Goal: Task Accomplishment & Management: Manage account settings

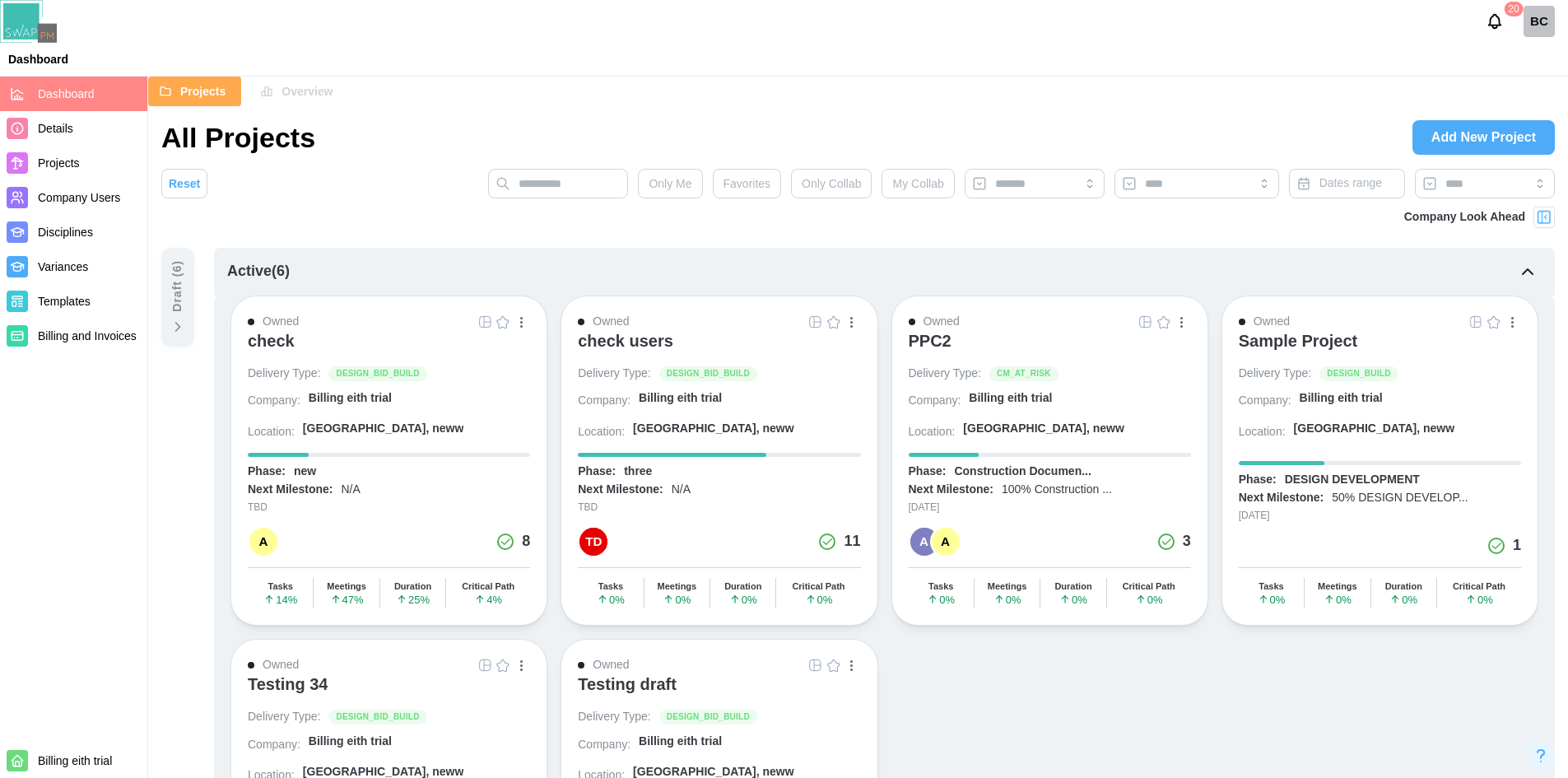
click at [286, 331] on div "check" at bounding box center [271, 341] width 47 height 20
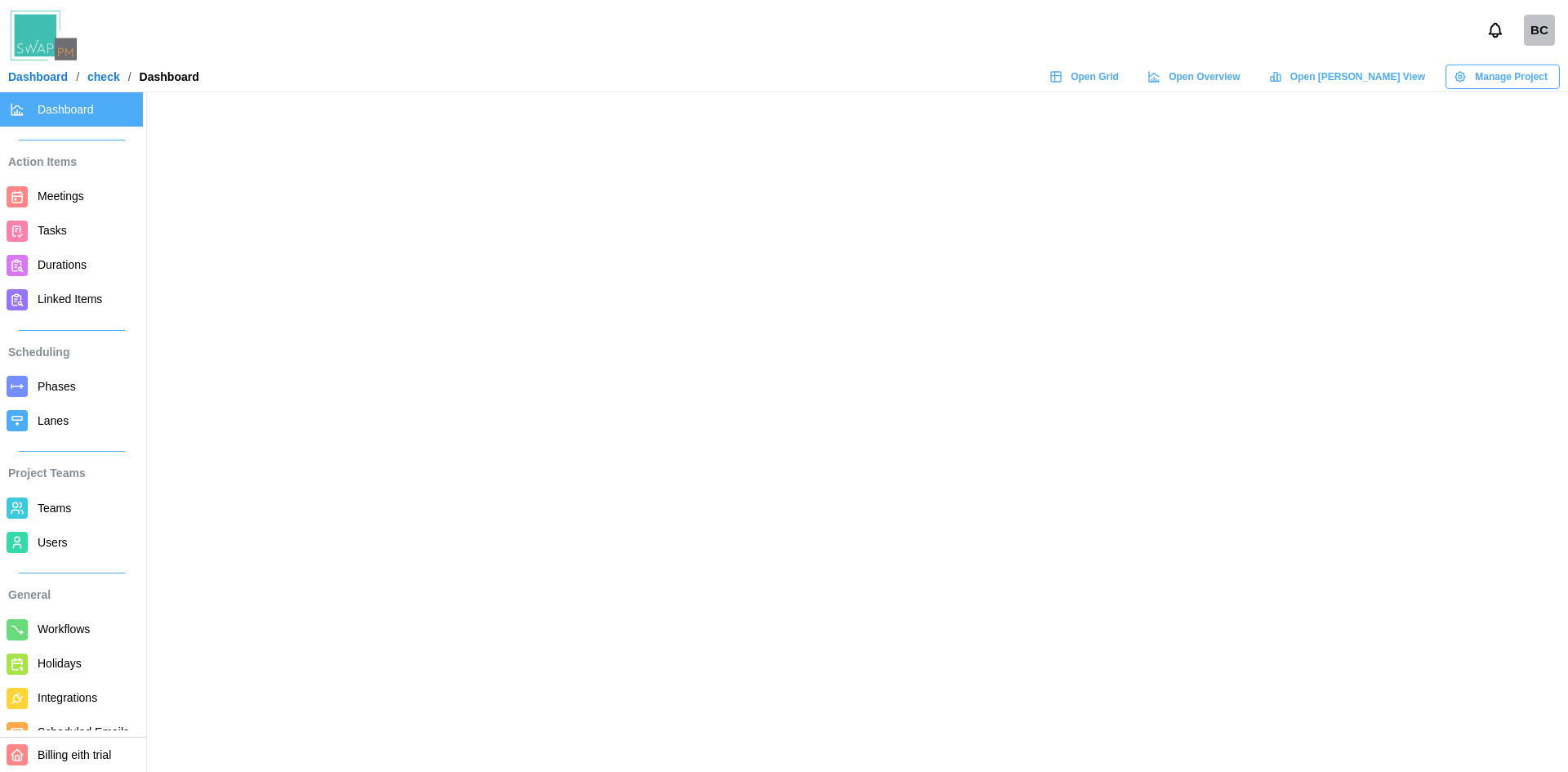
click at [1510, 75] on span "Manage Project" at bounding box center [1511, 77] width 73 height 23
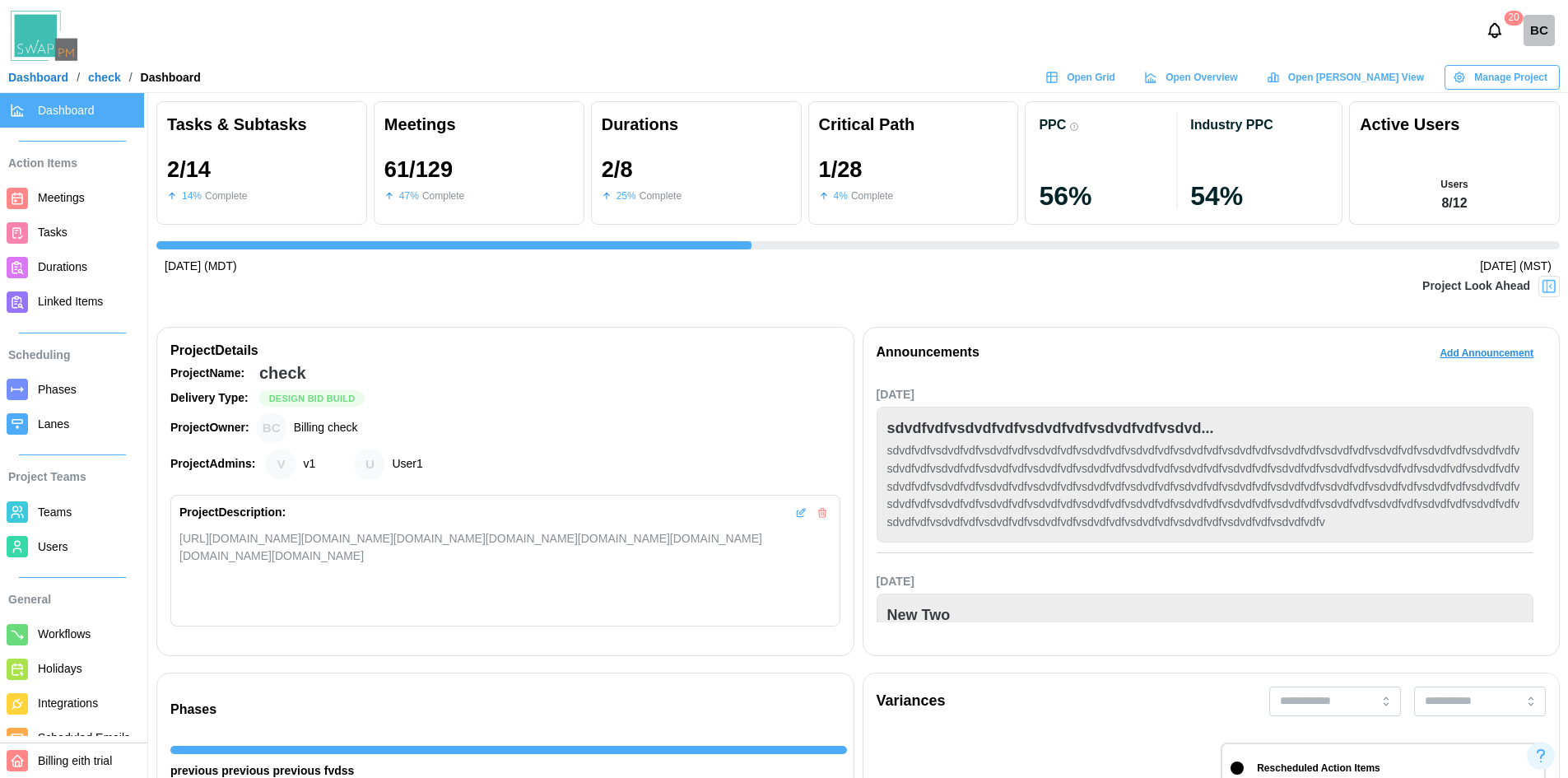
click at [1508, 83] on span "Manage Project" at bounding box center [1510, 77] width 74 height 23
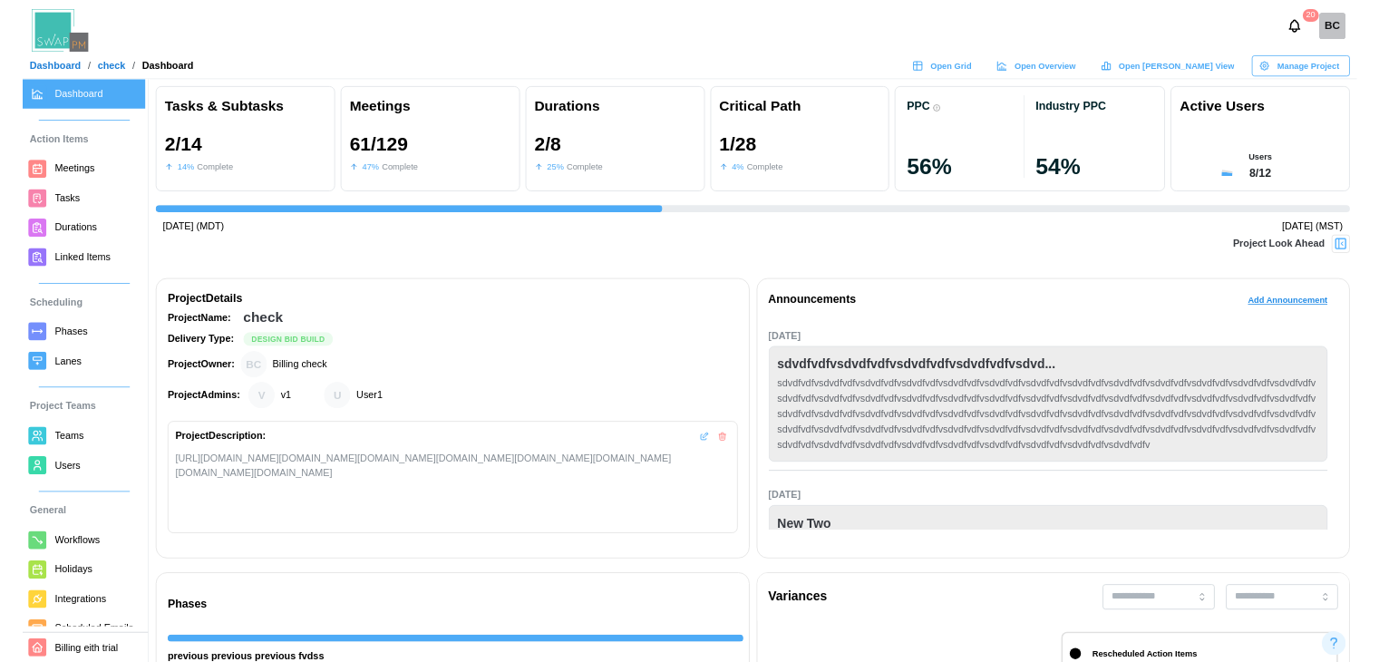
scroll to position [0, 1242]
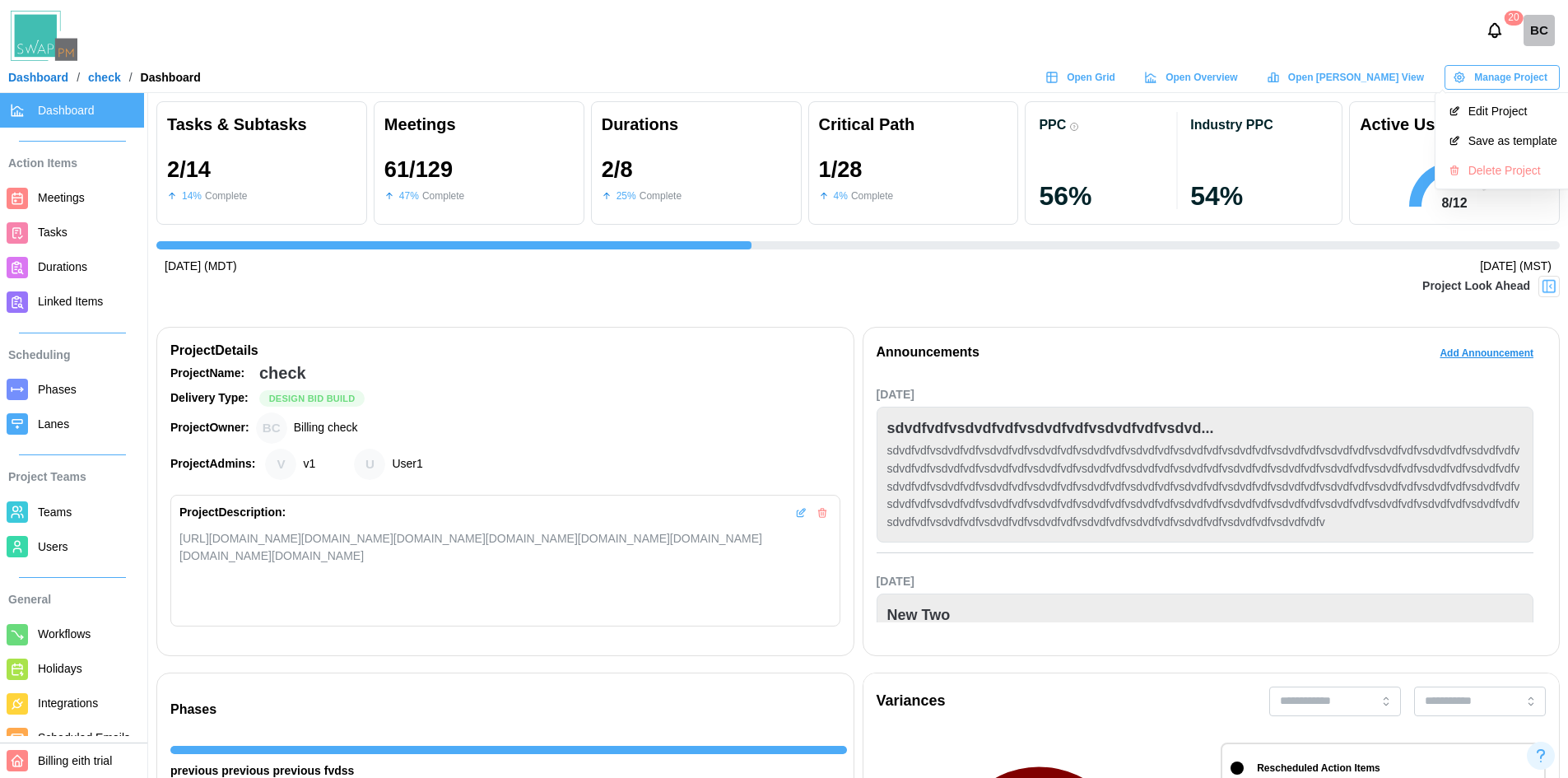
click at [1499, 111] on div "Edit Project" at bounding box center [1513, 111] width 89 height 14
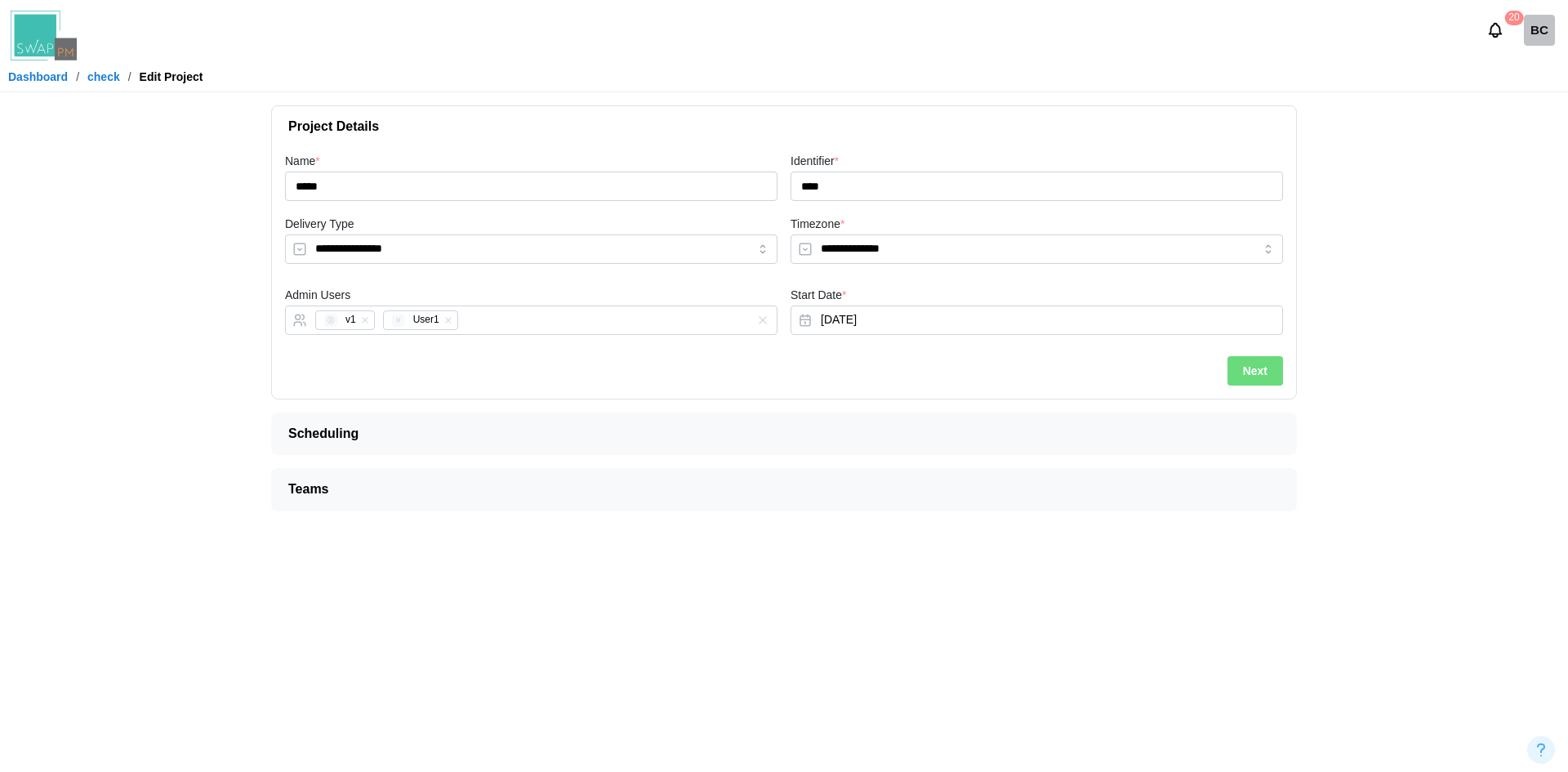
click at [444, 433] on span "Scheduling" at bounding box center [777, 433] width 978 height 41
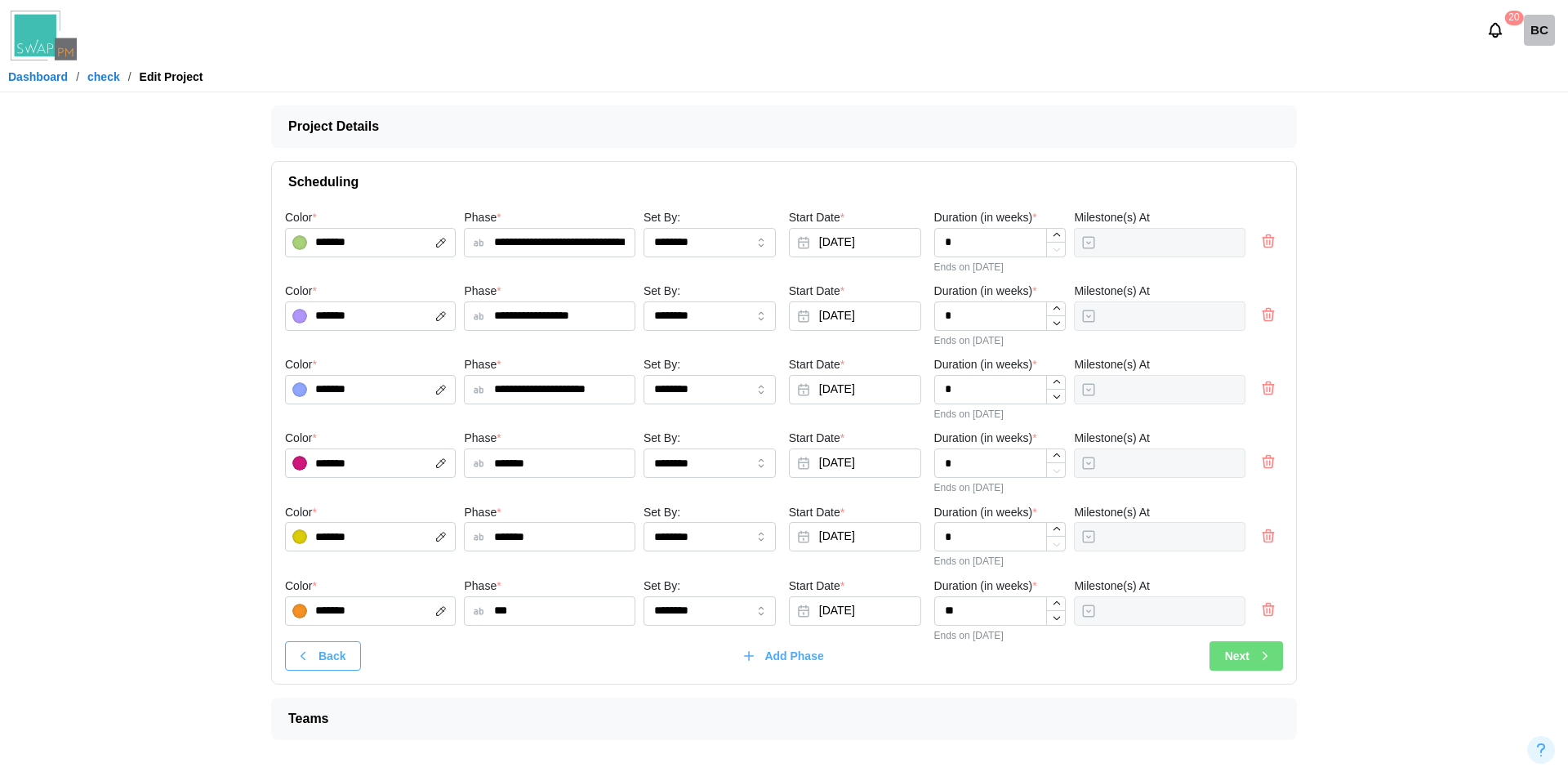
drag, startPoint x: 585, startPoint y: 713, endPoint x: 710, endPoint y: 446, distance: 294.8
click at [585, 713] on span "Teams" at bounding box center [777, 718] width 978 height 41
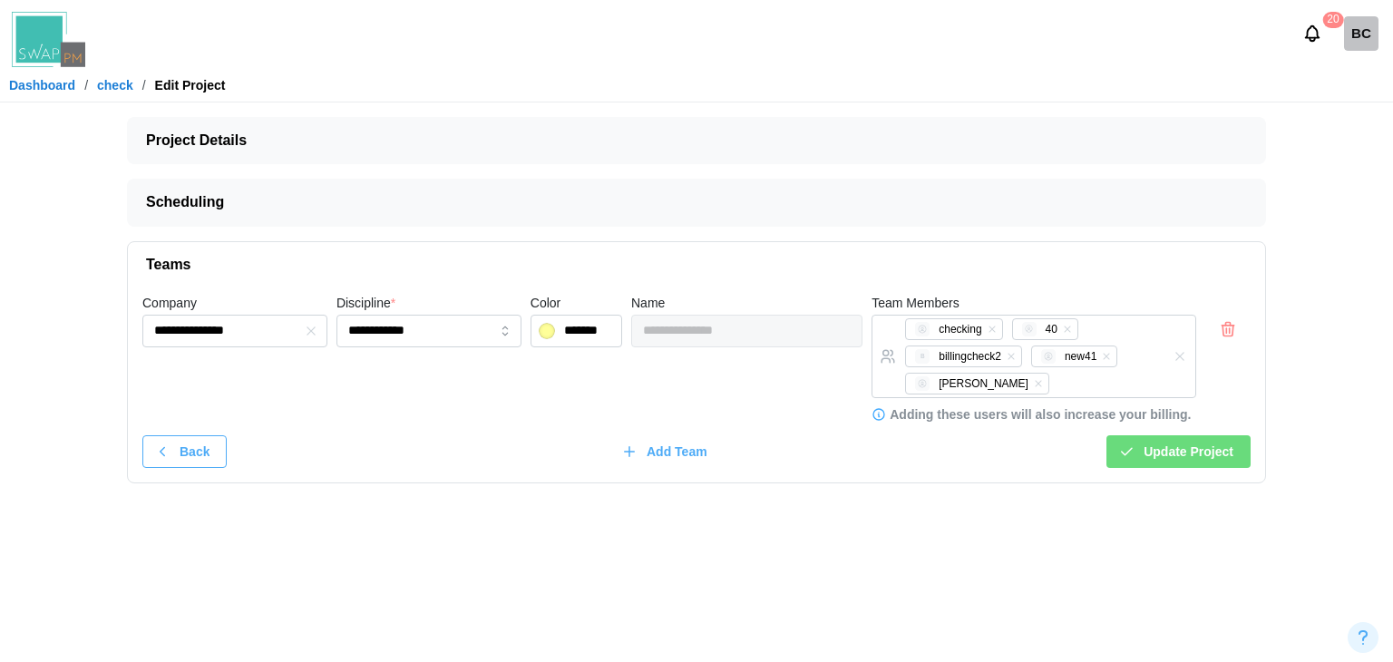
click at [360, 143] on span "Project Details" at bounding box center [689, 140] width 1086 height 45
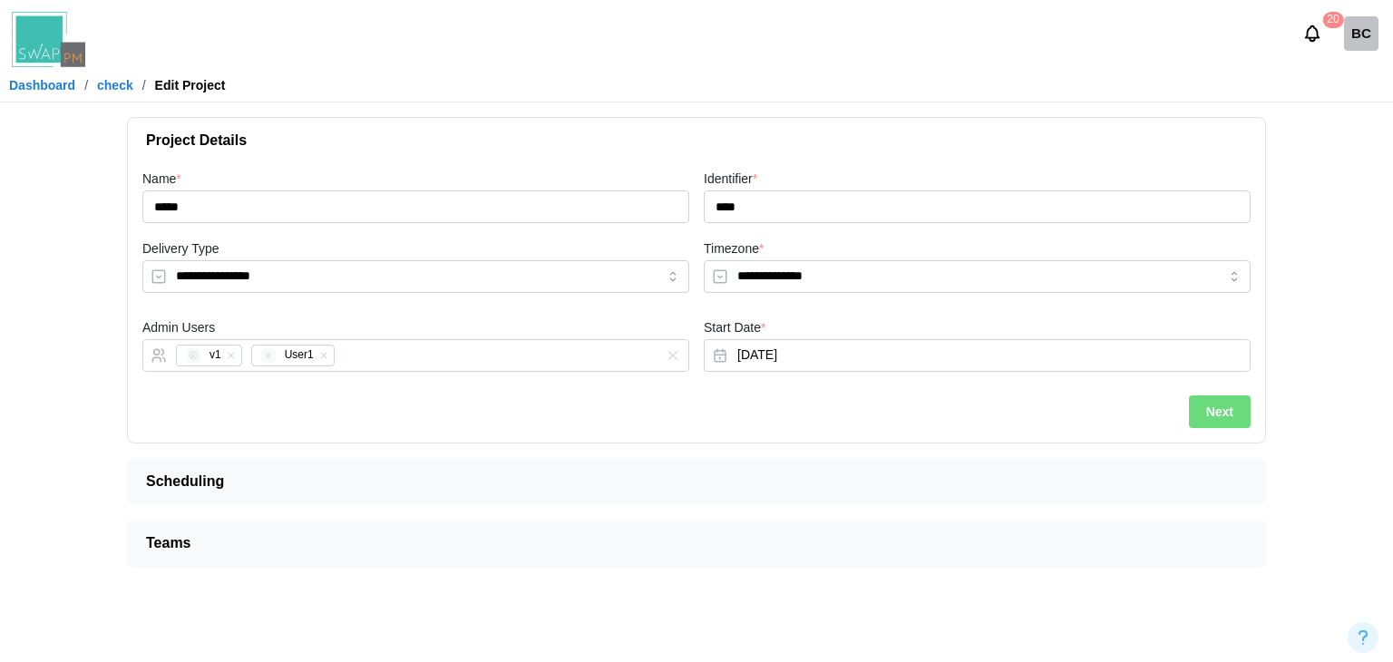
click at [192, 479] on span "Scheduling" at bounding box center [689, 481] width 1086 height 45
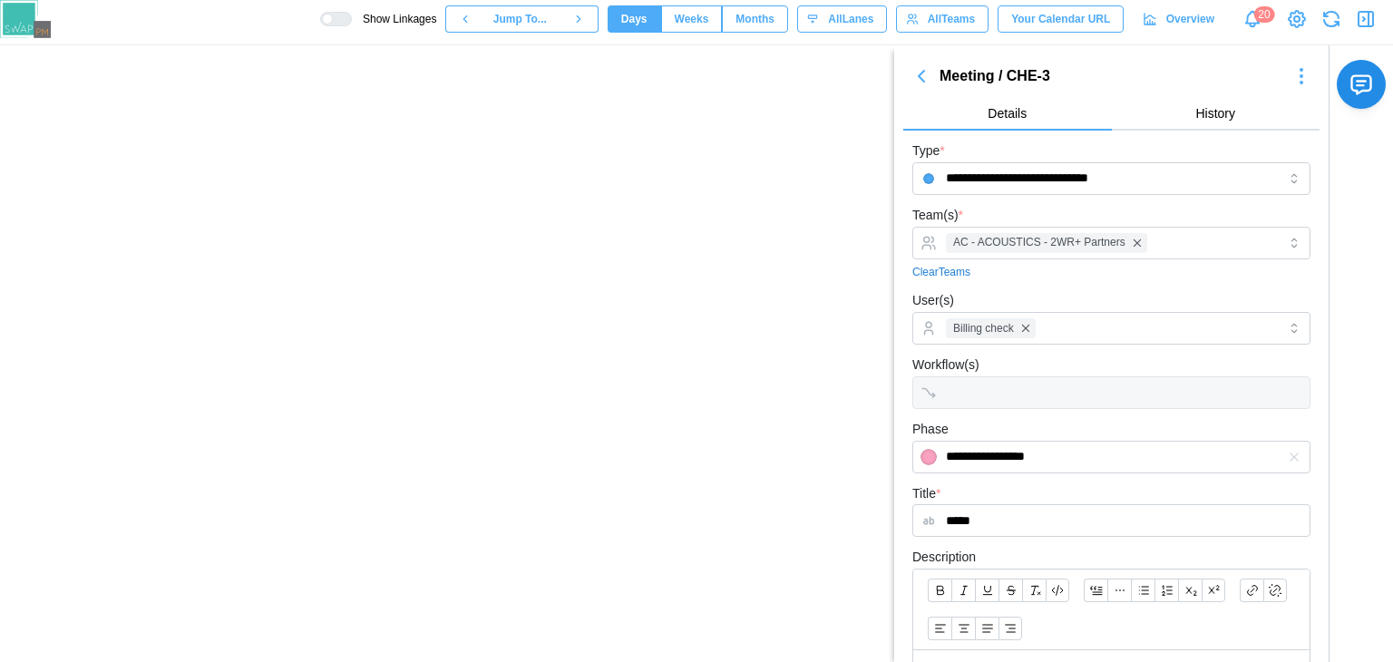
scroll to position [0, 821]
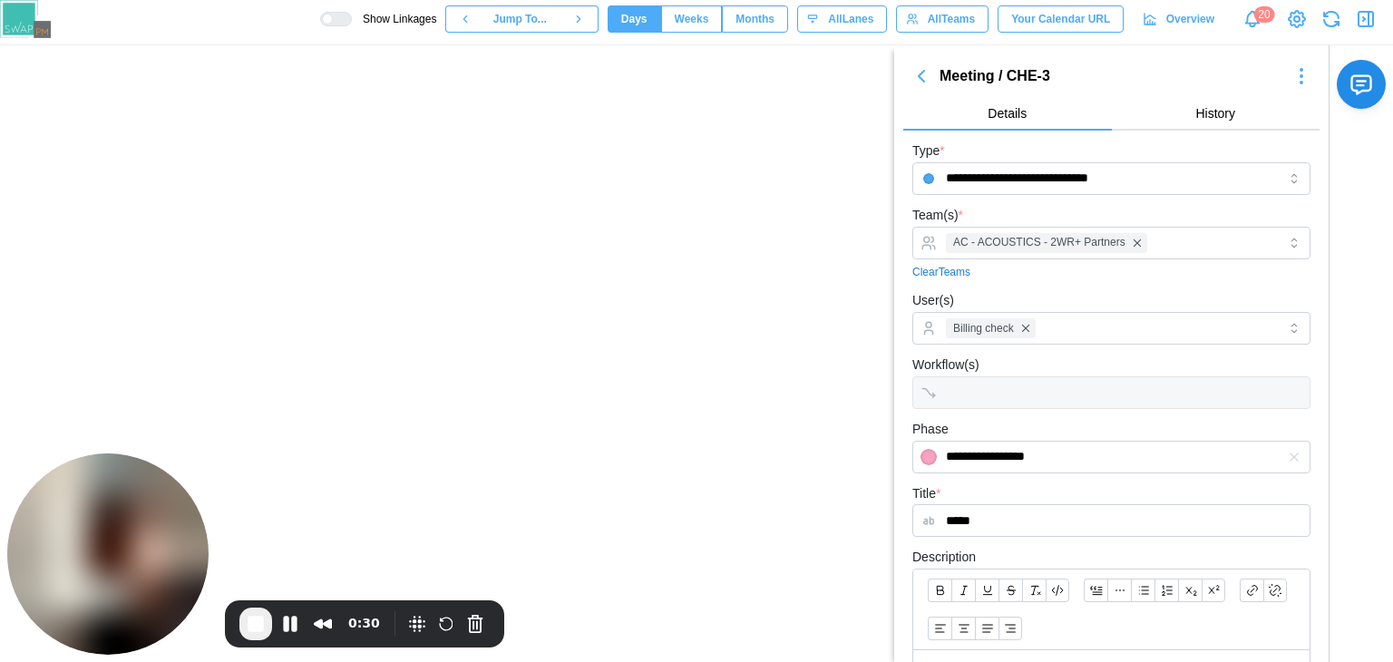
scroll to position [0, 821]
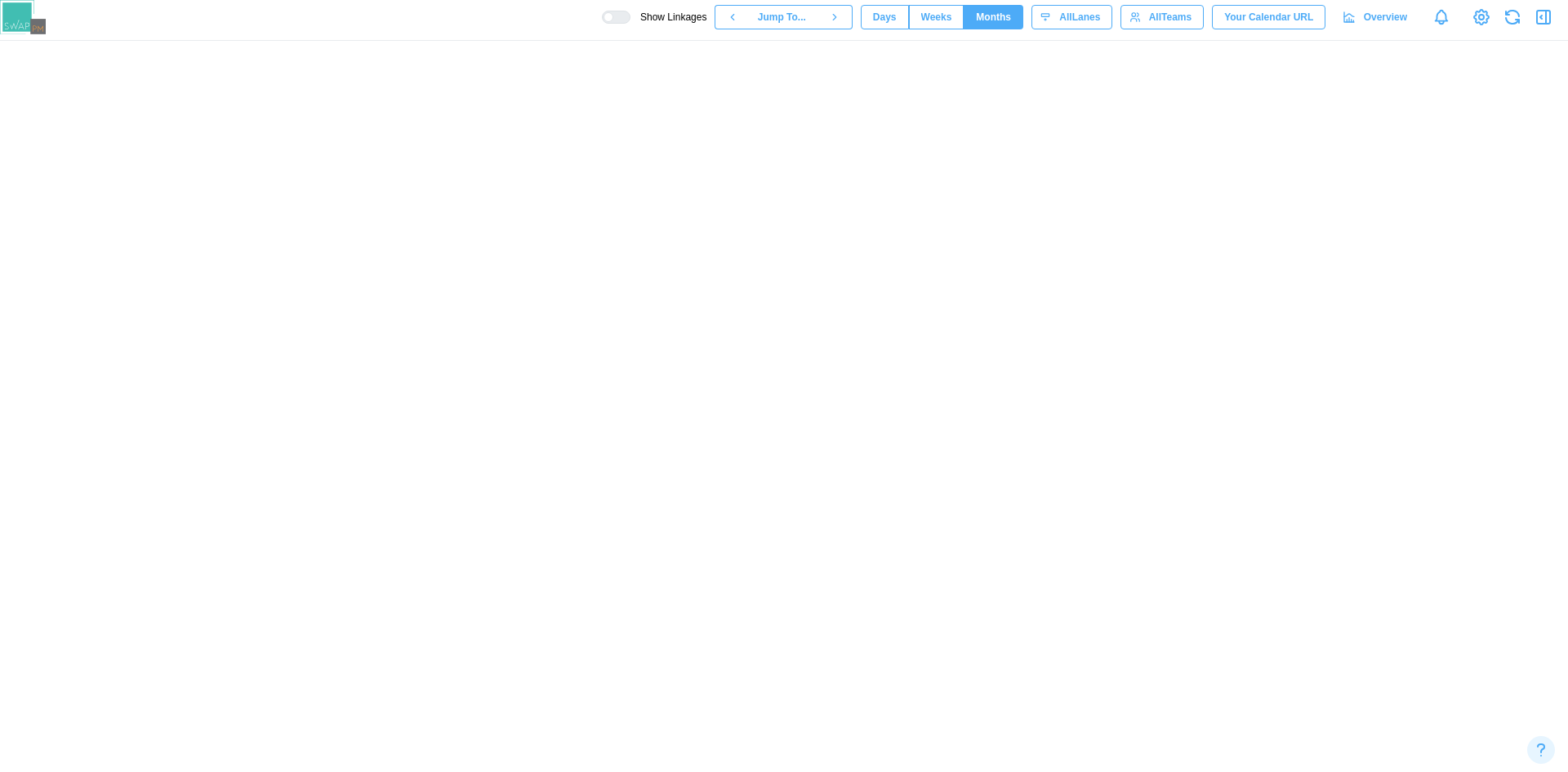
click at [267, 396] on canvas at bounding box center [784, 406] width 1568 height 731
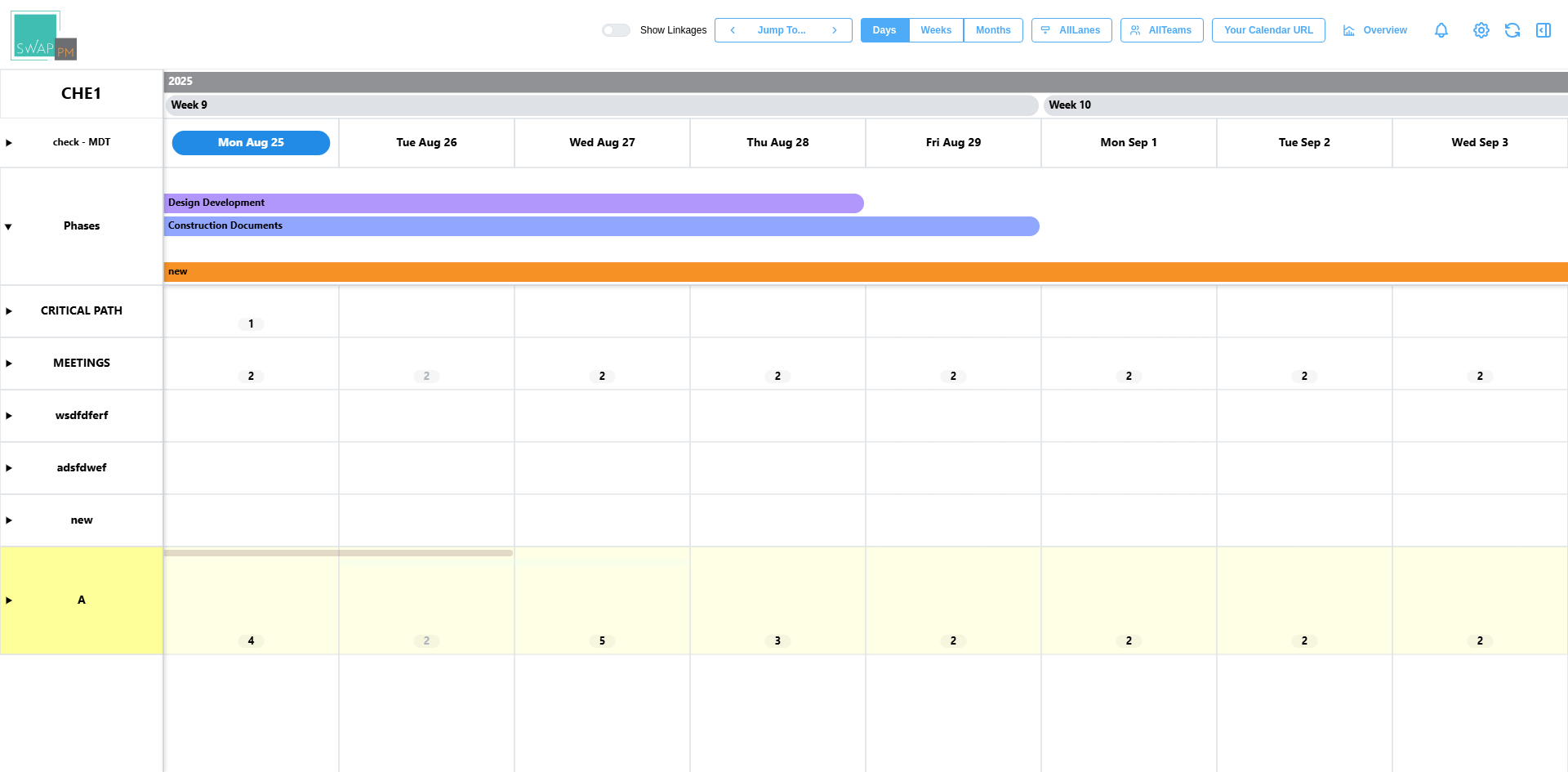
scroll to position [0, 7024]
click at [1011, 25] on span "Months" at bounding box center [993, 30] width 35 height 23
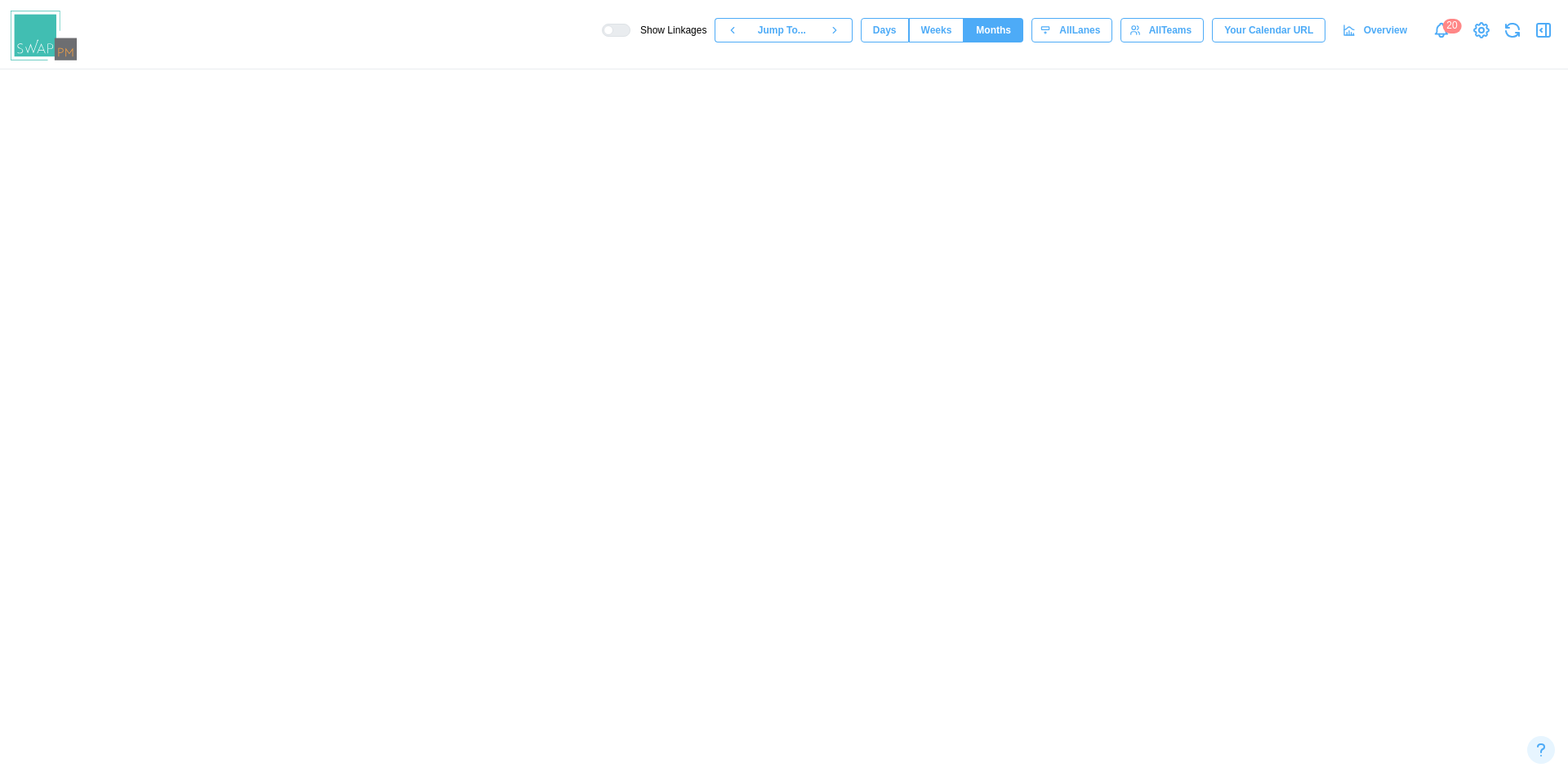
scroll to position [0, 2007]
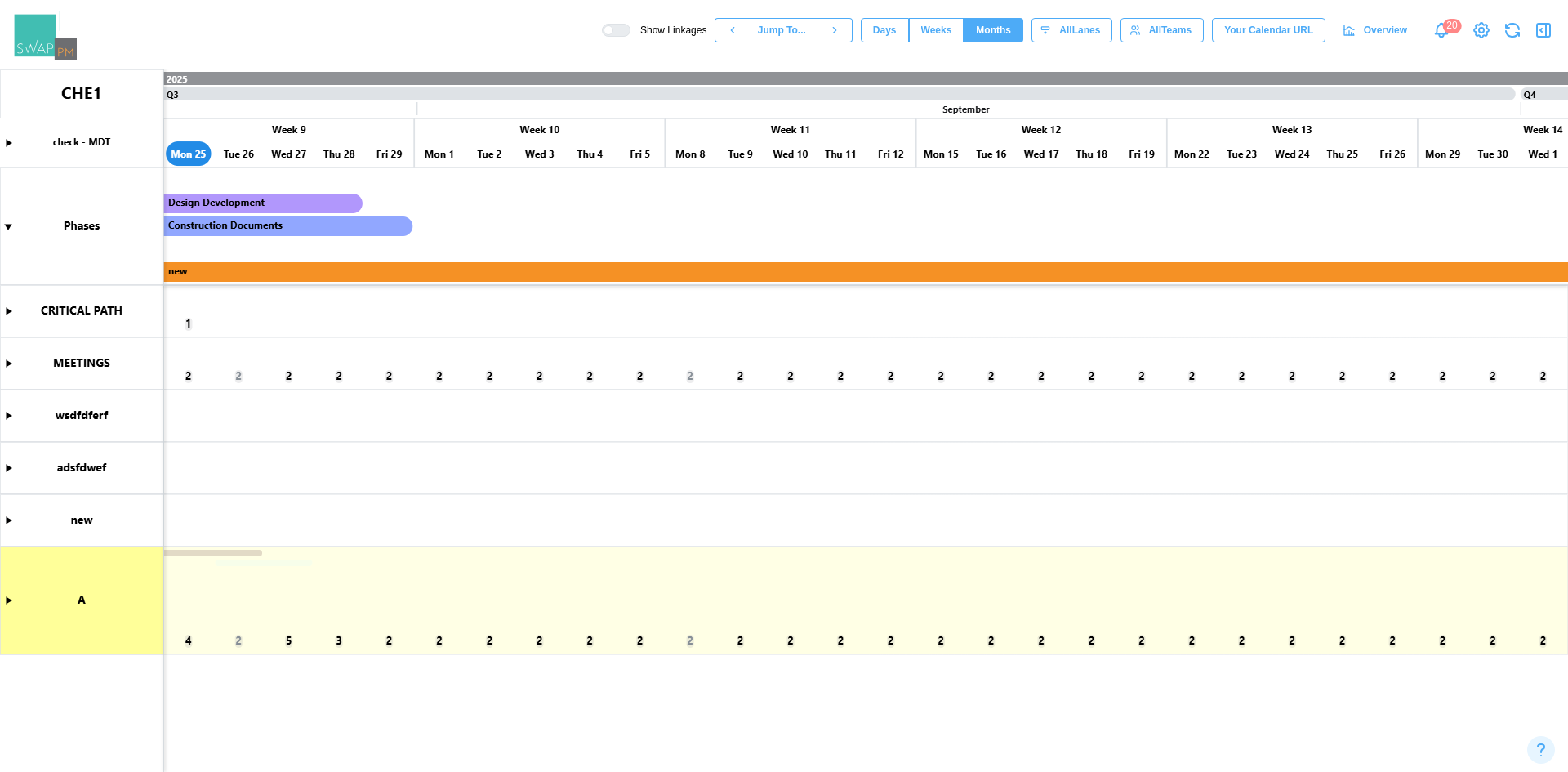
click at [952, 31] on span "Weeks" at bounding box center [937, 30] width 31 height 23
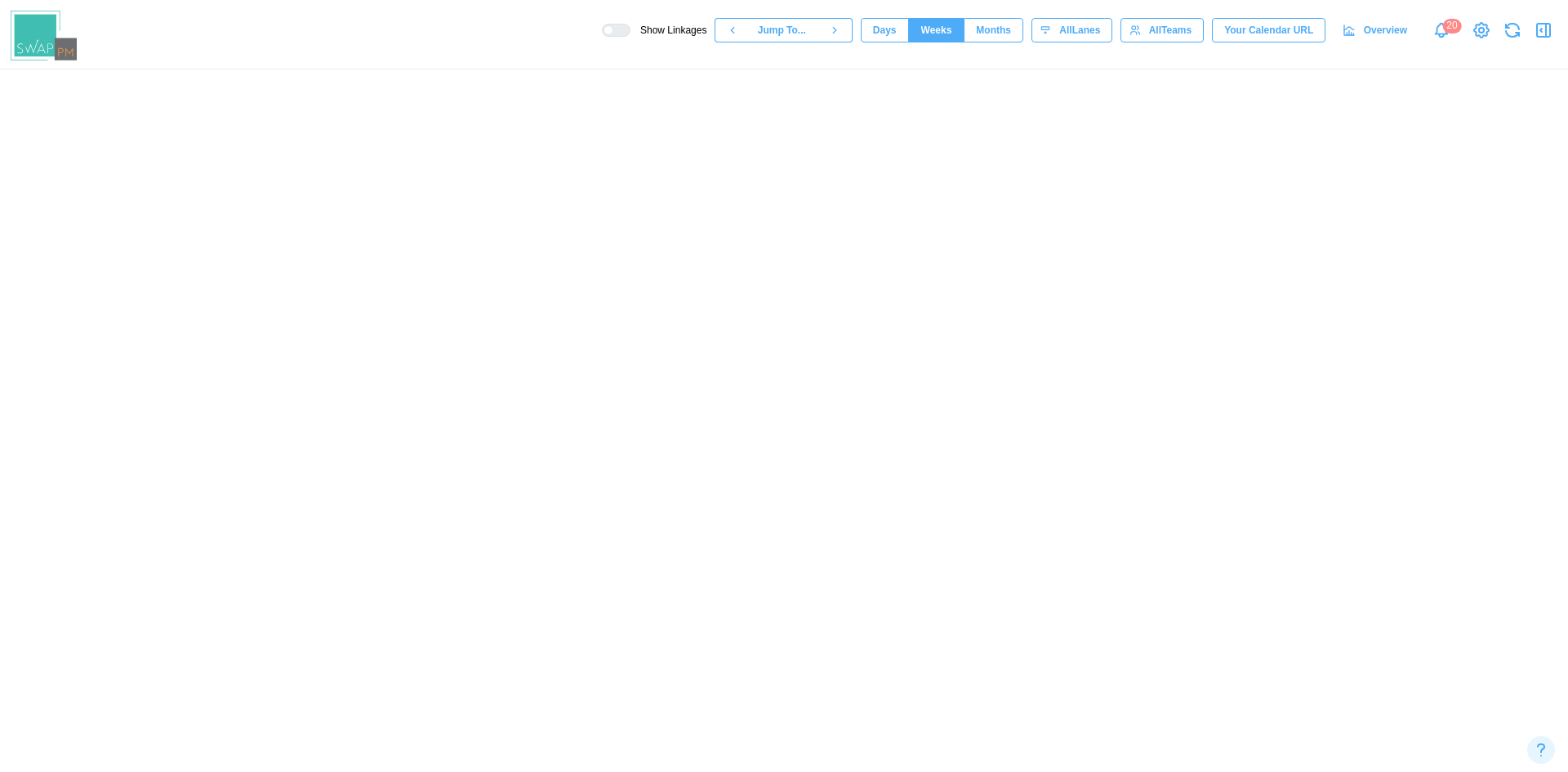
scroll to position [0, 3783]
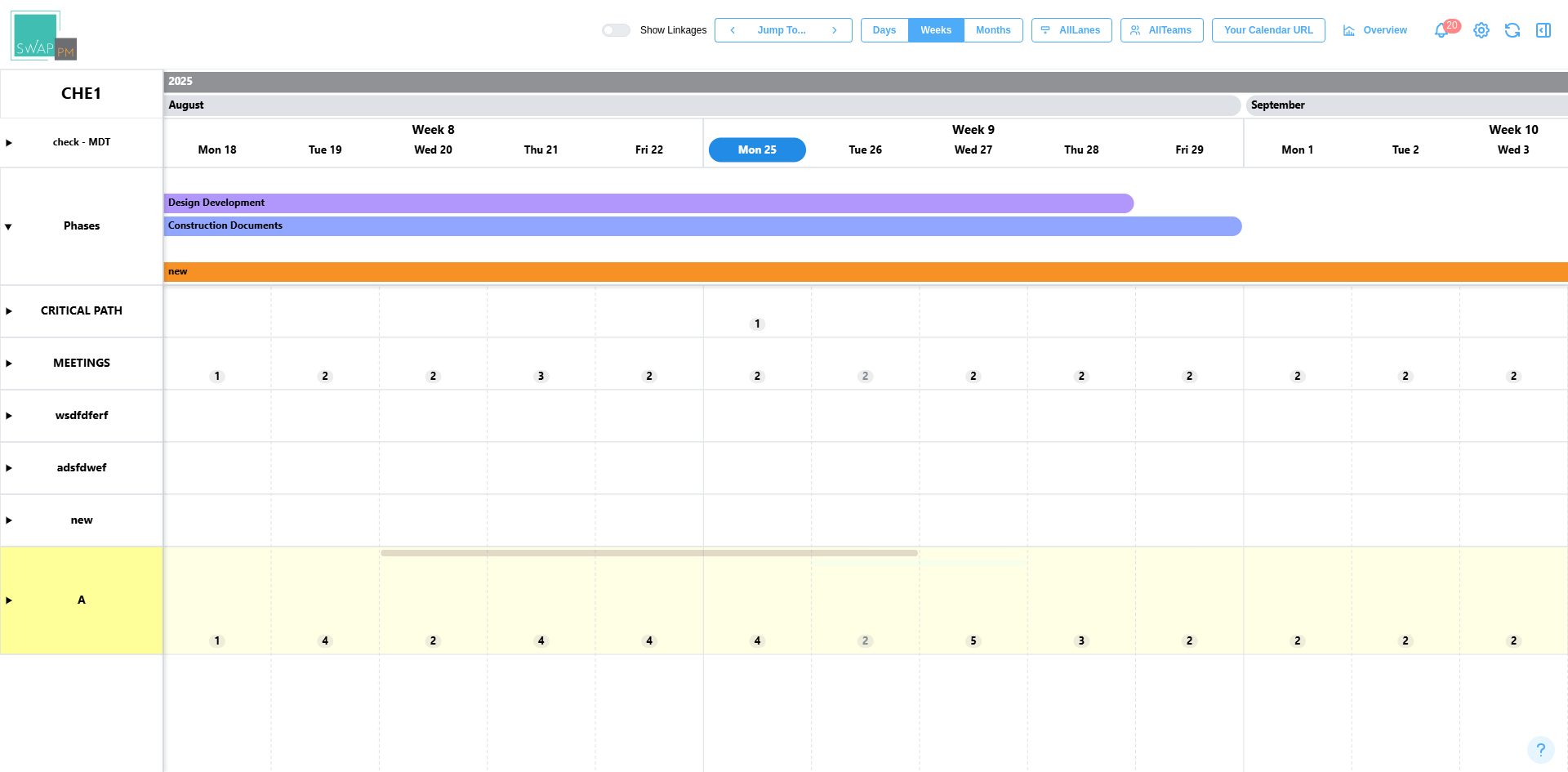
click at [926, 18] on button "Weeks" at bounding box center [937, 30] width 56 height 24
click at [909, 22] on button "Days" at bounding box center [885, 30] width 49 height 24
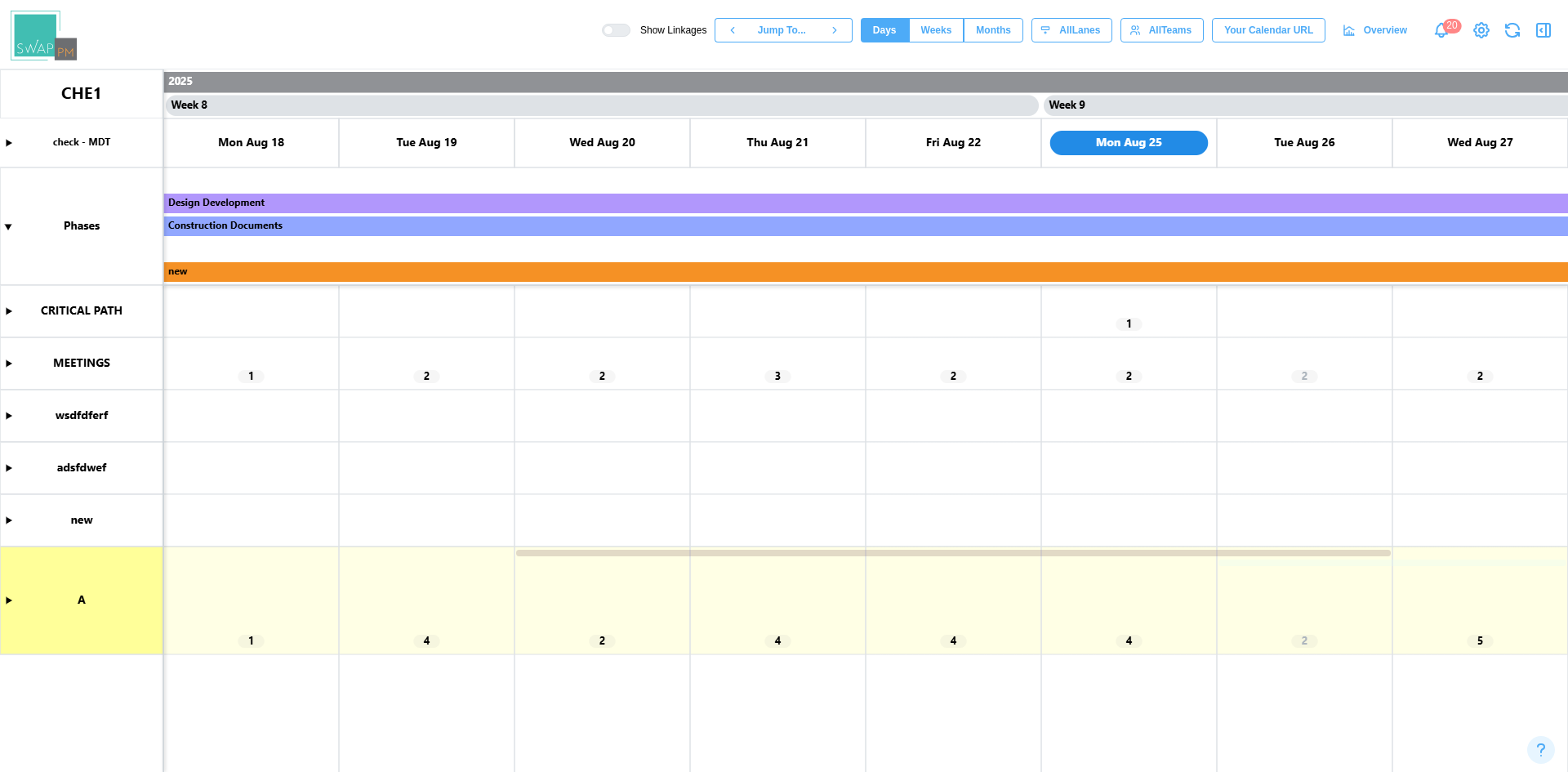
scroll to position [0, 6146]
click at [5, 358] on canvas at bounding box center [784, 421] width 1568 height 703
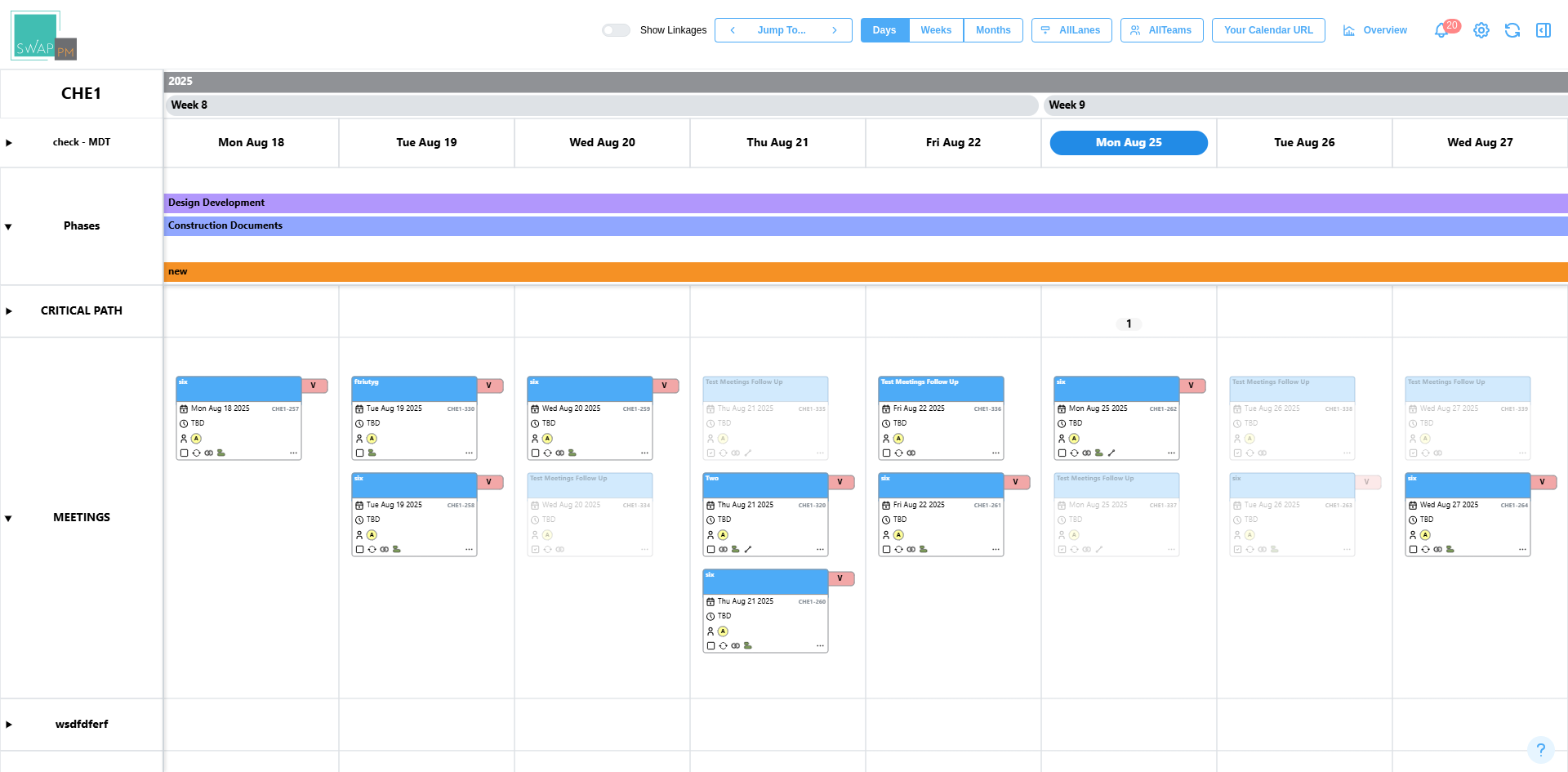
click at [1011, 23] on span "Months" at bounding box center [993, 30] width 35 height 23
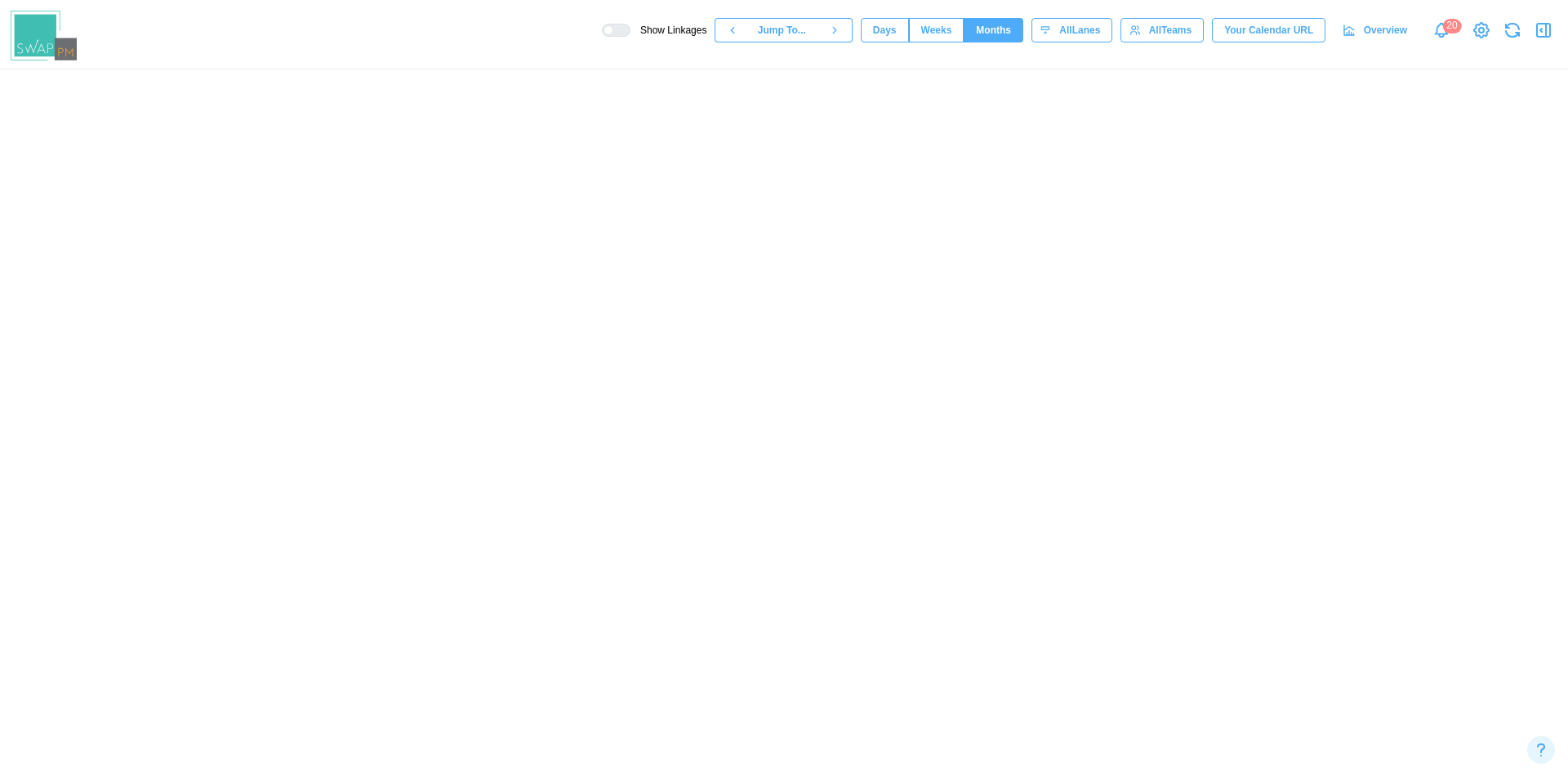
scroll to position [0, 1756]
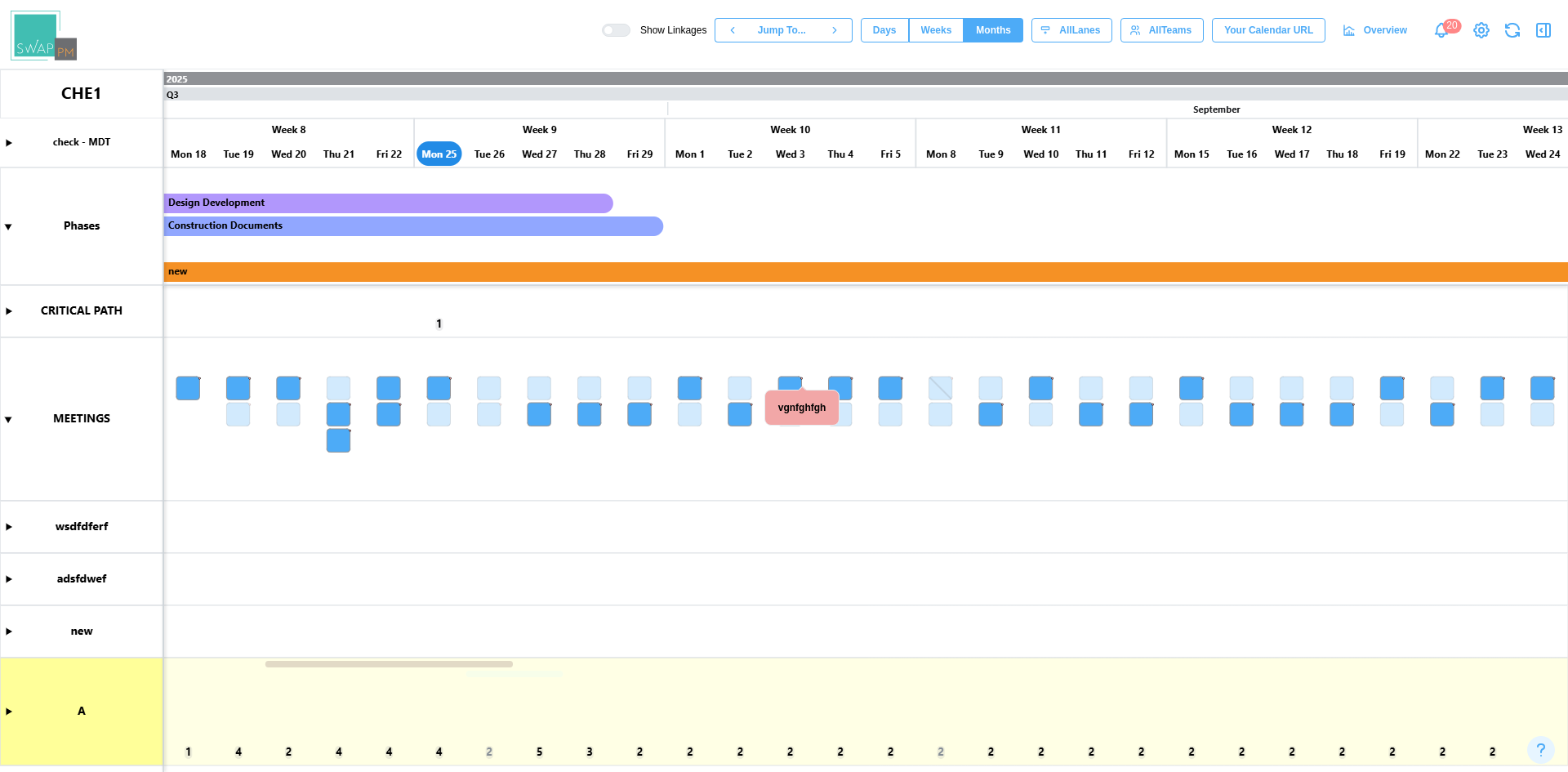
click at [13, 712] on canvas at bounding box center [784, 421] width 1568 height 703
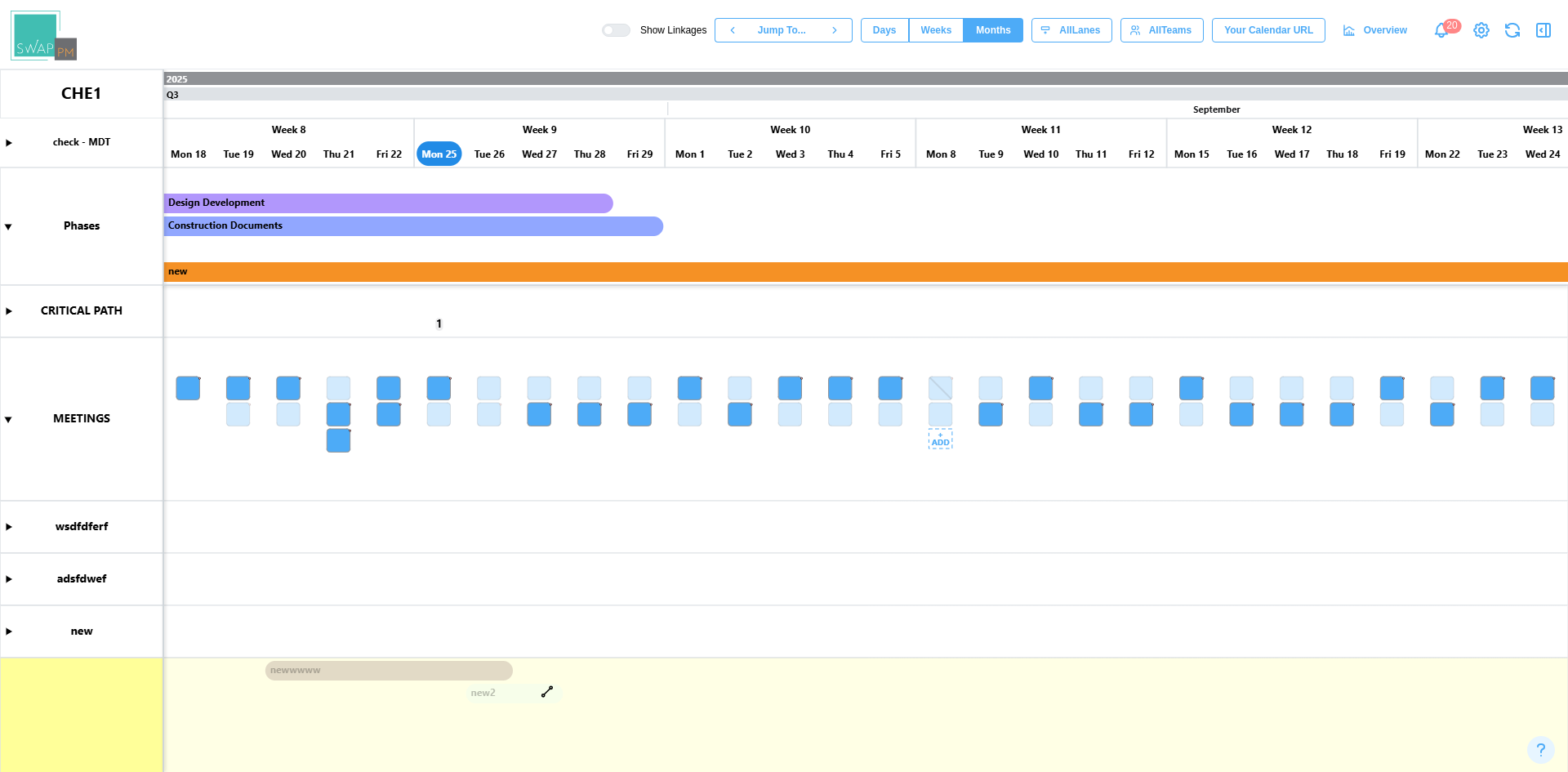
scroll to position [260, 0]
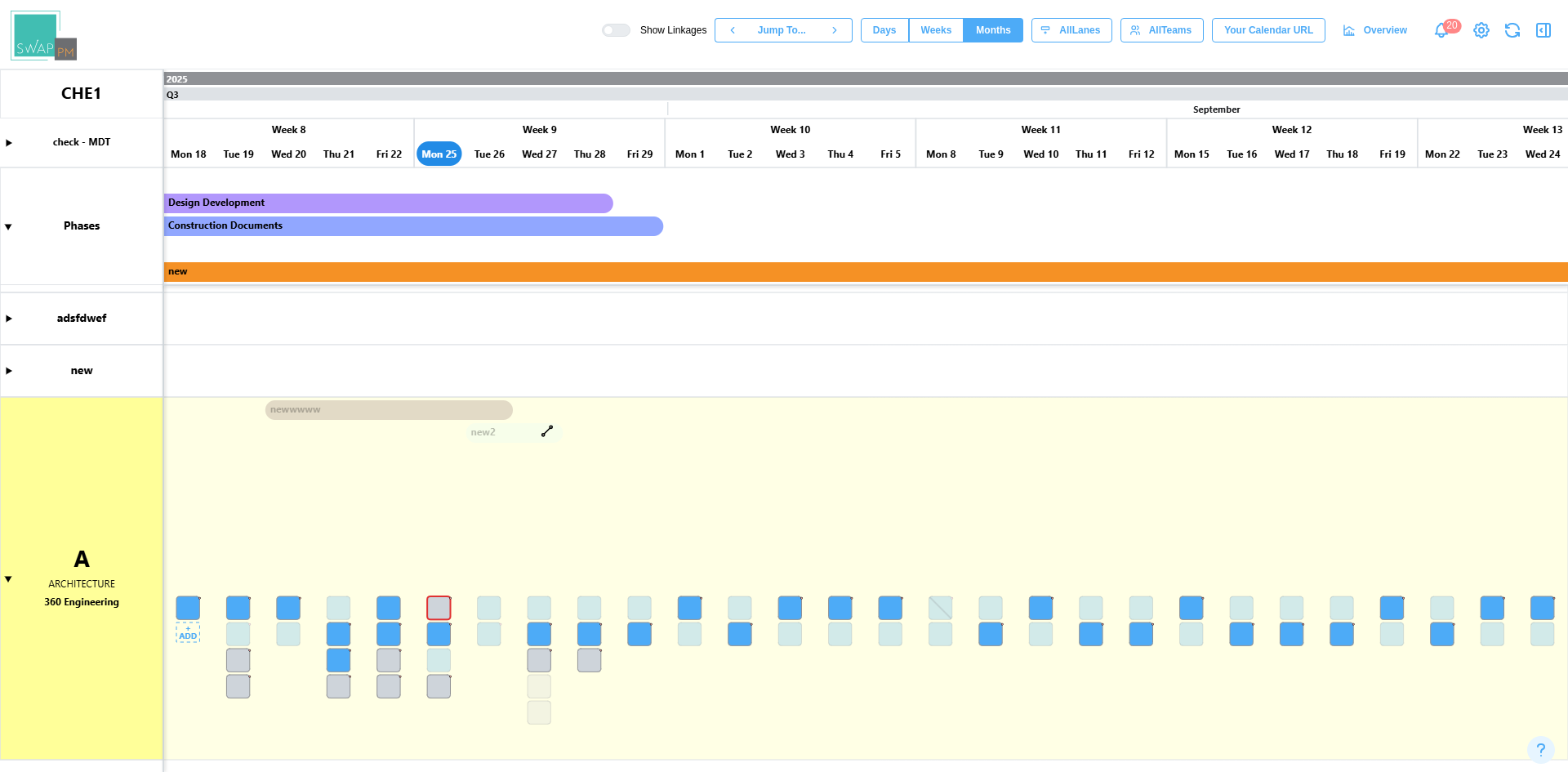
click at [193, 610] on canvas at bounding box center [784, 421] width 1568 height 703
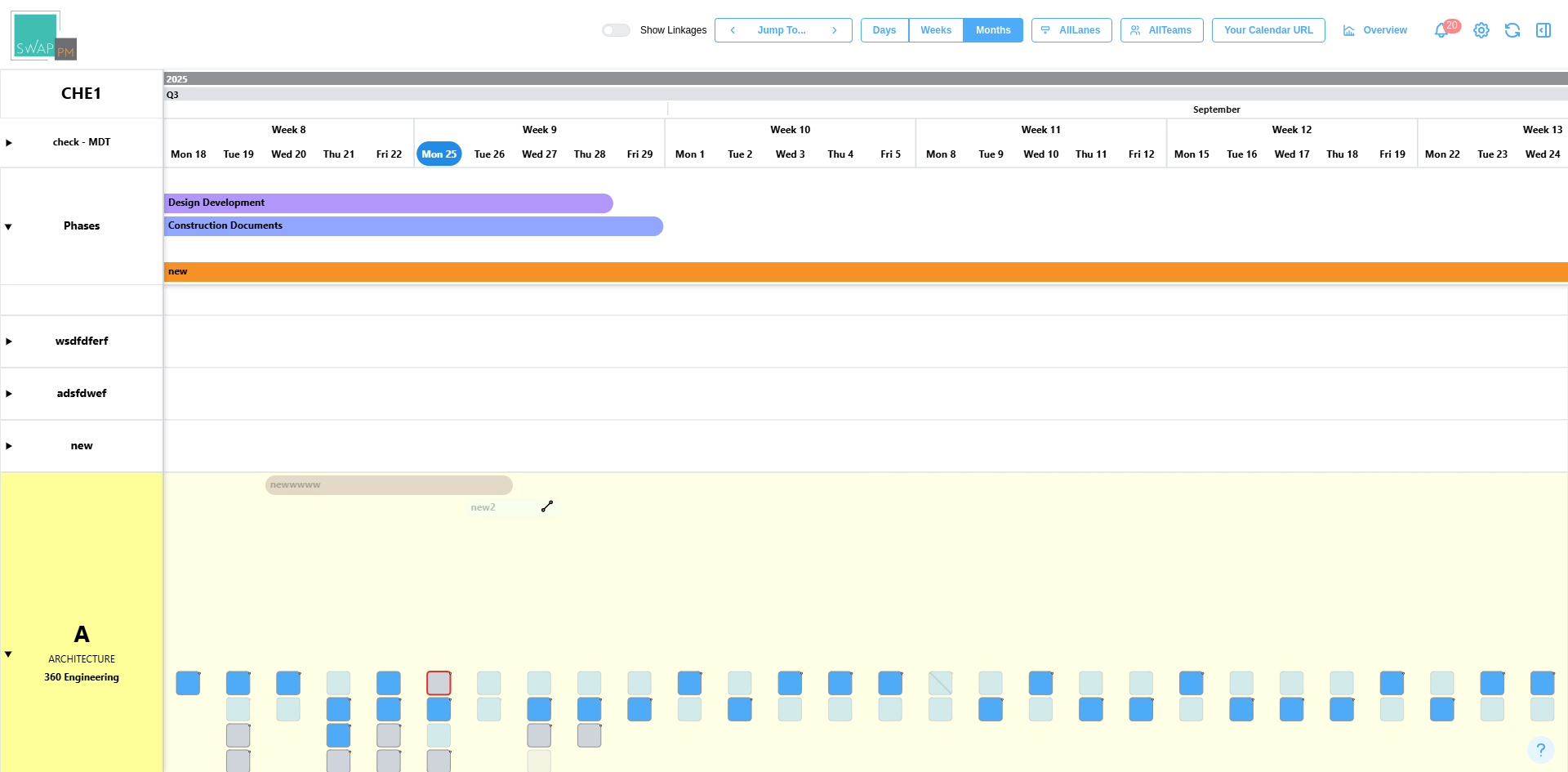
scroll to position [104, 0]
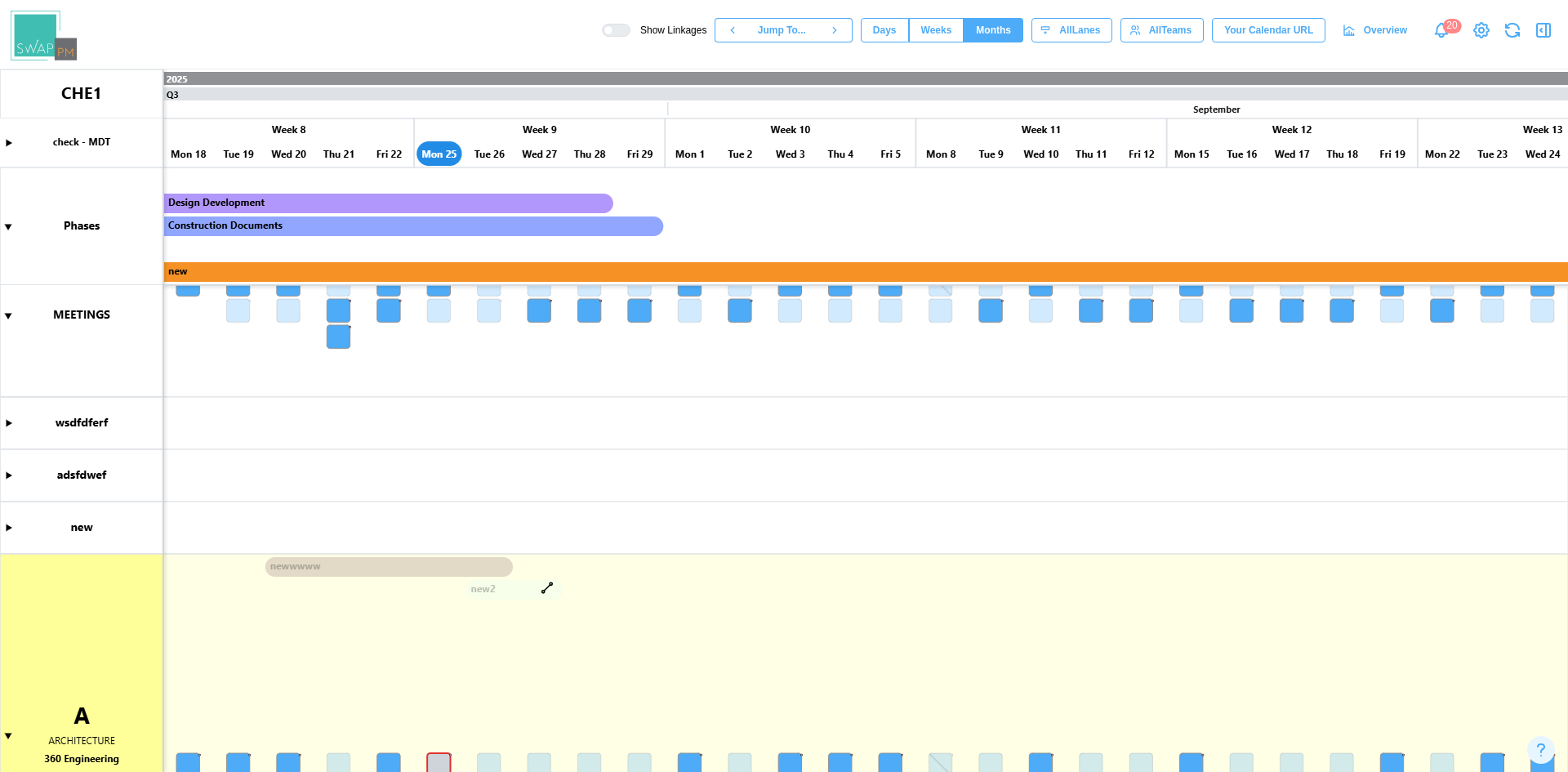
click at [546, 585] on canvas at bounding box center [784, 421] width 1568 height 703
click at [546, 586] on canvas at bounding box center [784, 421] width 1568 height 703
click at [546, 584] on canvas at bounding box center [784, 421] width 1568 height 703
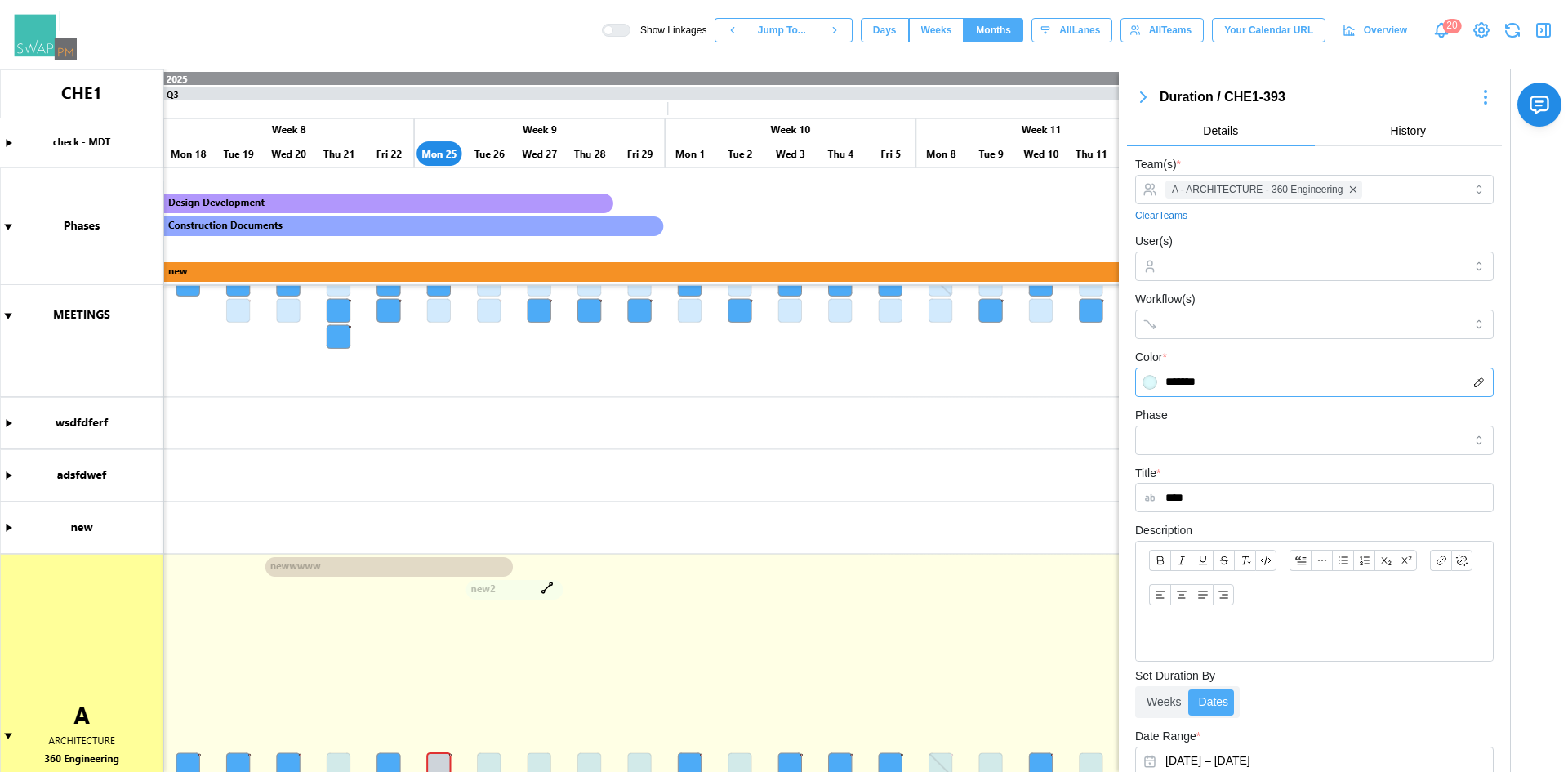
click at [1186, 392] on input "*******" at bounding box center [1315, 382] width 358 height 30
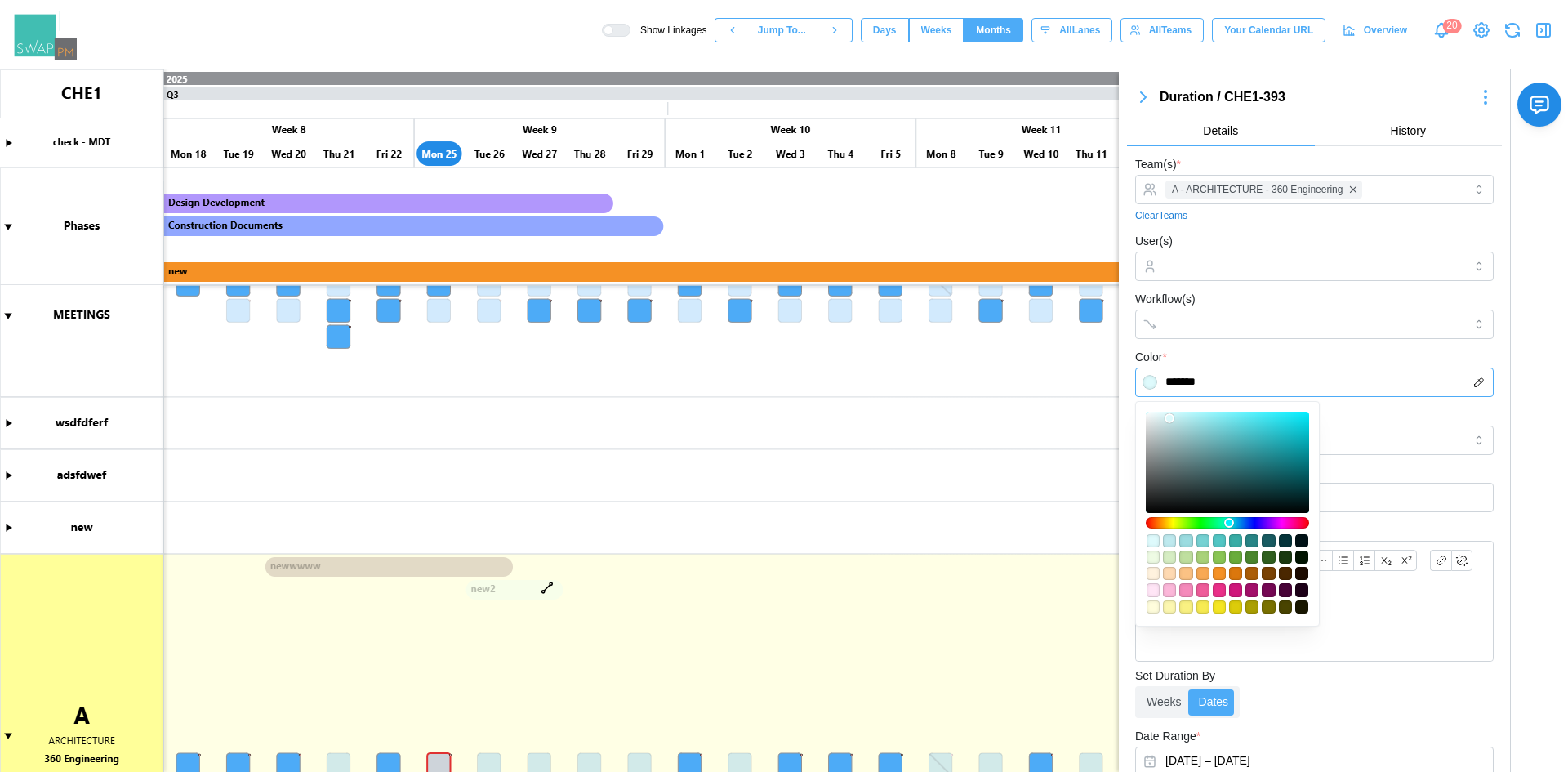
type input "*******"
click at [1186, 419] on div at bounding box center [1228, 462] width 152 height 90
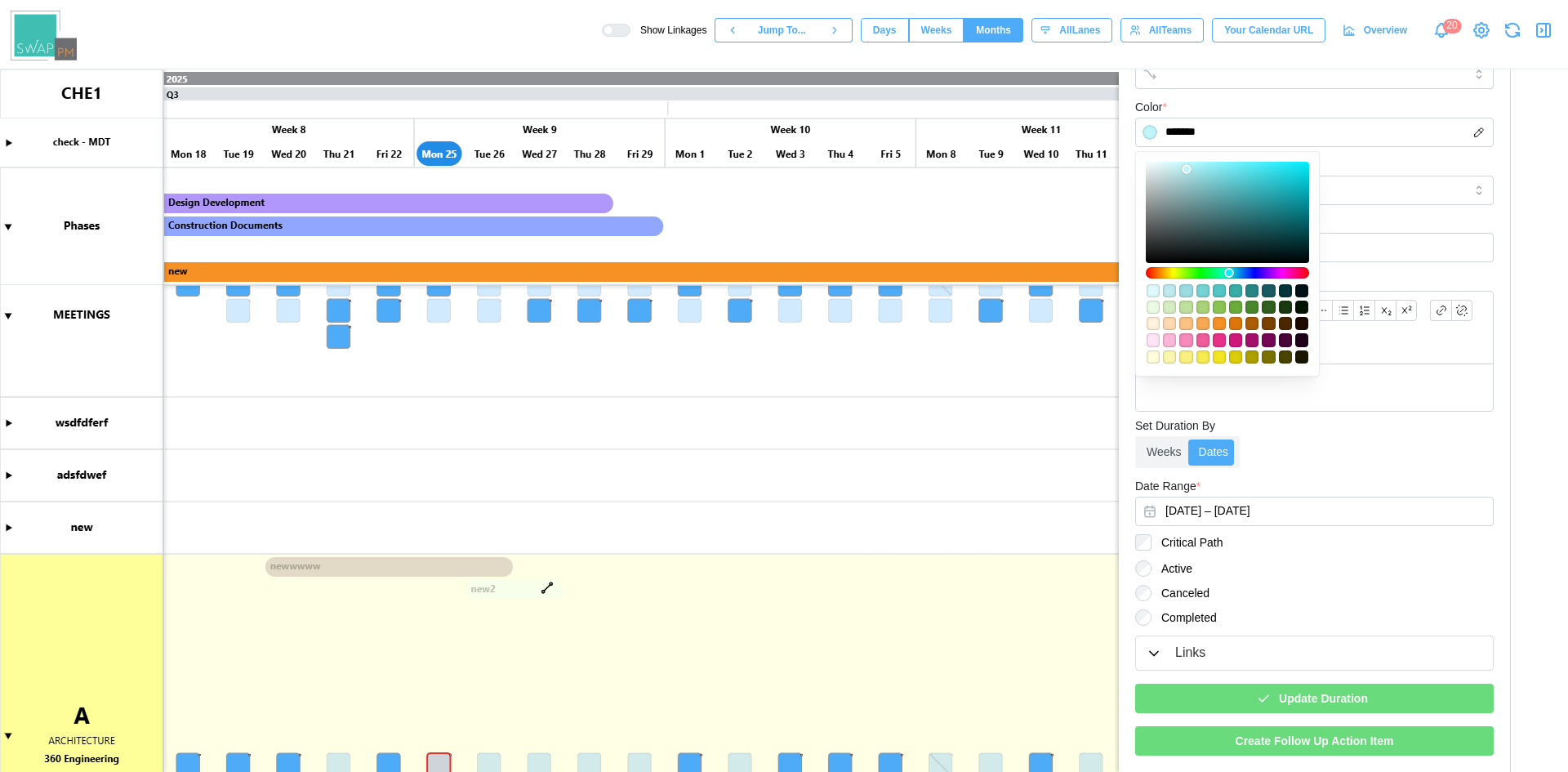
click at [1383, 702] on div "Update Duration" at bounding box center [1311, 698] width 332 height 28
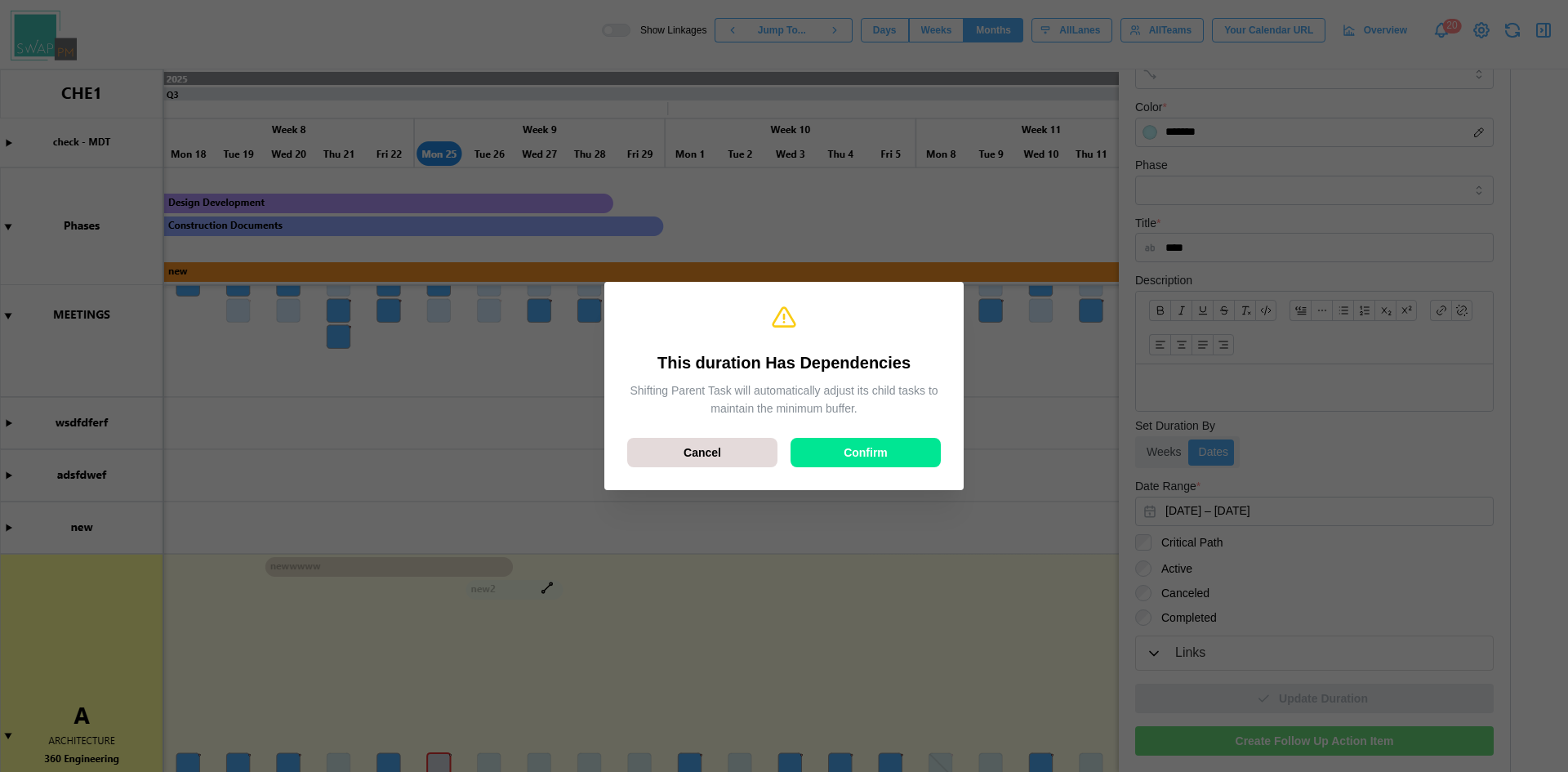
click at [858, 456] on span "Confirm" at bounding box center [866, 452] width 44 height 28
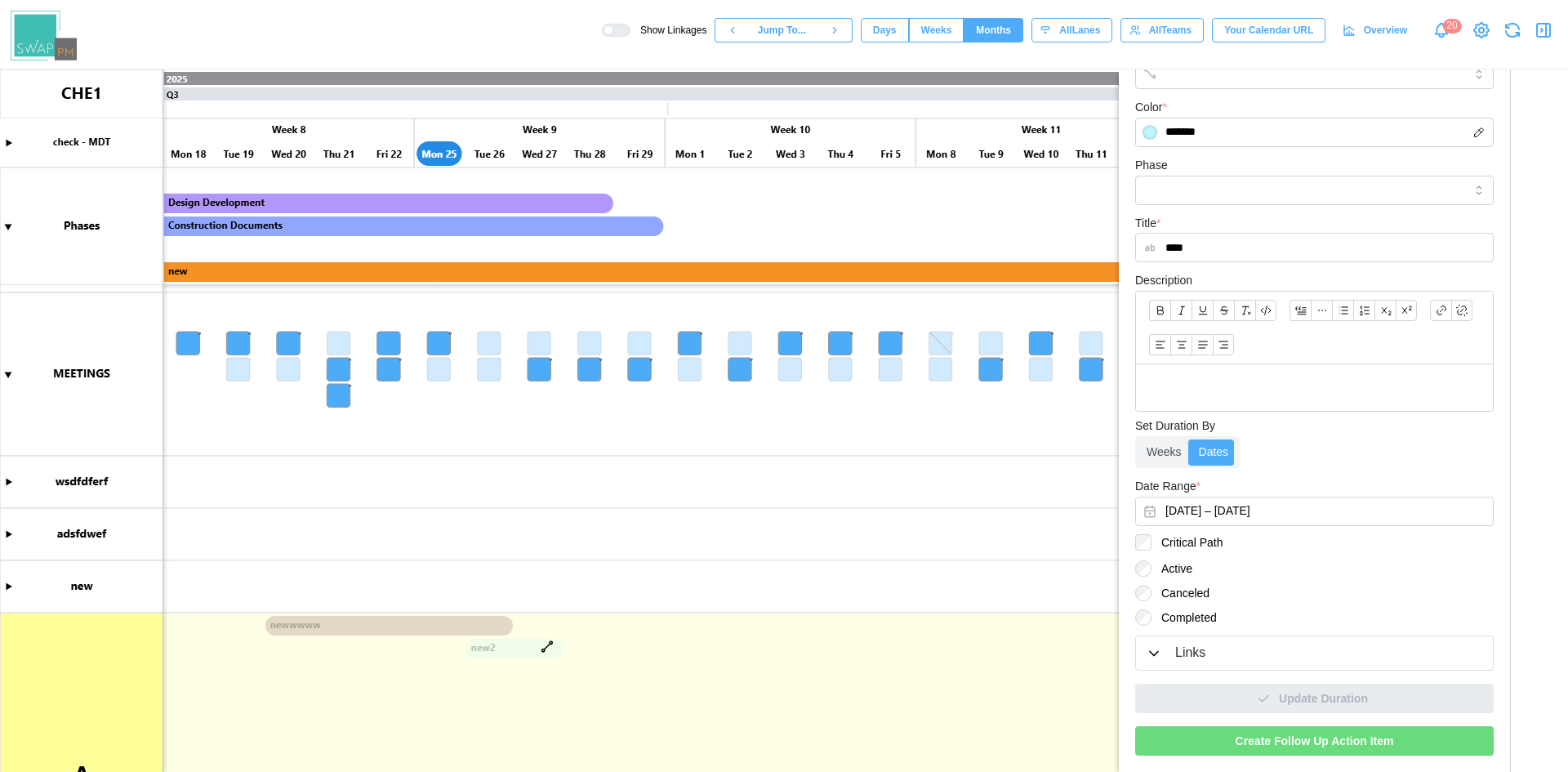
scroll to position [0, 0]
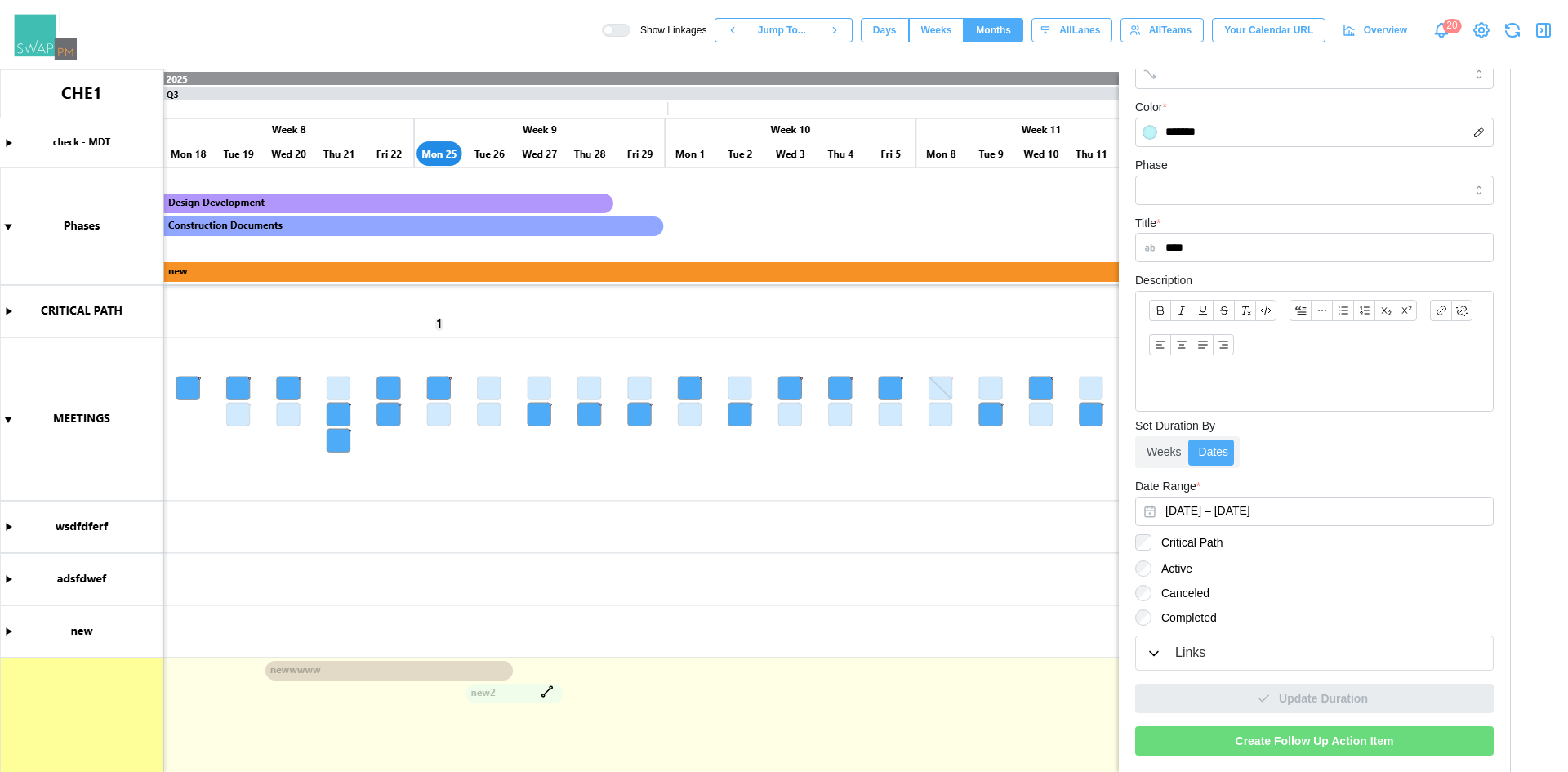
click at [7, 413] on canvas at bounding box center [784, 421] width 1568 height 703
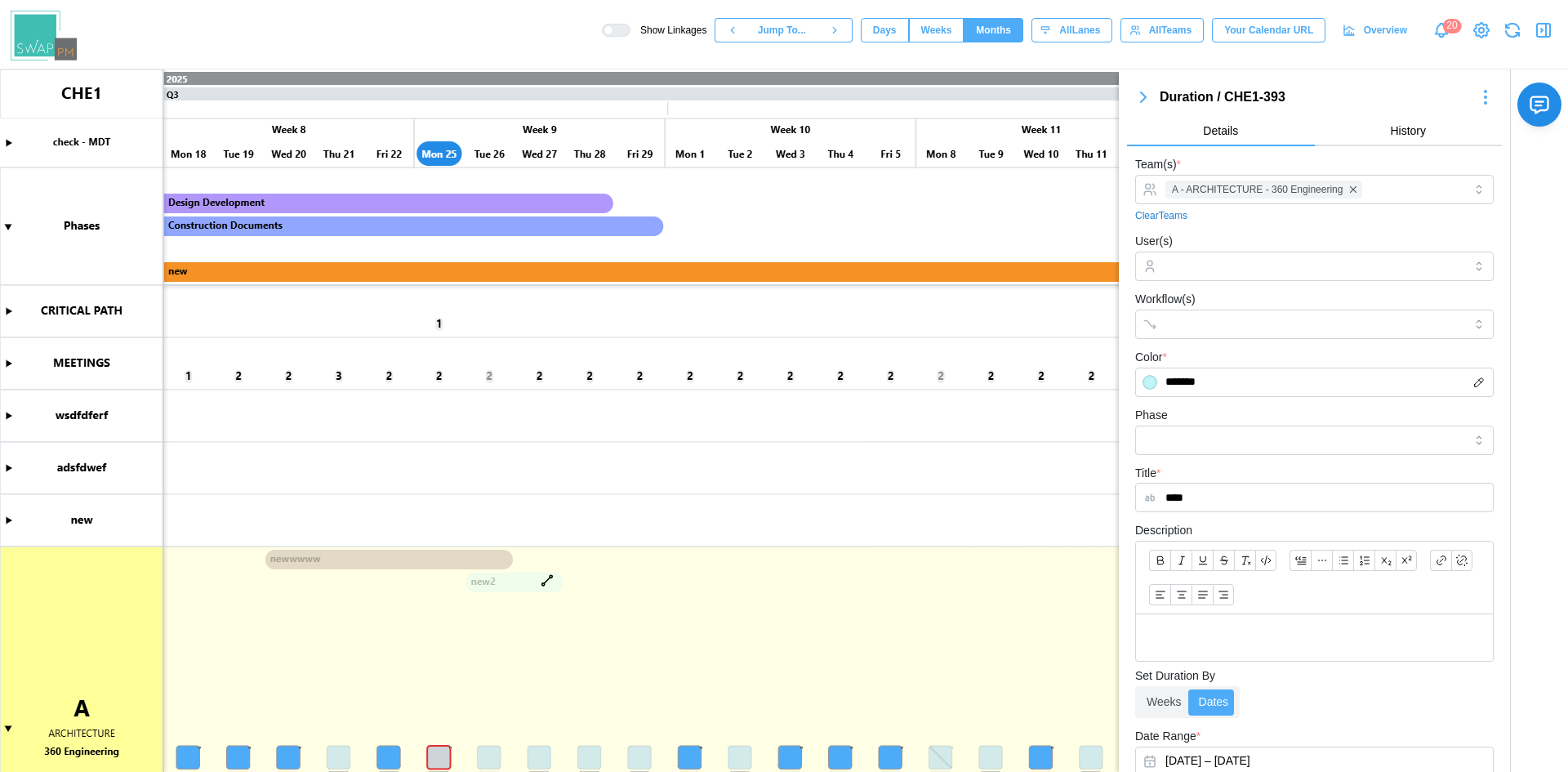
click at [1141, 95] on icon "button" at bounding box center [1143, 96] width 5 height 10
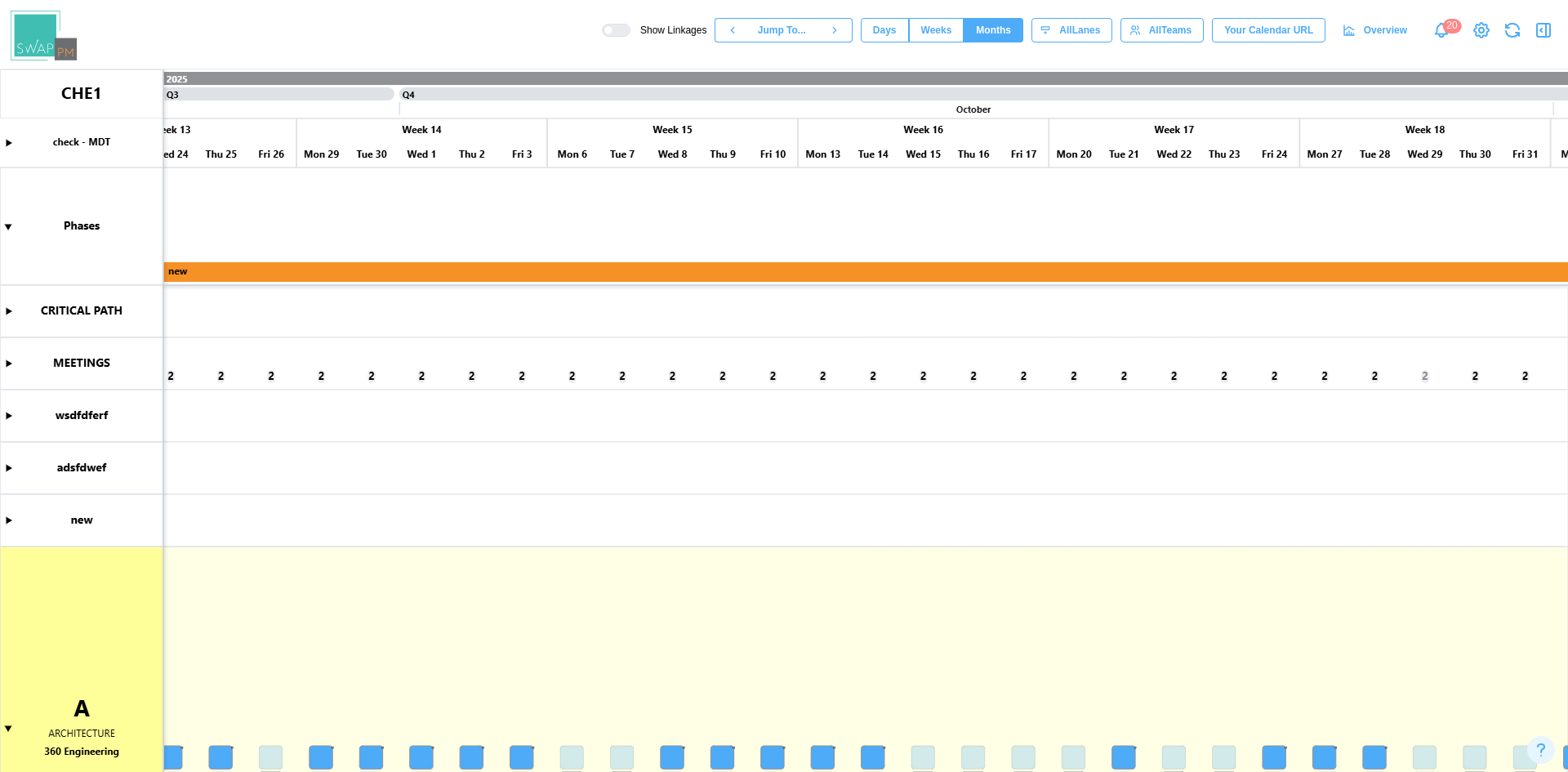
scroll to position [0, 3625]
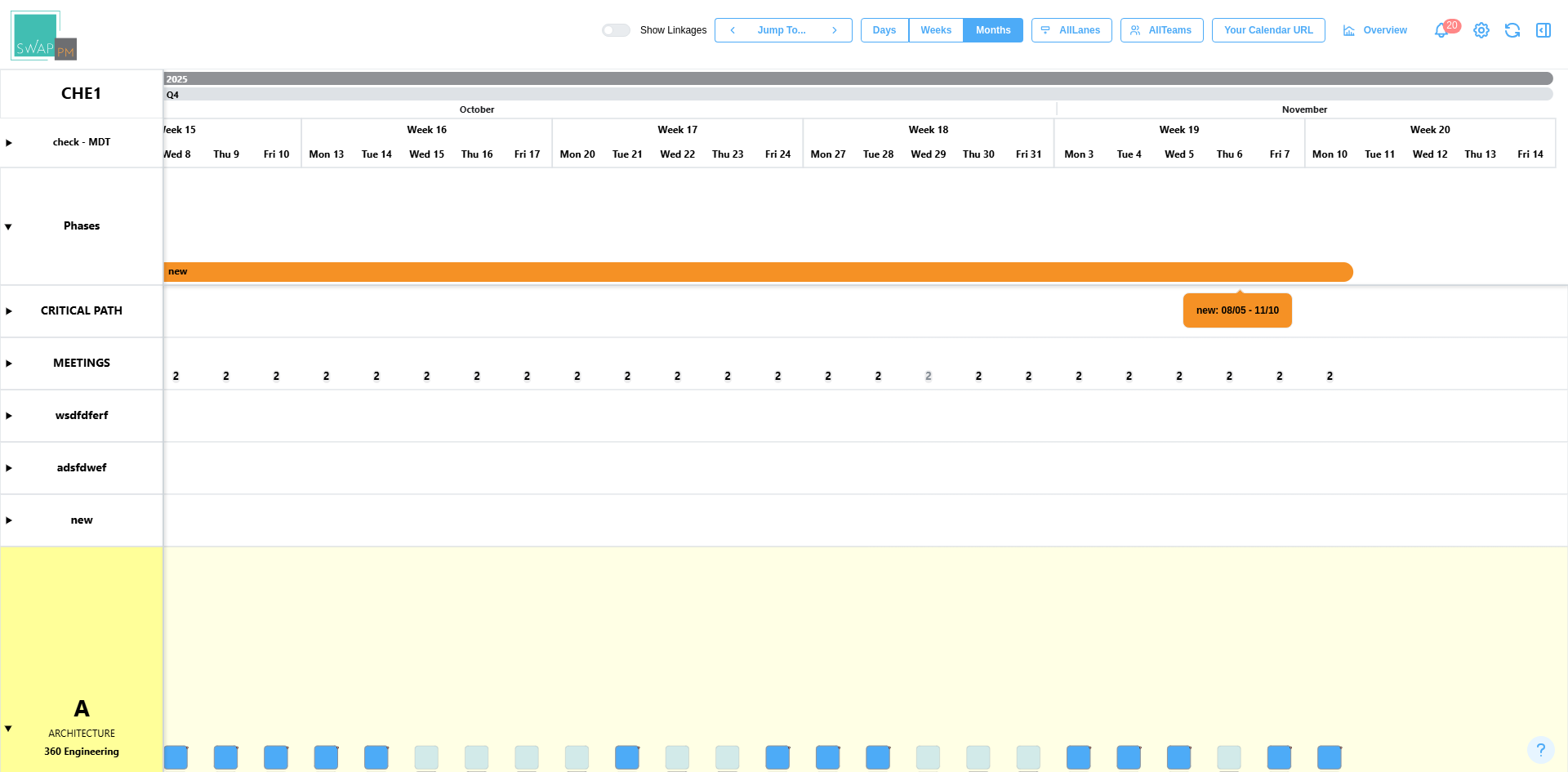
click at [14, 364] on canvas at bounding box center [784, 421] width 1568 height 703
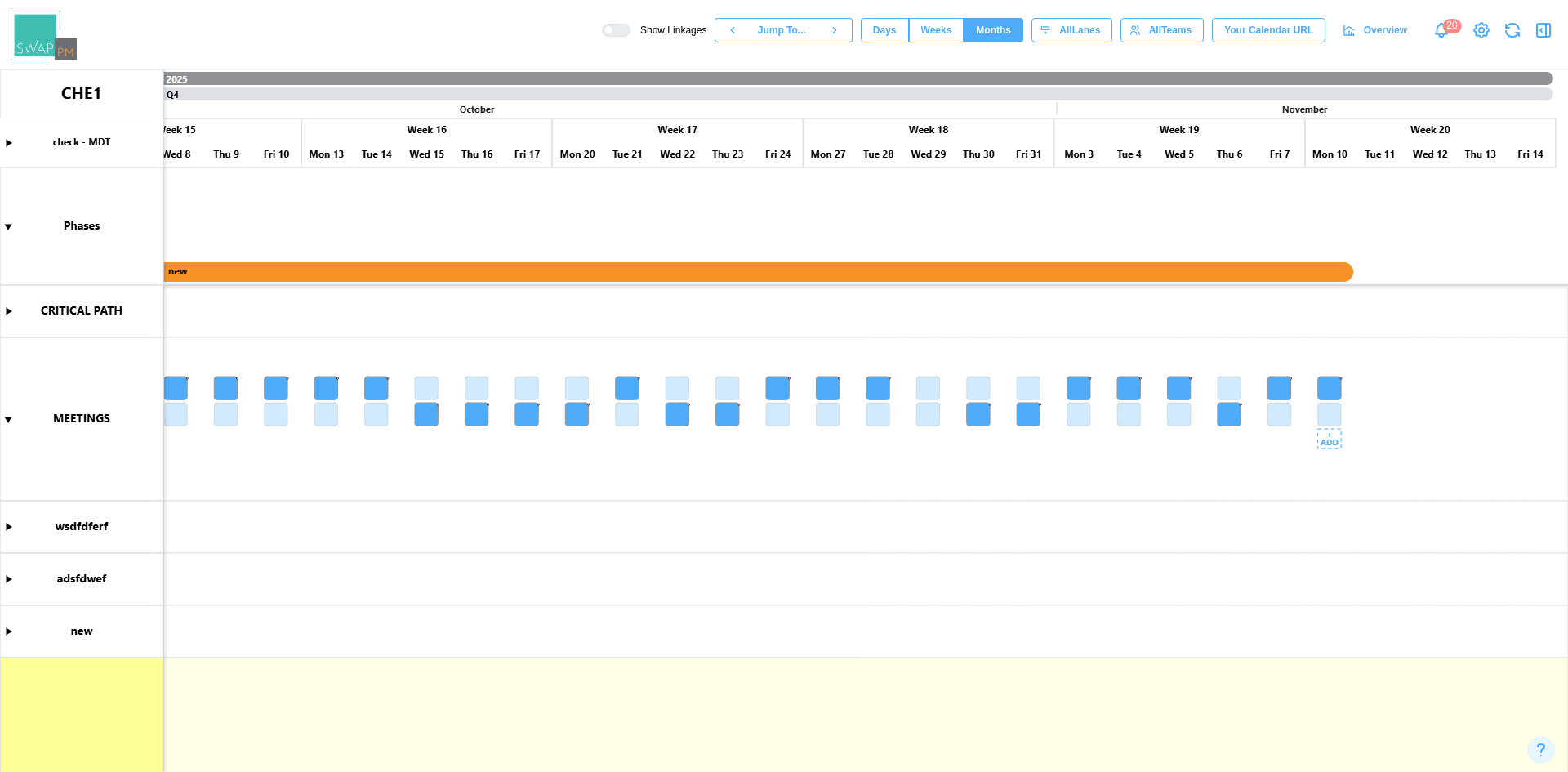
click at [1338, 414] on canvas at bounding box center [784, 421] width 1568 height 703
click at [1323, 411] on canvas at bounding box center [784, 421] width 1568 height 703
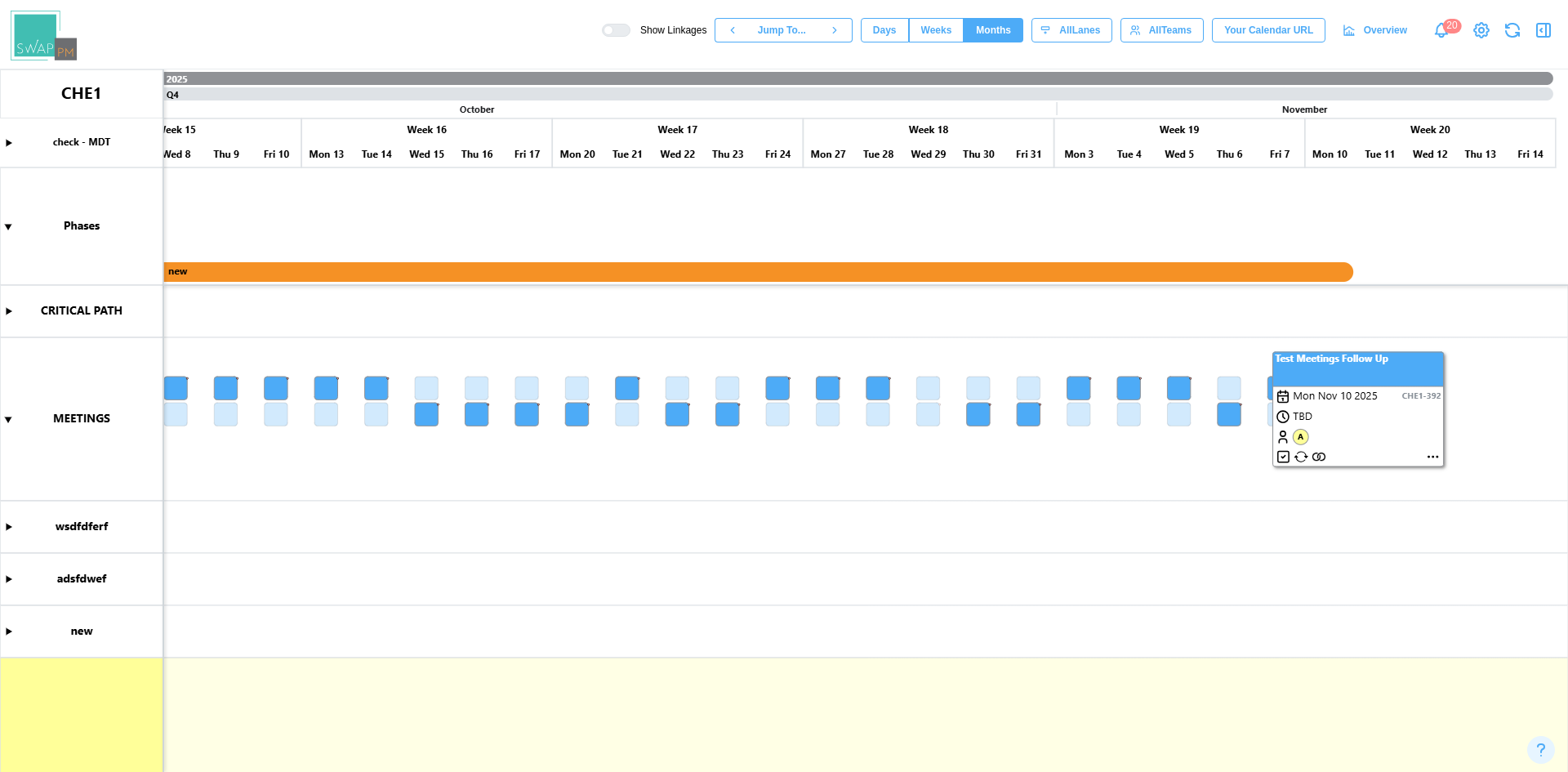
click at [1199, 473] on canvas at bounding box center [784, 421] width 1568 height 703
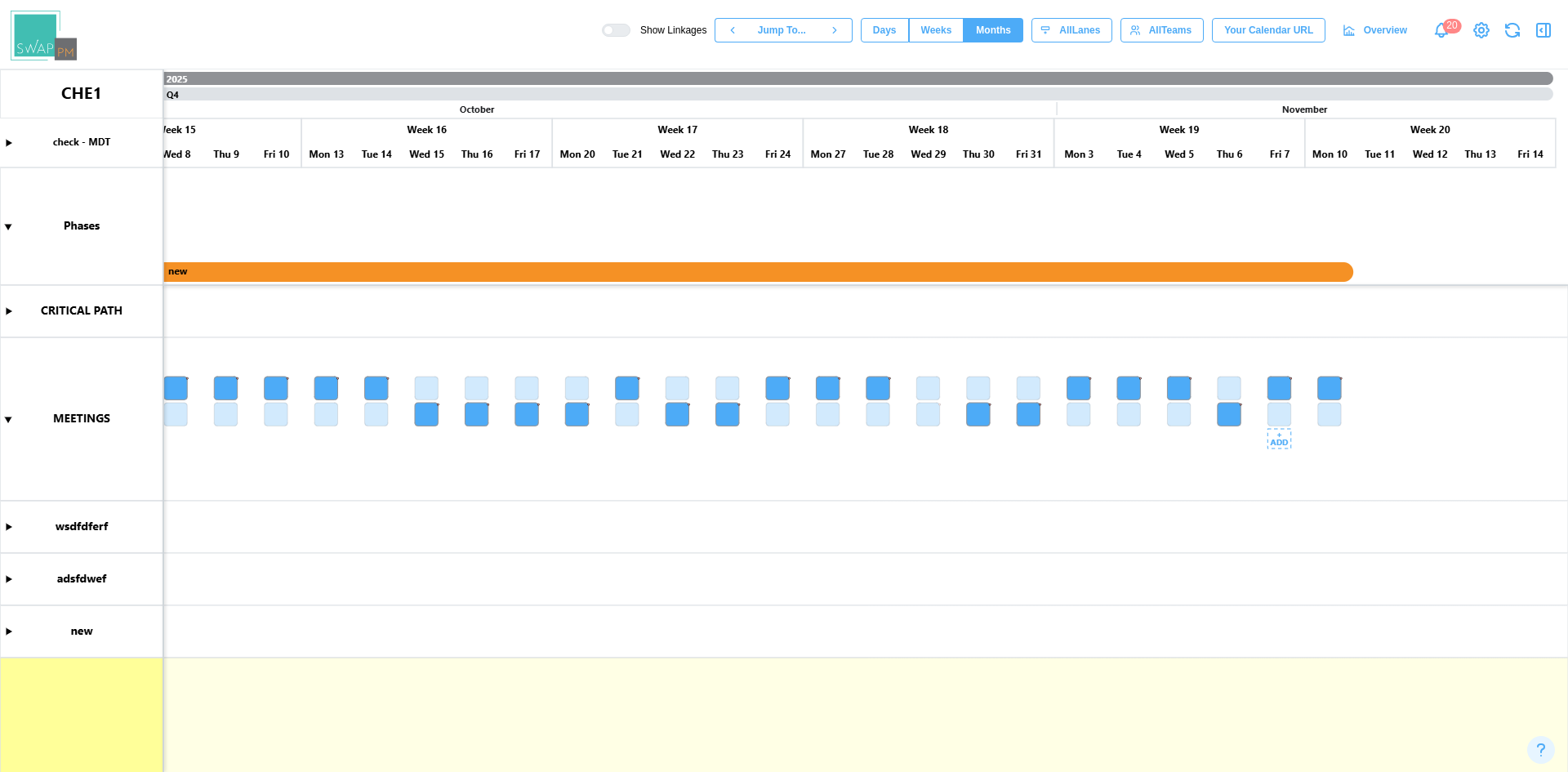
click at [1286, 408] on canvas at bounding box center [784, 421] width 1568 height 703
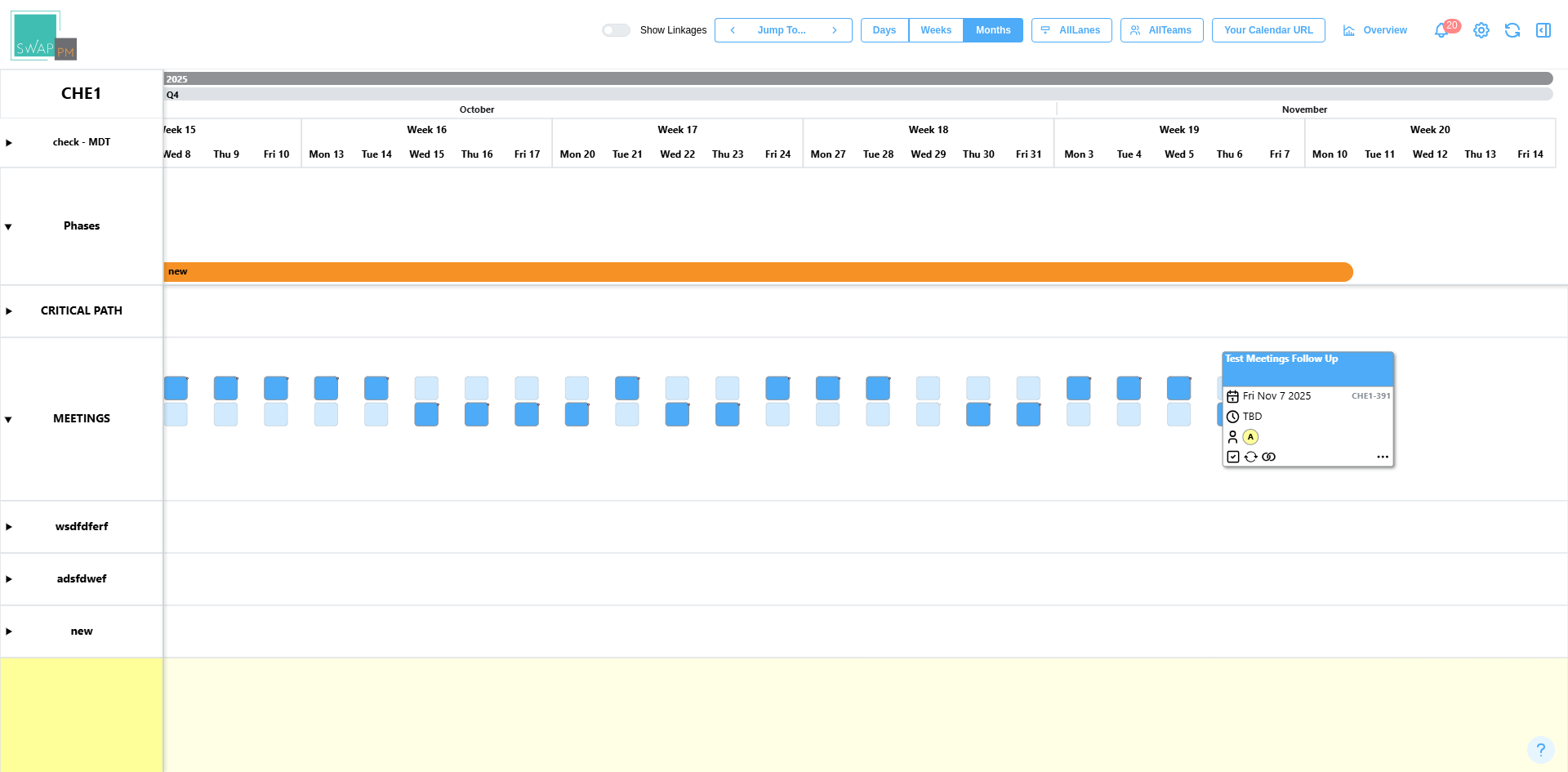
click at [1190, 481] on canvas at bounding box center [784, 421] width 1568 height 703
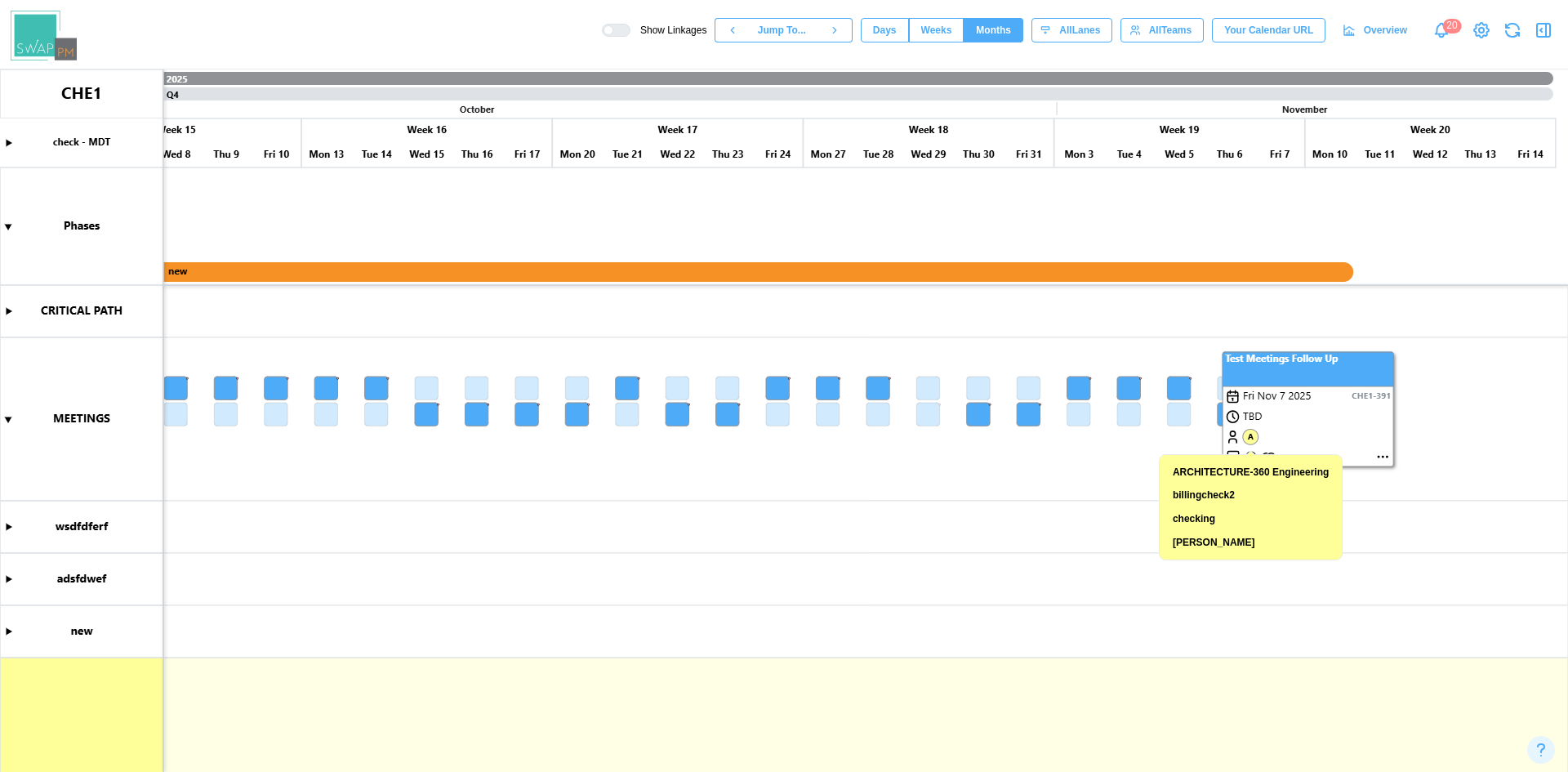
click at [1500, 368] on canvas at bounding box center [784, 421] width 1568 height 703
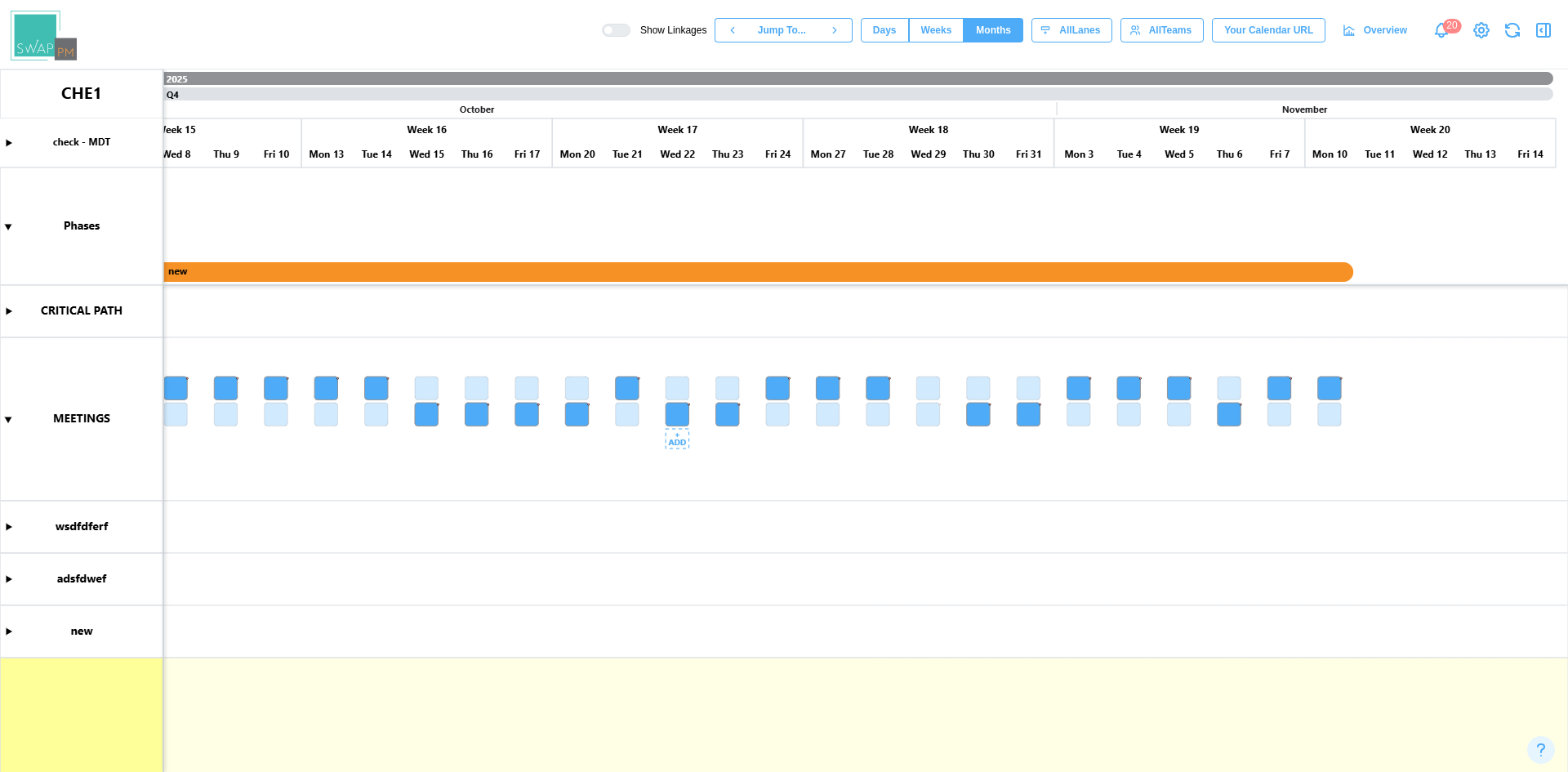
click at [684, 417] on canvas at bounding box center [784, 421] width 1568 height 703
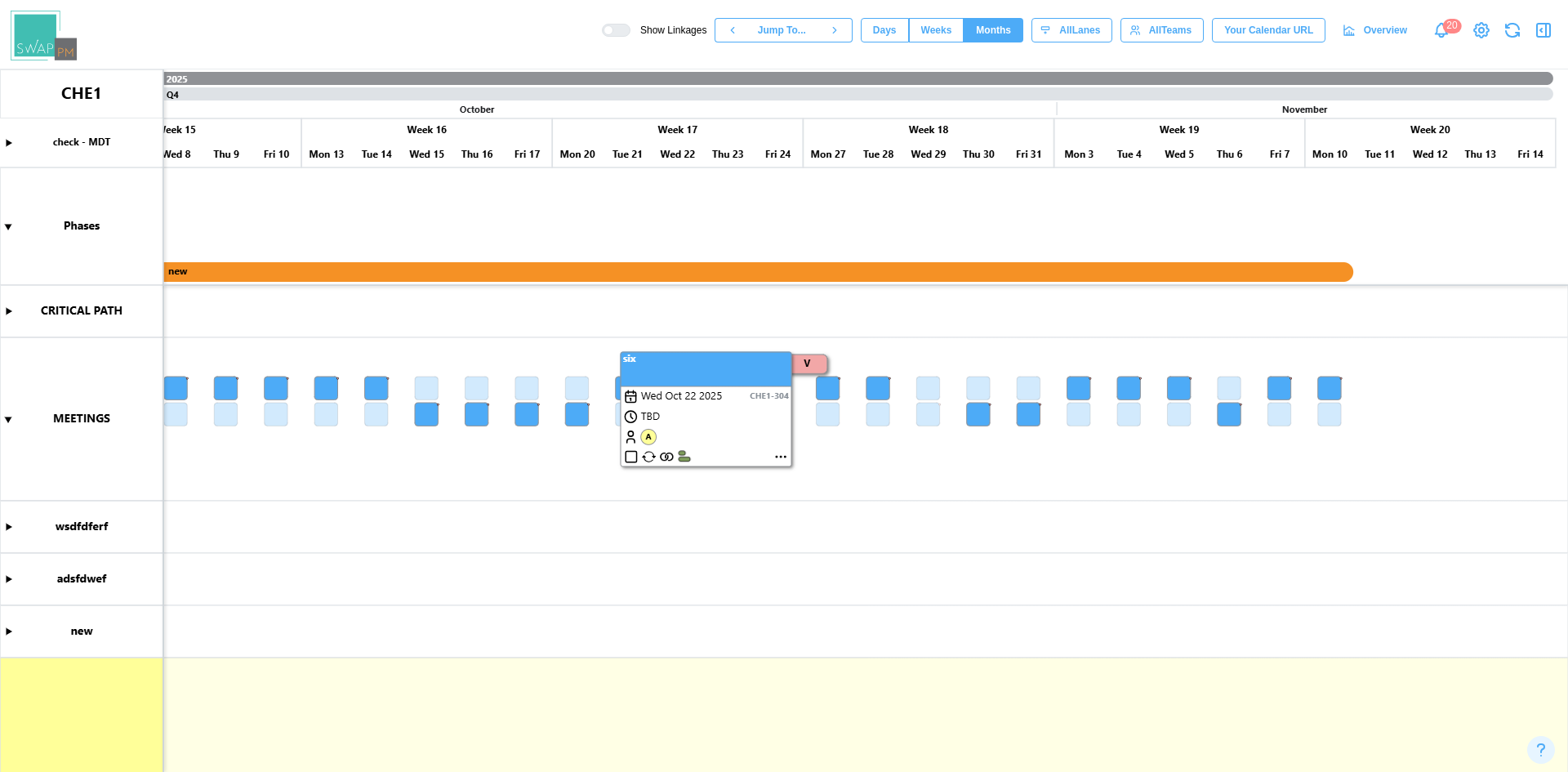
click at [1006, 522] on canvas at bounding box center [784, 421] width 1568 height 703
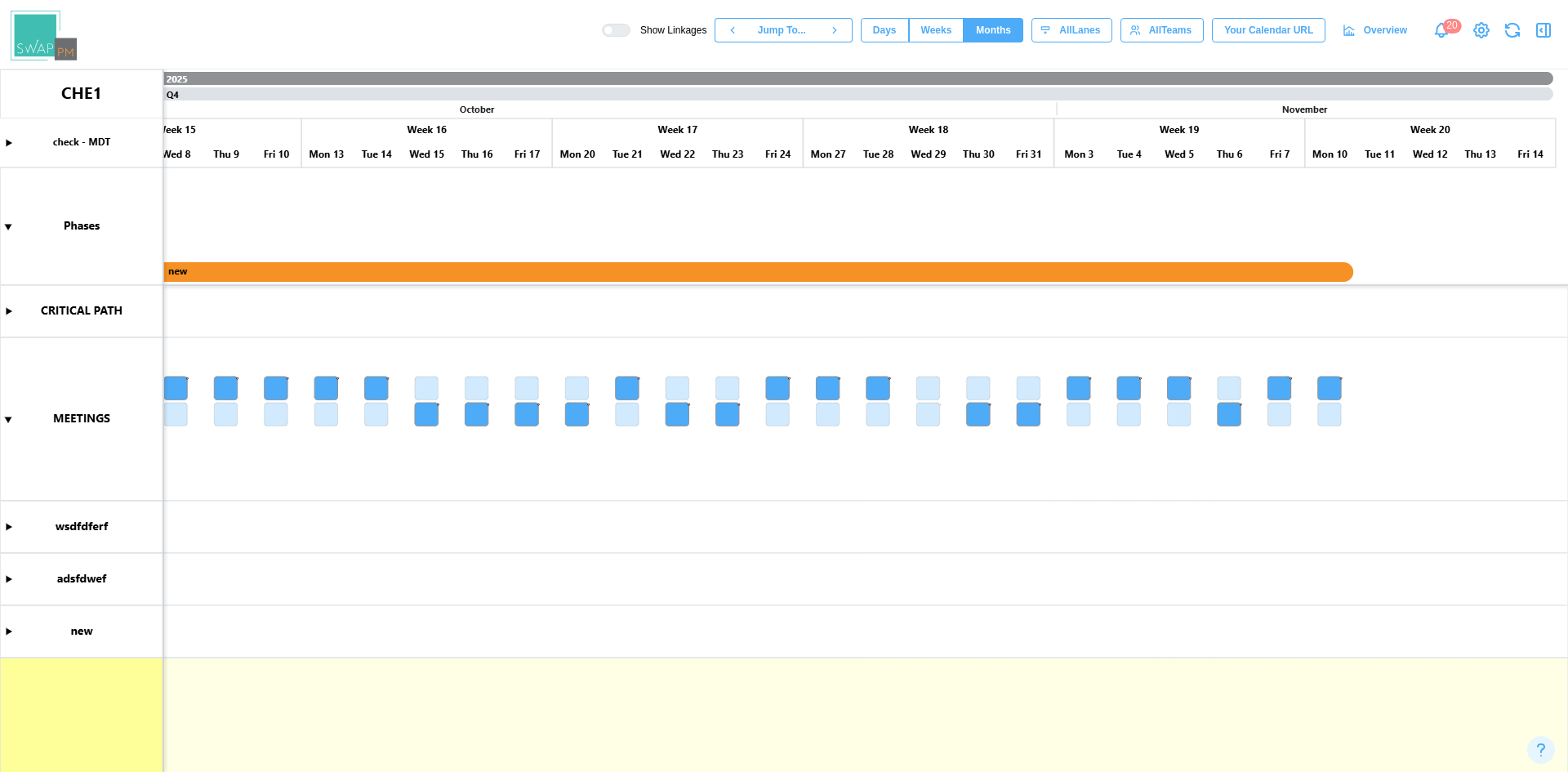
click at [927, 31] on button "Weeks" at bounding box center [937, 30] width 56 height 24
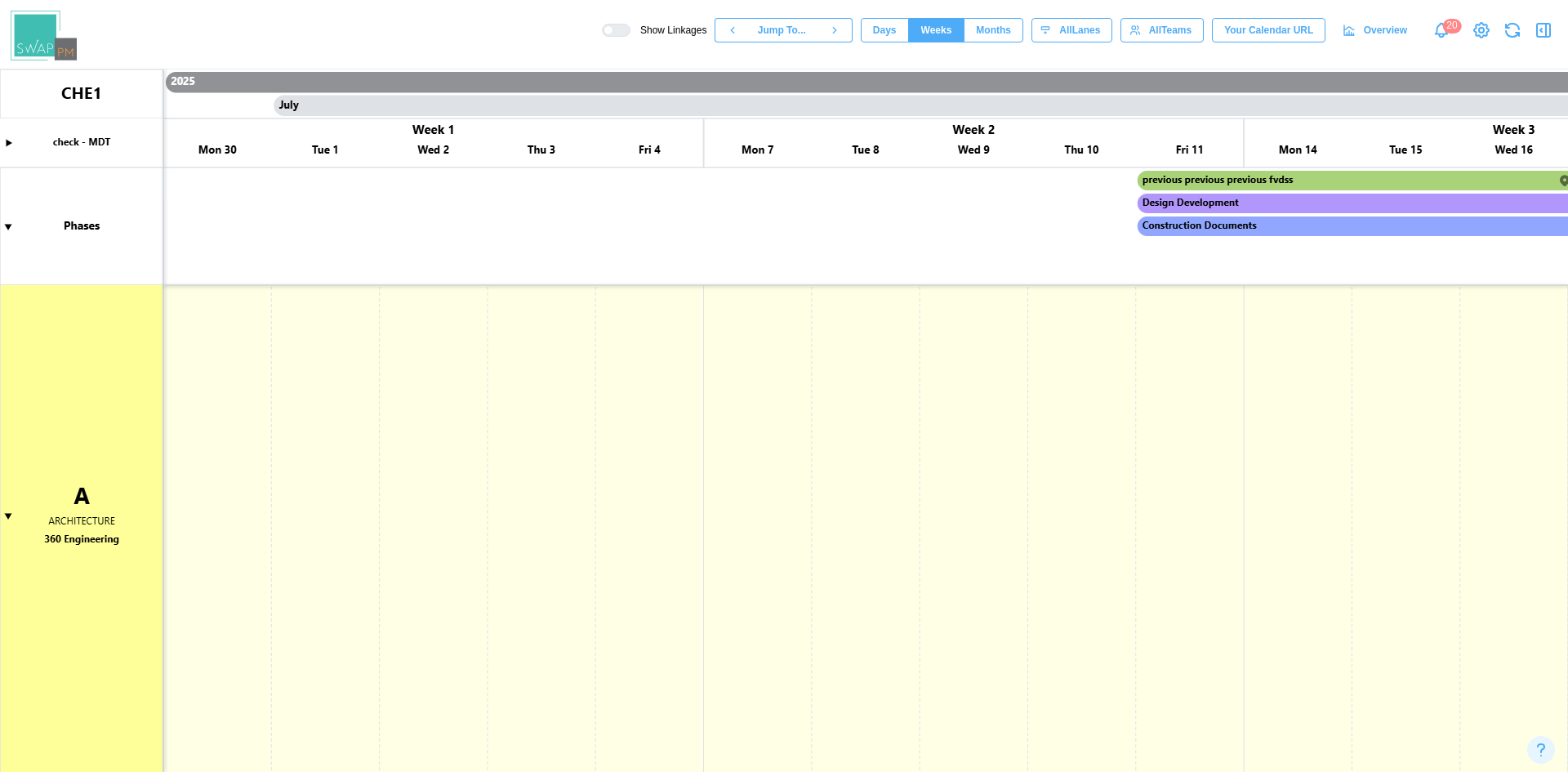
scroll to position [509, 0]
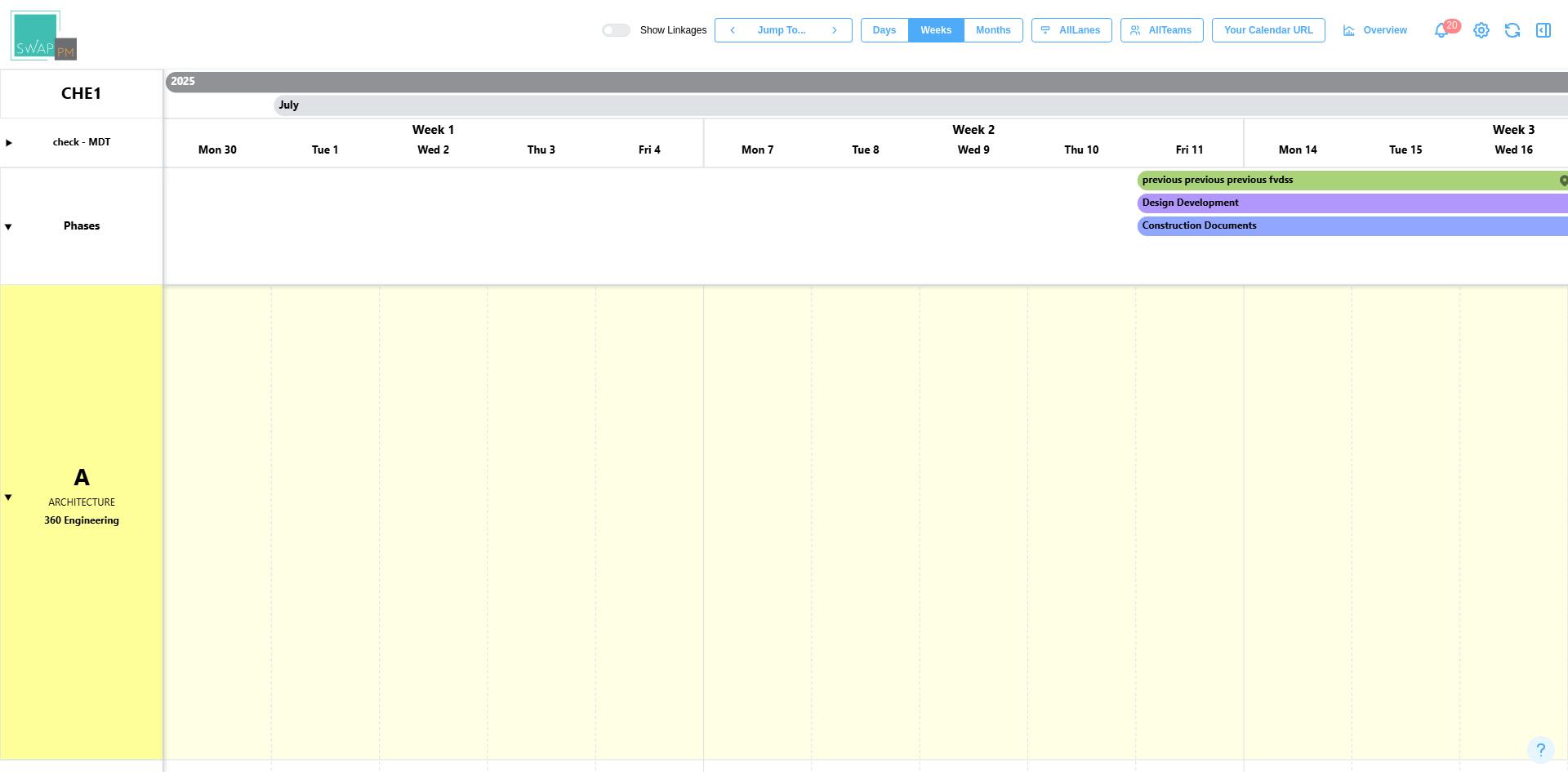
click at [1022, 32] on button "Months" at bounding box center [993, 30] width 59 height 24
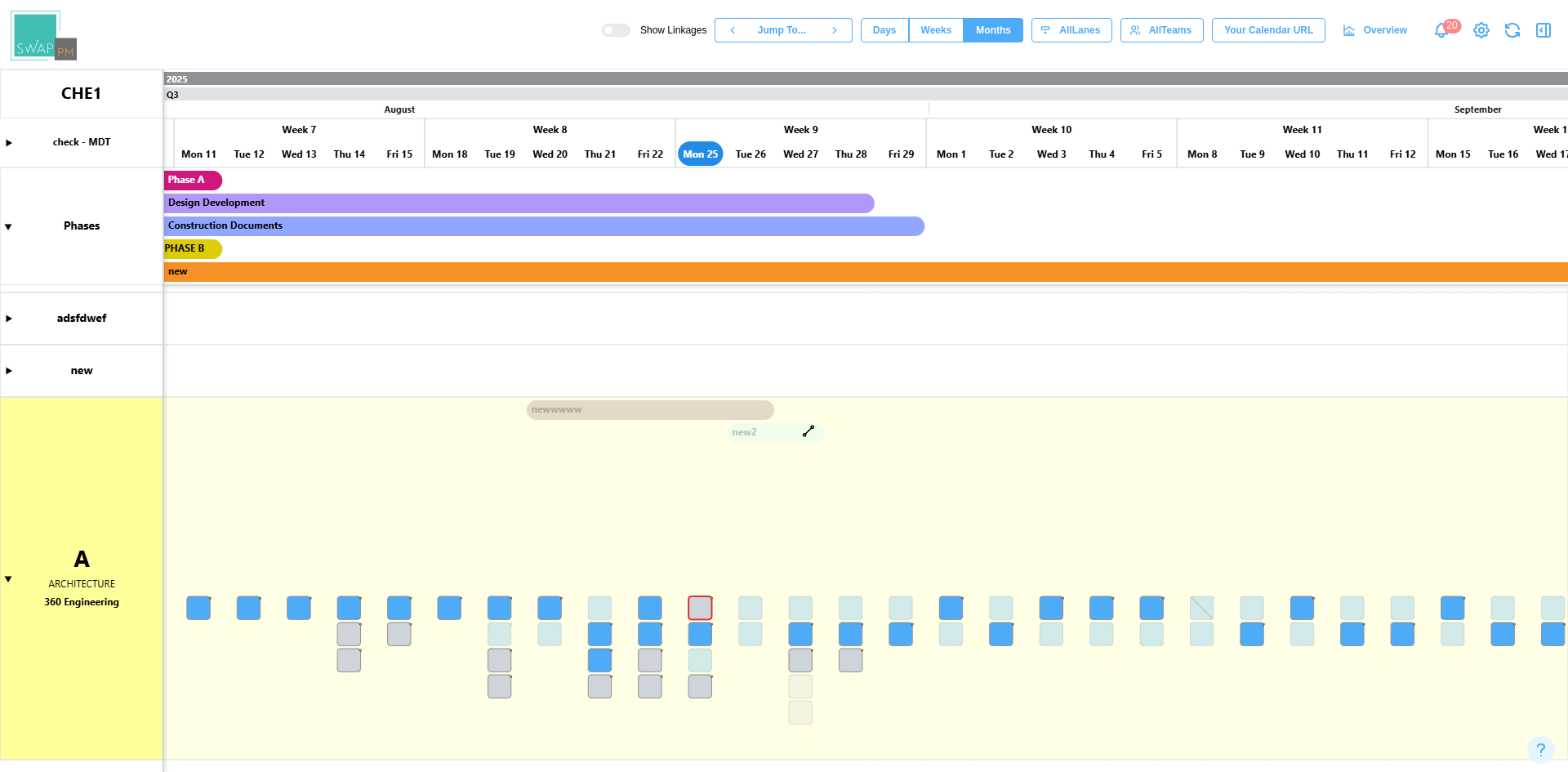
scroll to position [0, 1502]
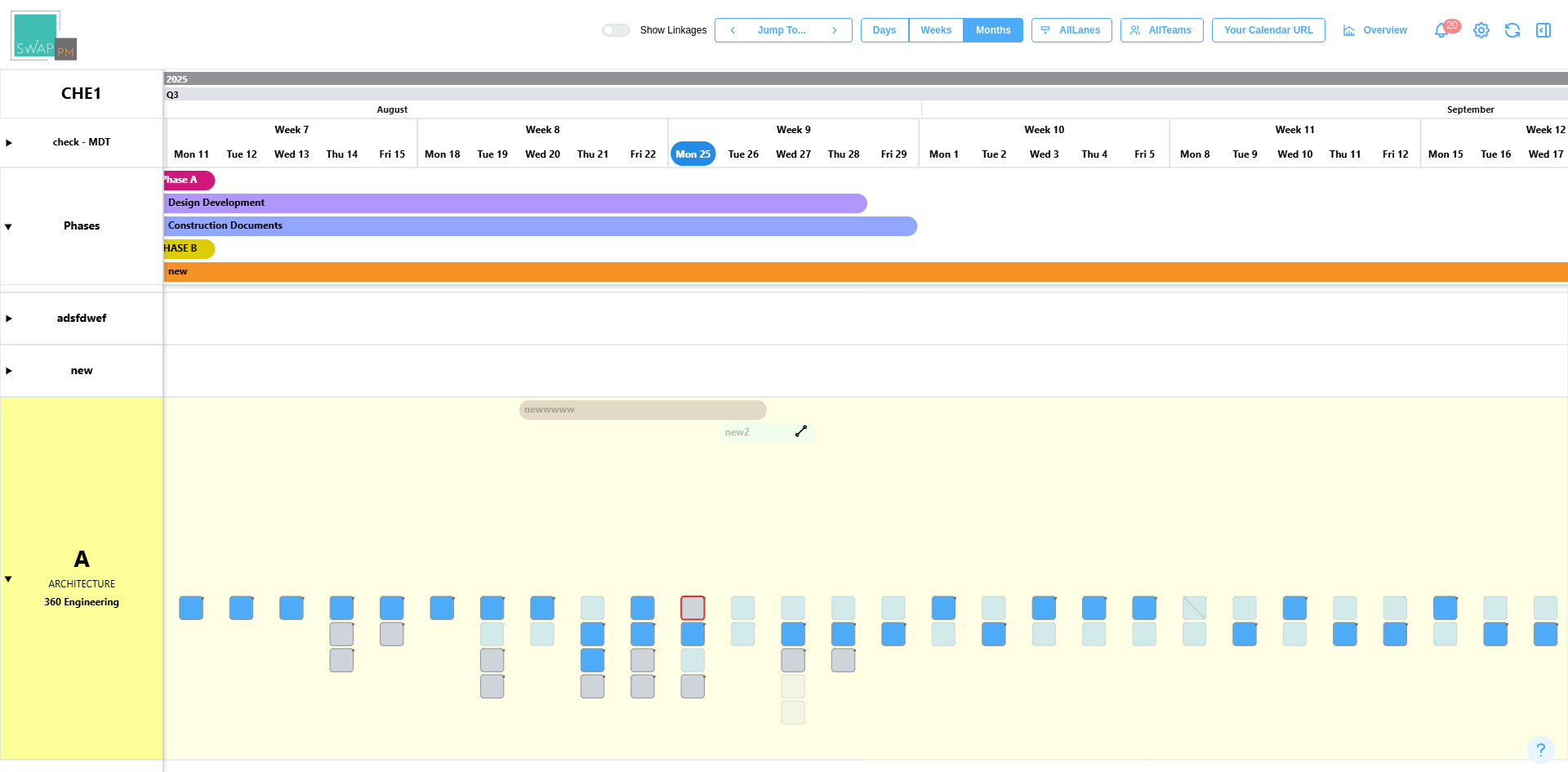
click at [897, 29] on span "Days" at bounding box center [884, 30] width 23 height 23
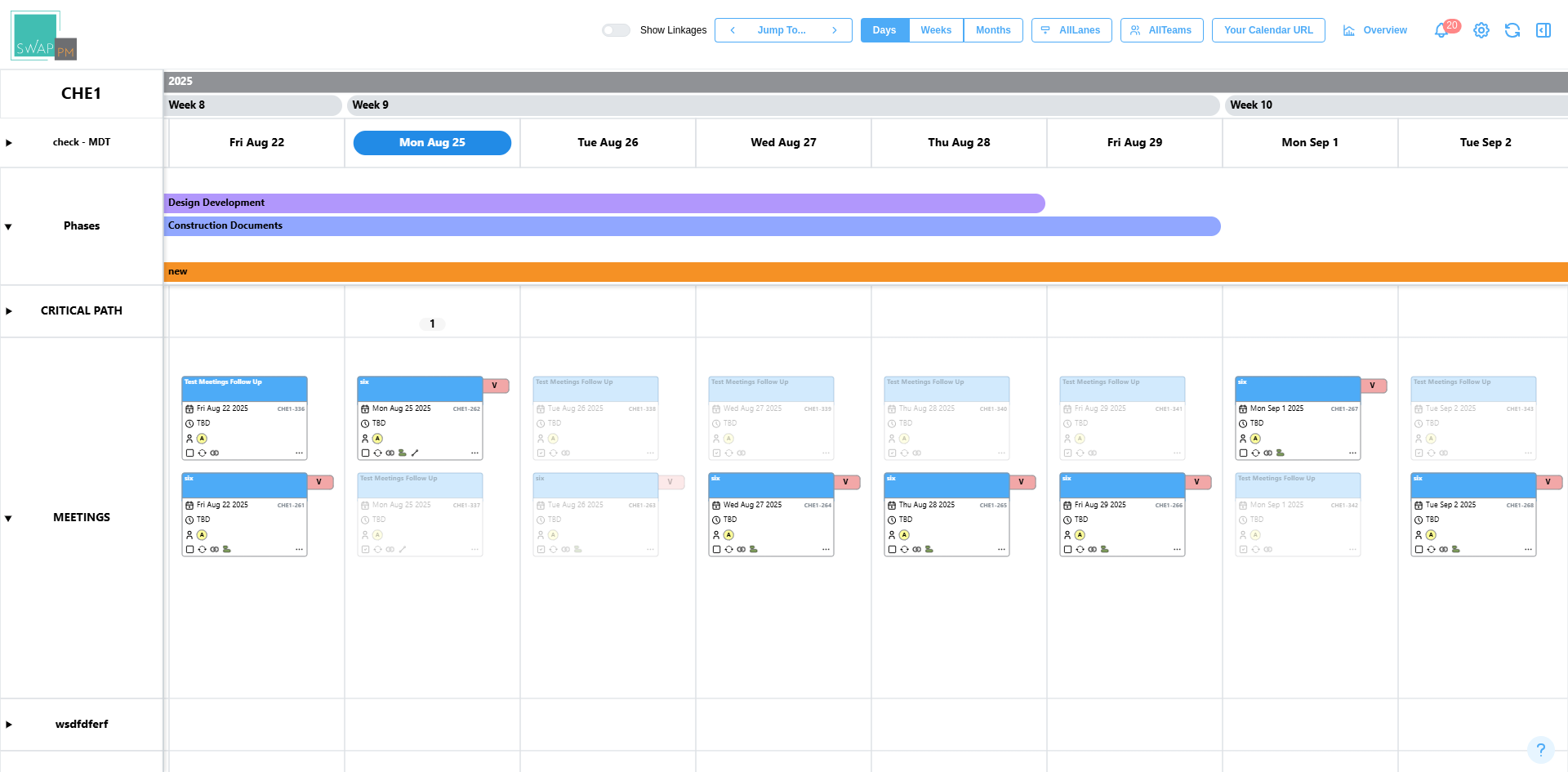
scroll to position [0, 6843]
click at [1002, 35] on span "Months" at bounding box center [993, 30] width 35 height 23
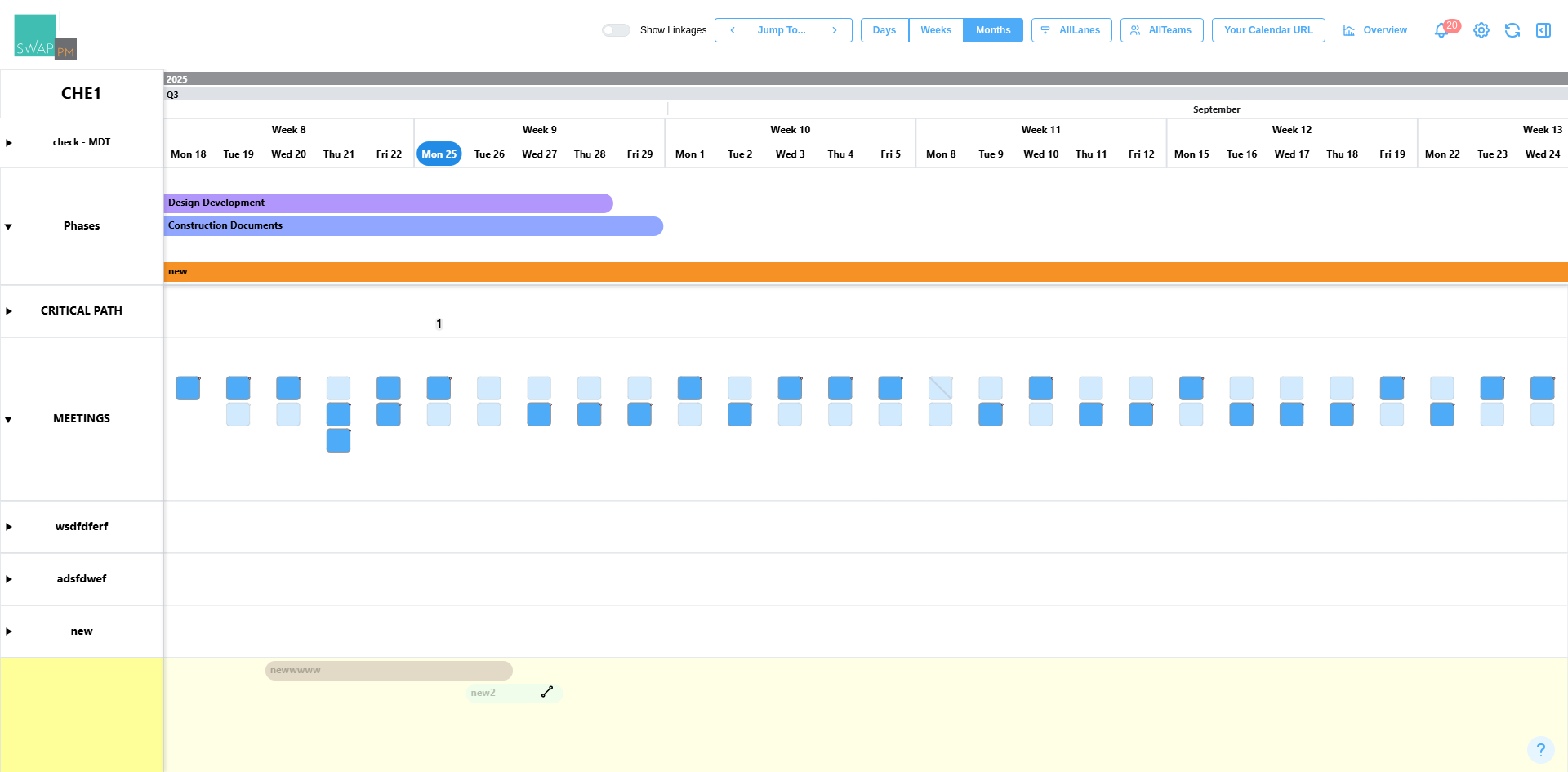
scroll to position [260, 0]
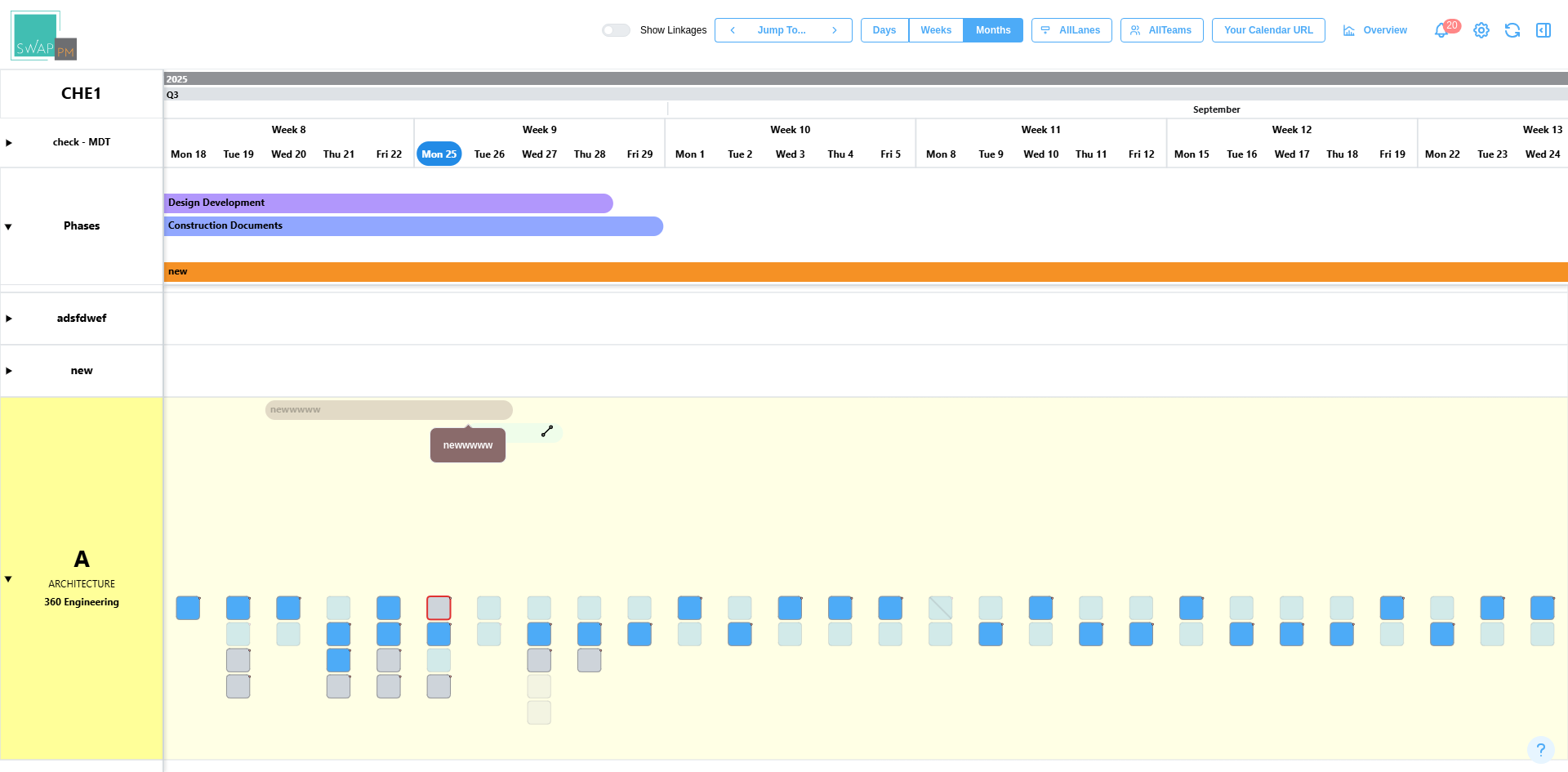
click at [427, 409] on canvas at bounding box center [784, 421] width 1568 height 703
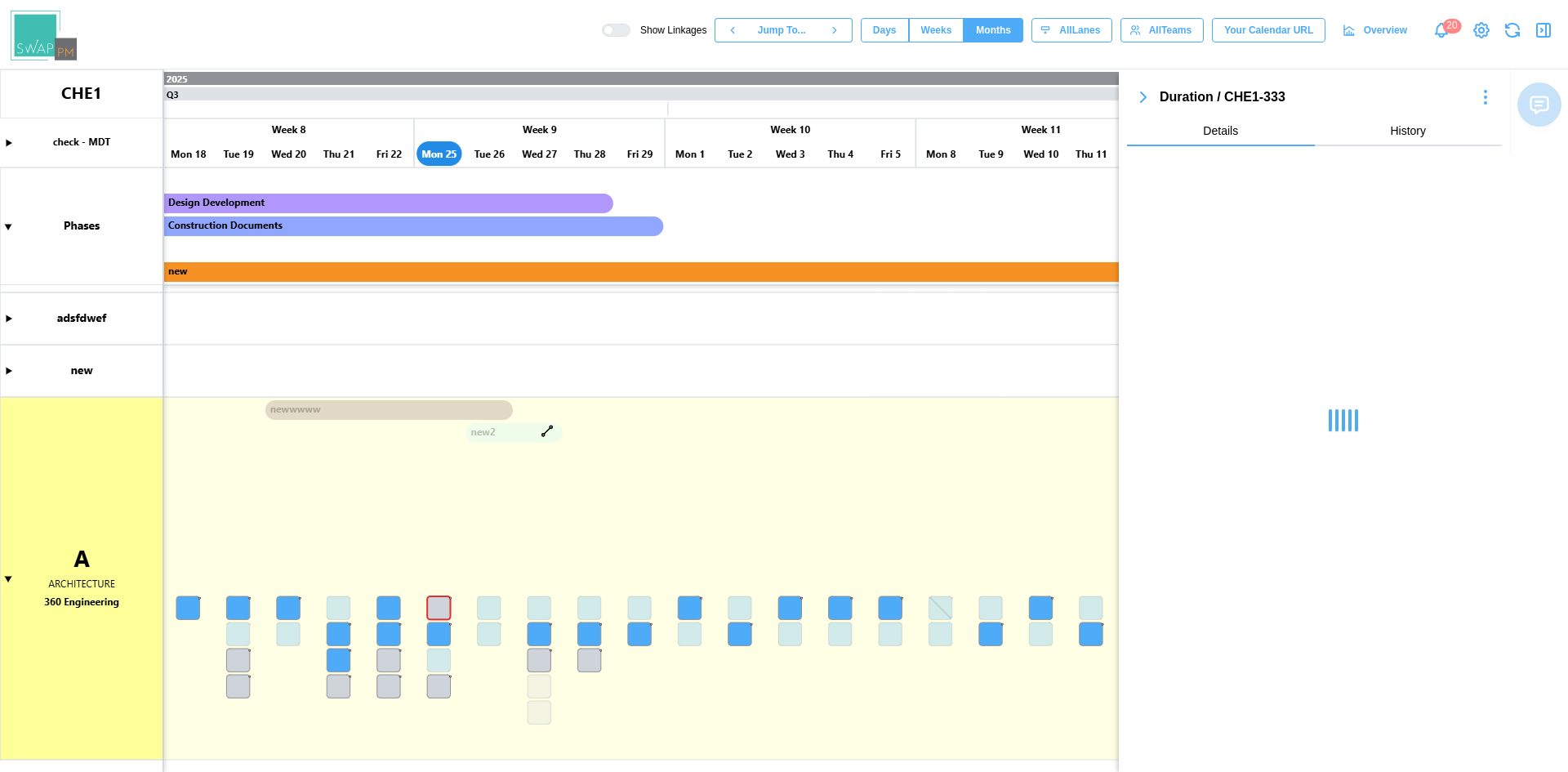
scroll to position [0, 0]
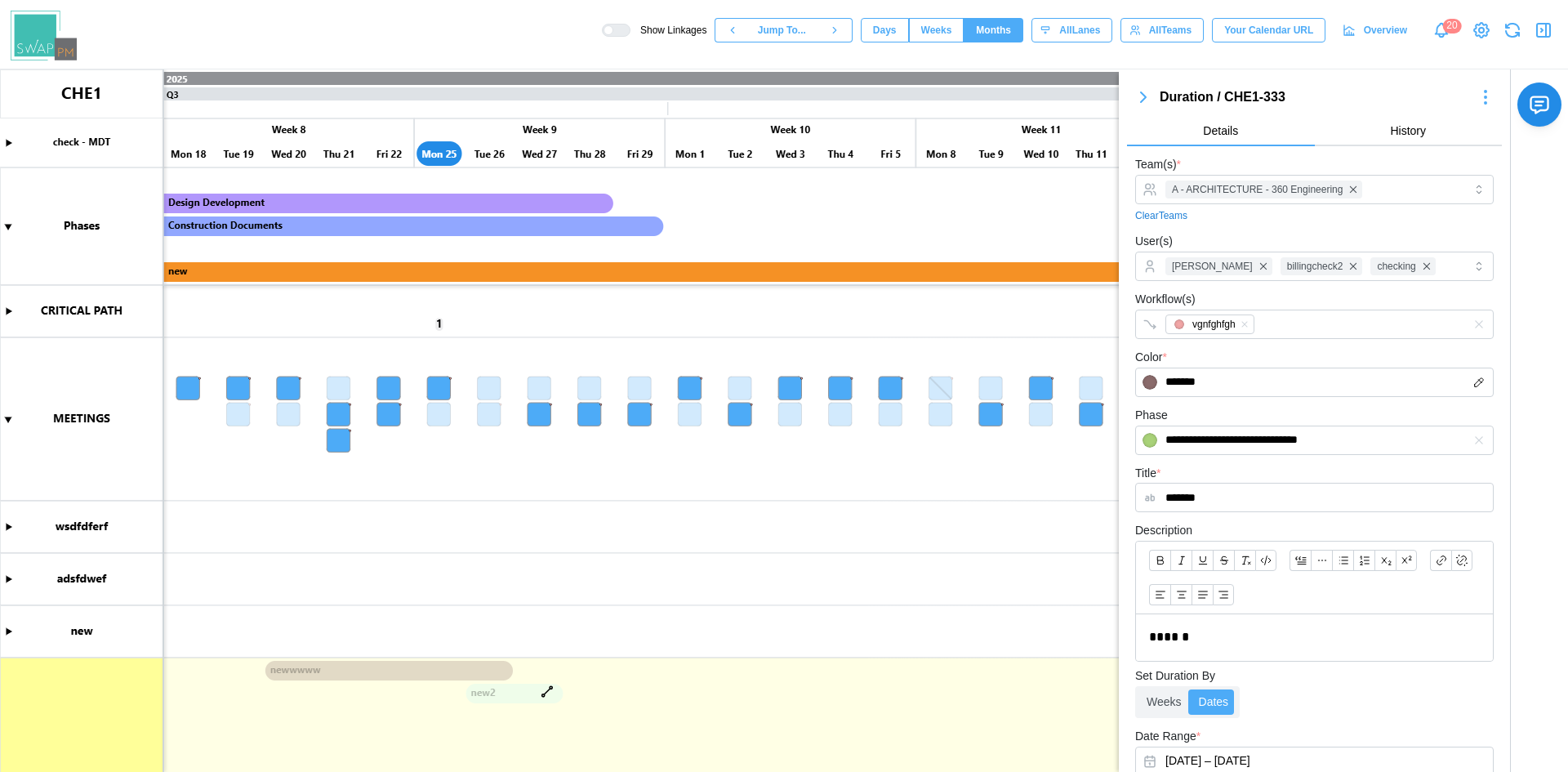
click at [1145, 99] on icon "button" at bounding box center [1143, 96] width 5 height 10
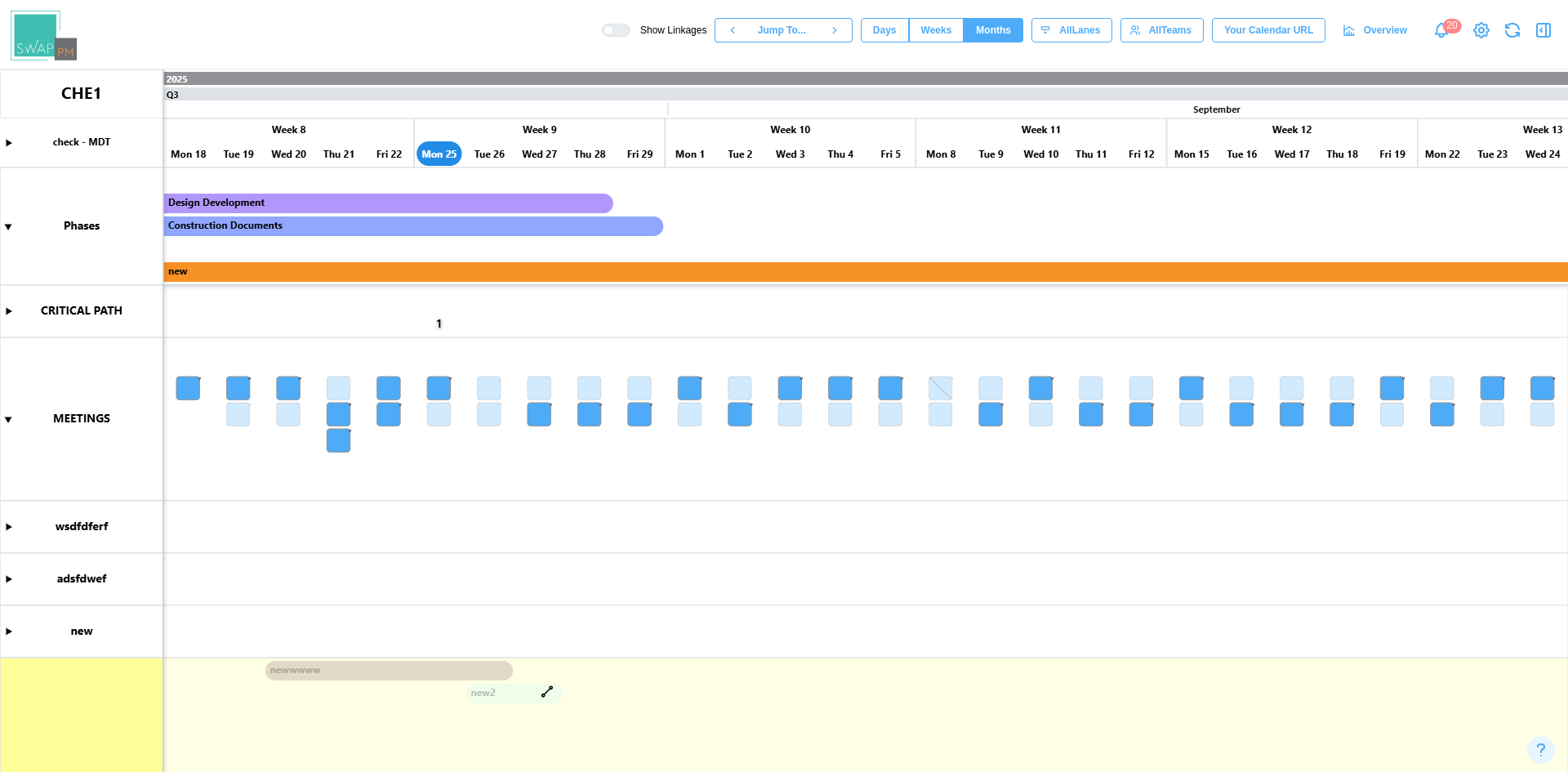
click at [940, 30] on span "Weeks" at bounding box center [937, 30] width 31 height 23
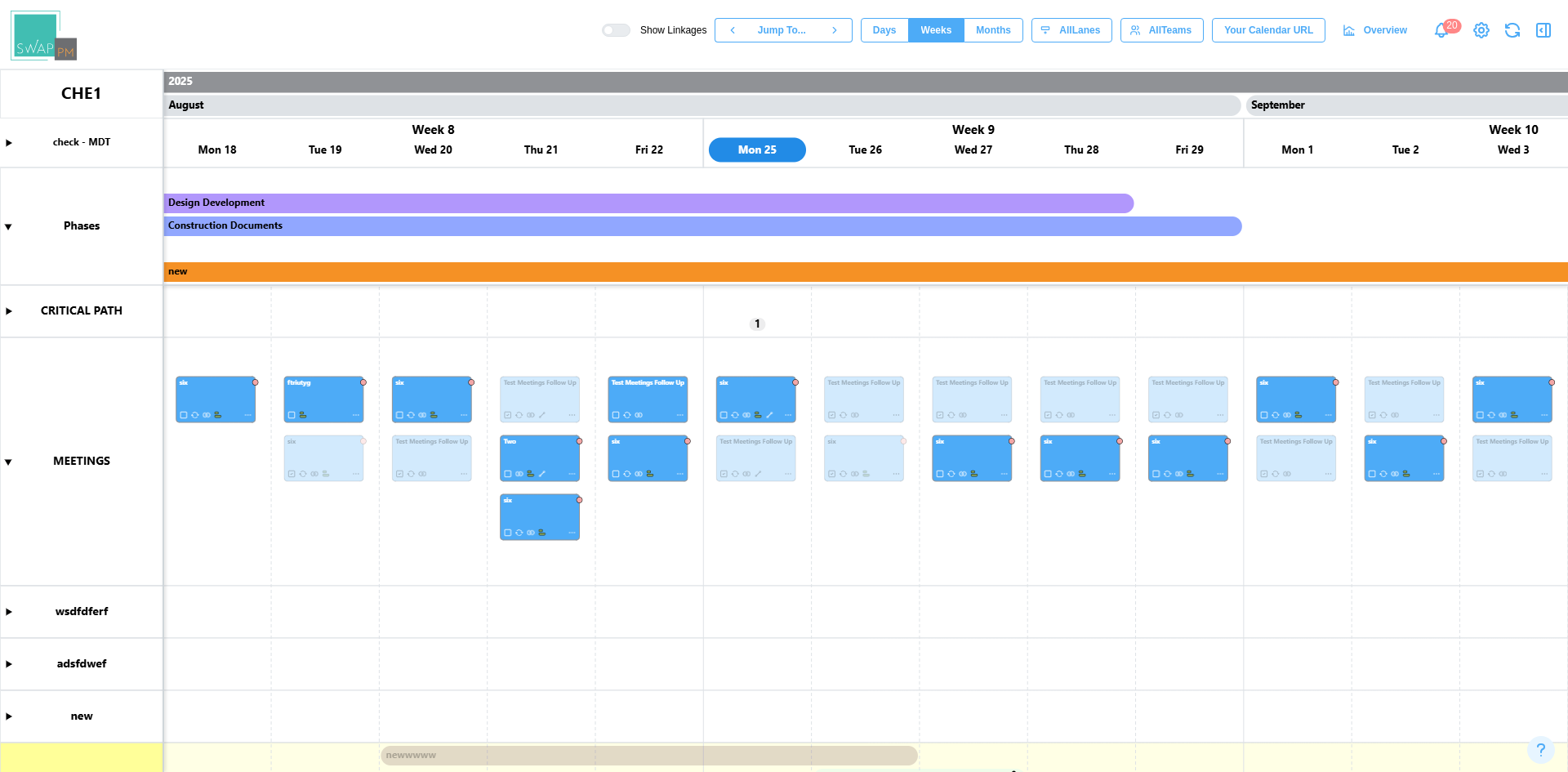
scroll to position [0, 3783]
click at [1011, 29] on span "Months" at bounding box center [993, 30] width 35 height 23
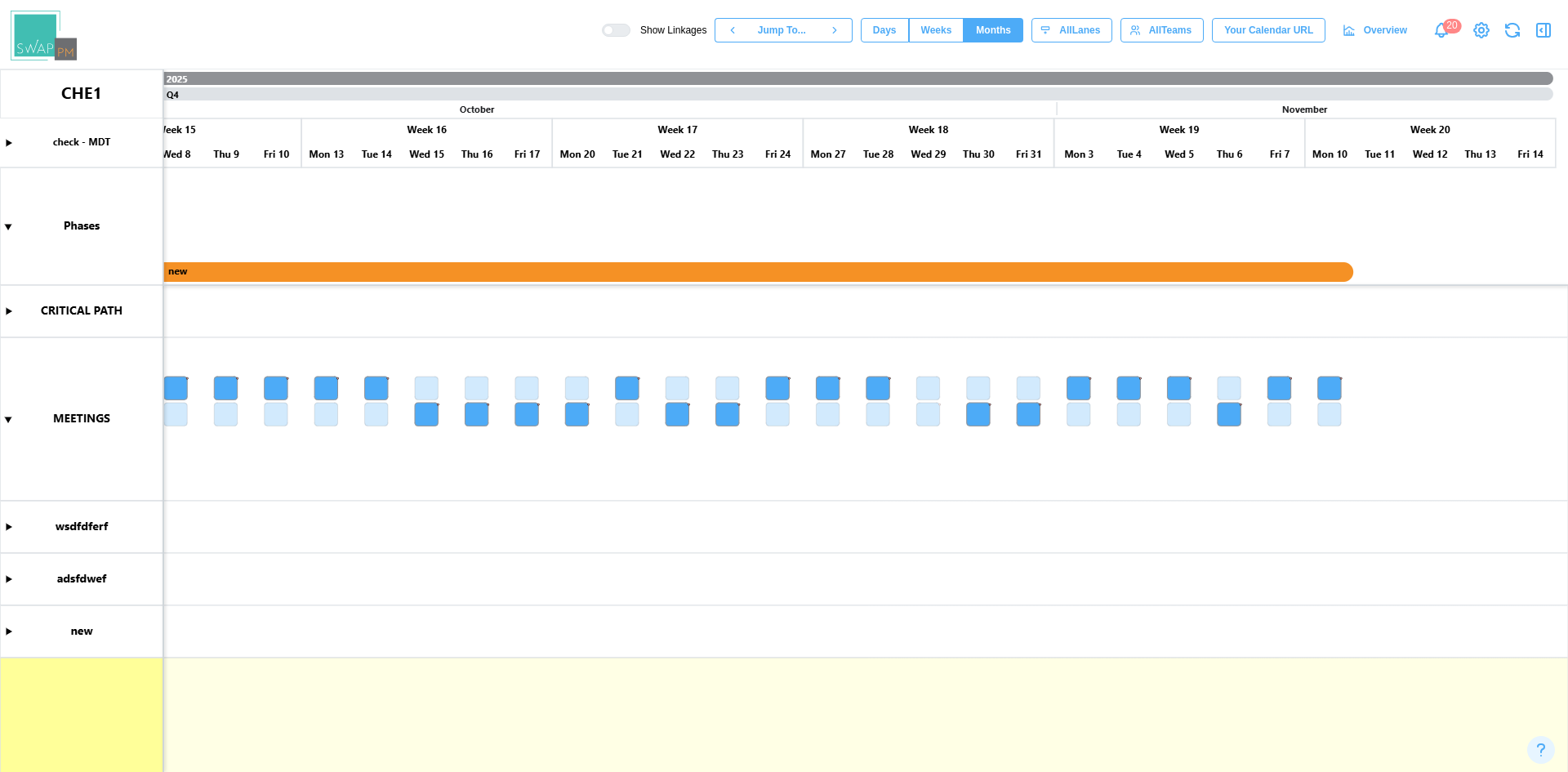
scroll to position [0, 3167]
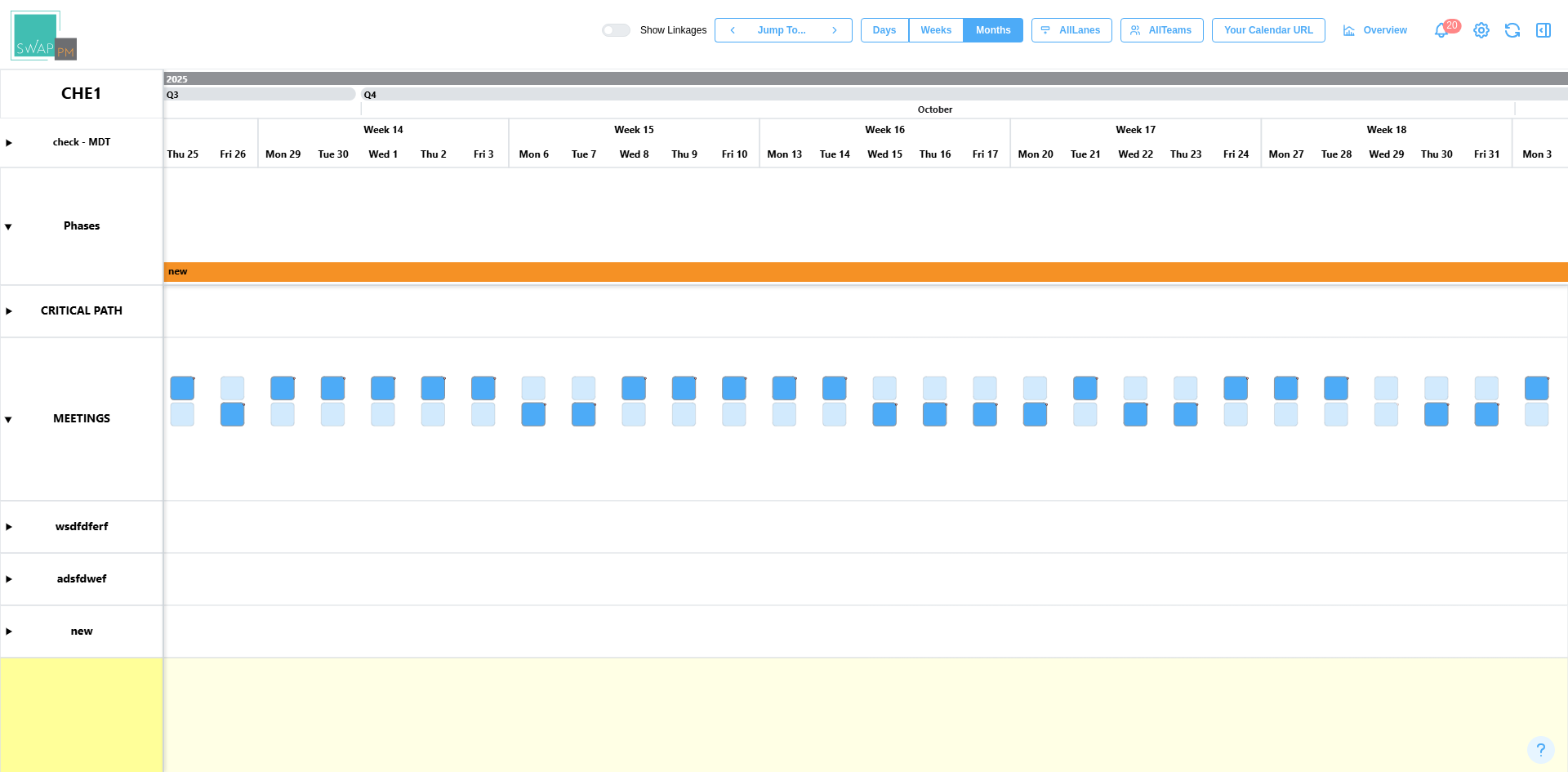
click at [952, 30] on span "Weeks" at bounding box center [937, 30] width 31 height 23
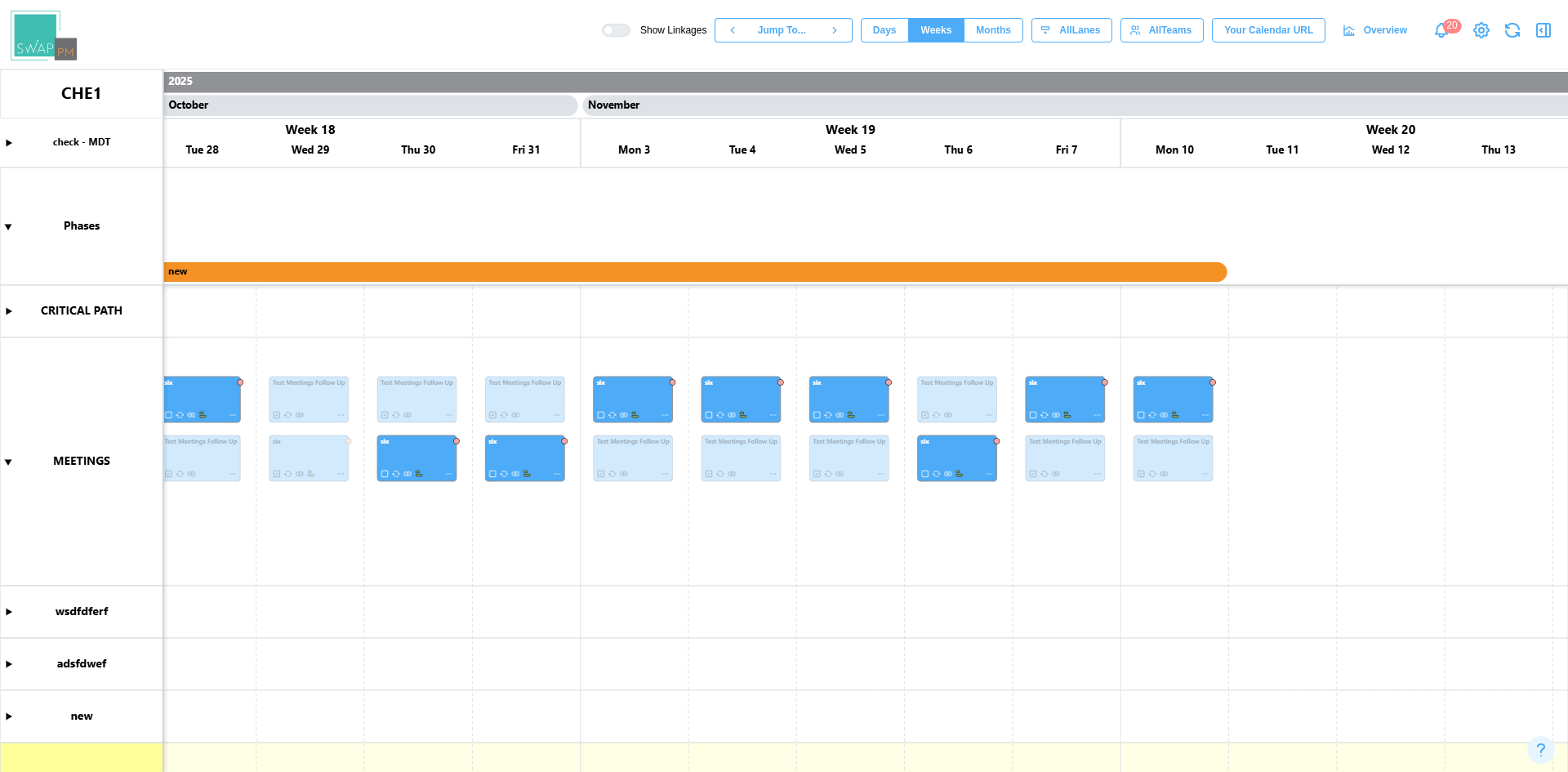
scroll to position [0, 9414]
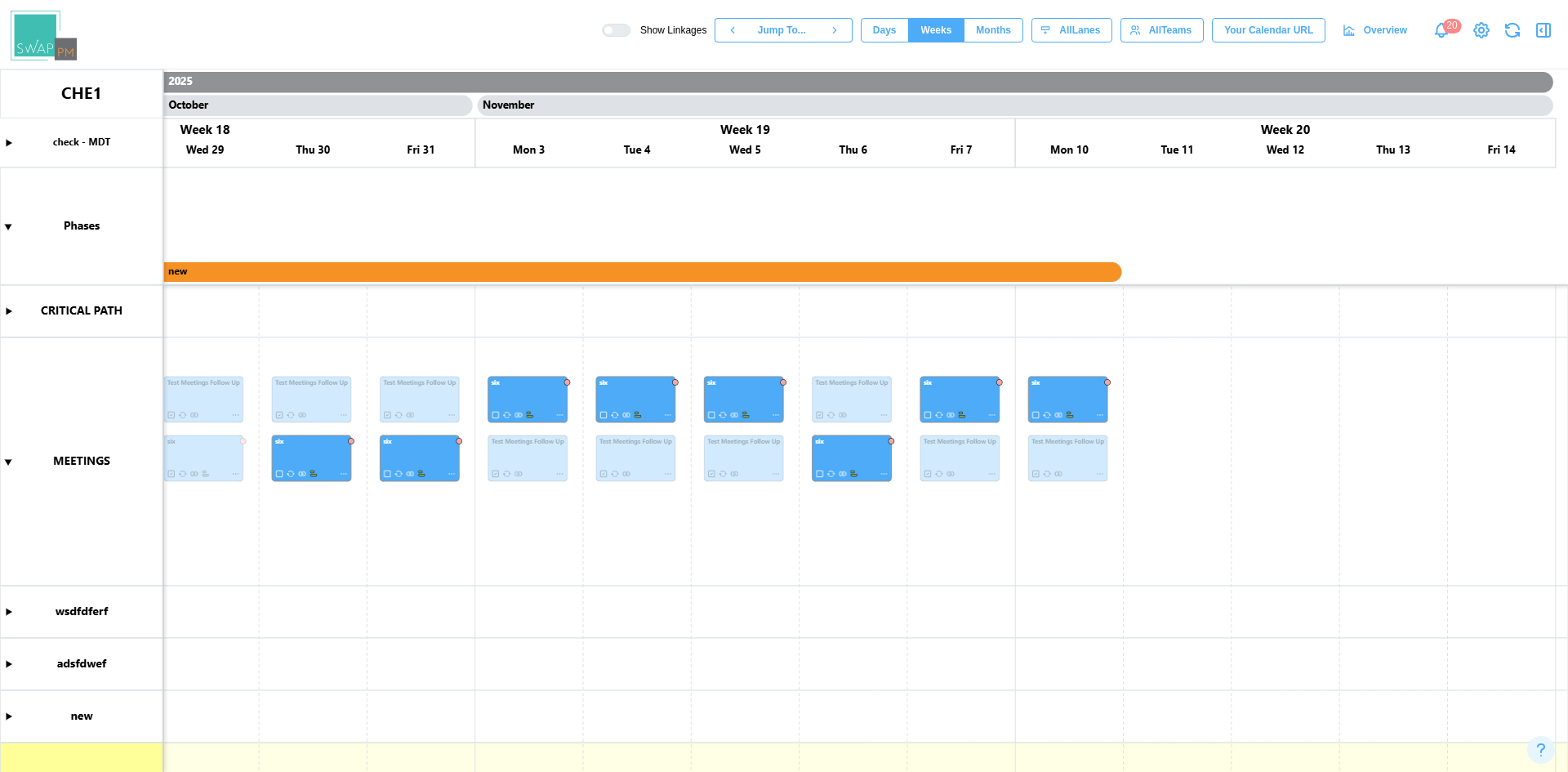
click at [992, 34] on span "Months" at bounding box center [993, 30] width 35 height 23
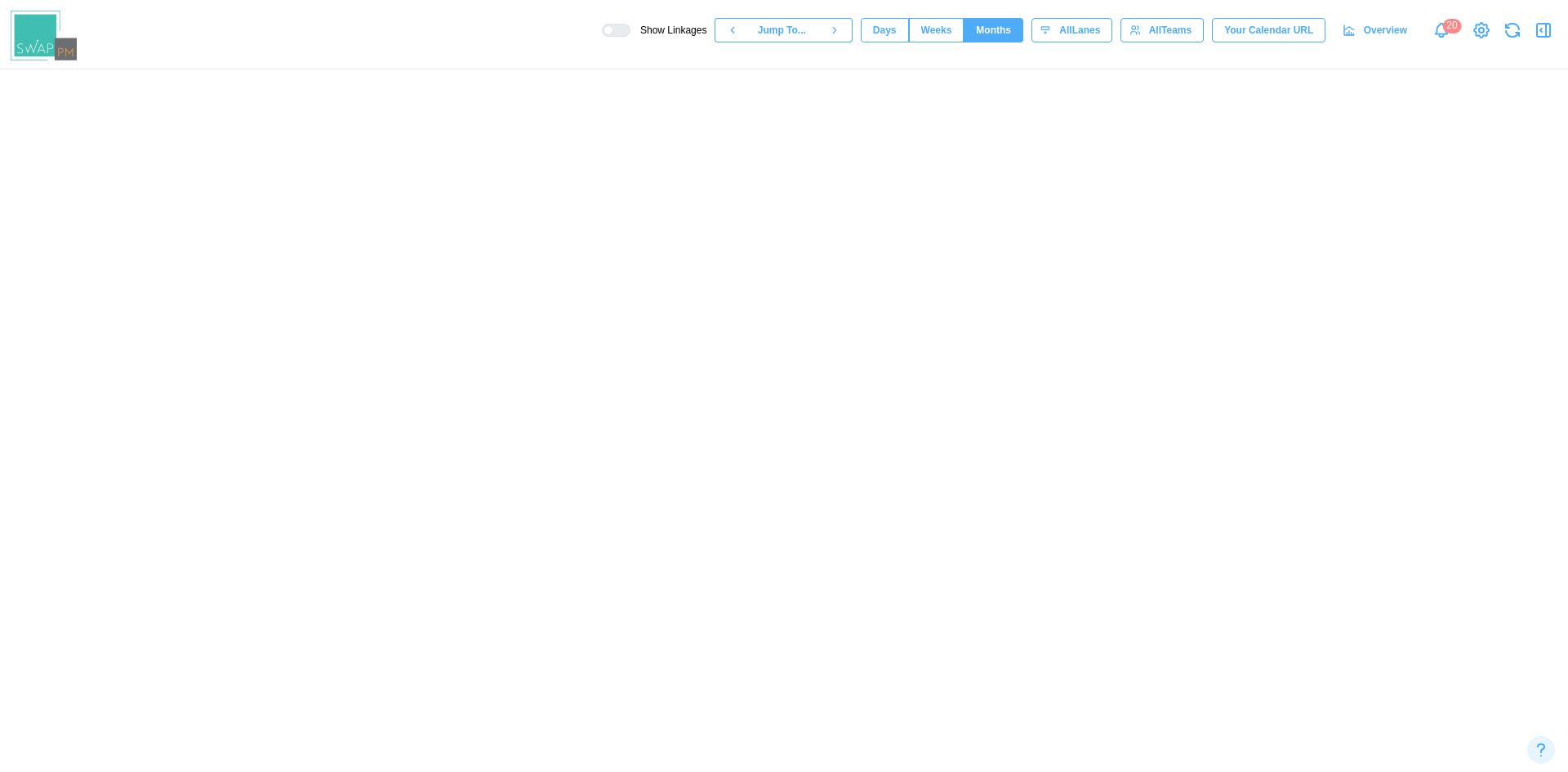
scroll to position [0, 3612]
click at [1302, 231] on canvas at bounding box center [784, 421] width 1568 height 703
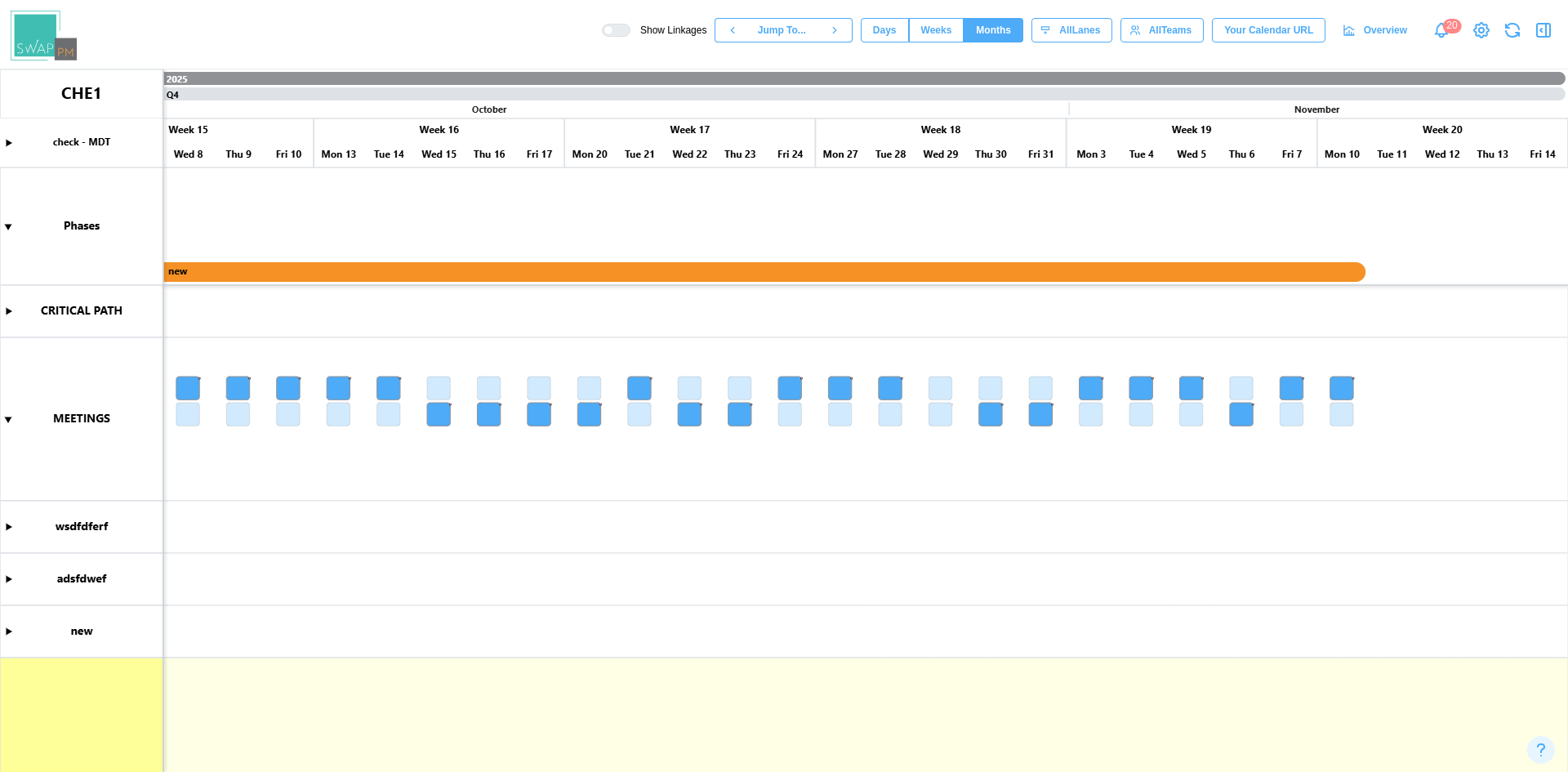
click at [947, 23] on span "Weeks" at bounding box center [937, 30] width 31 height 23
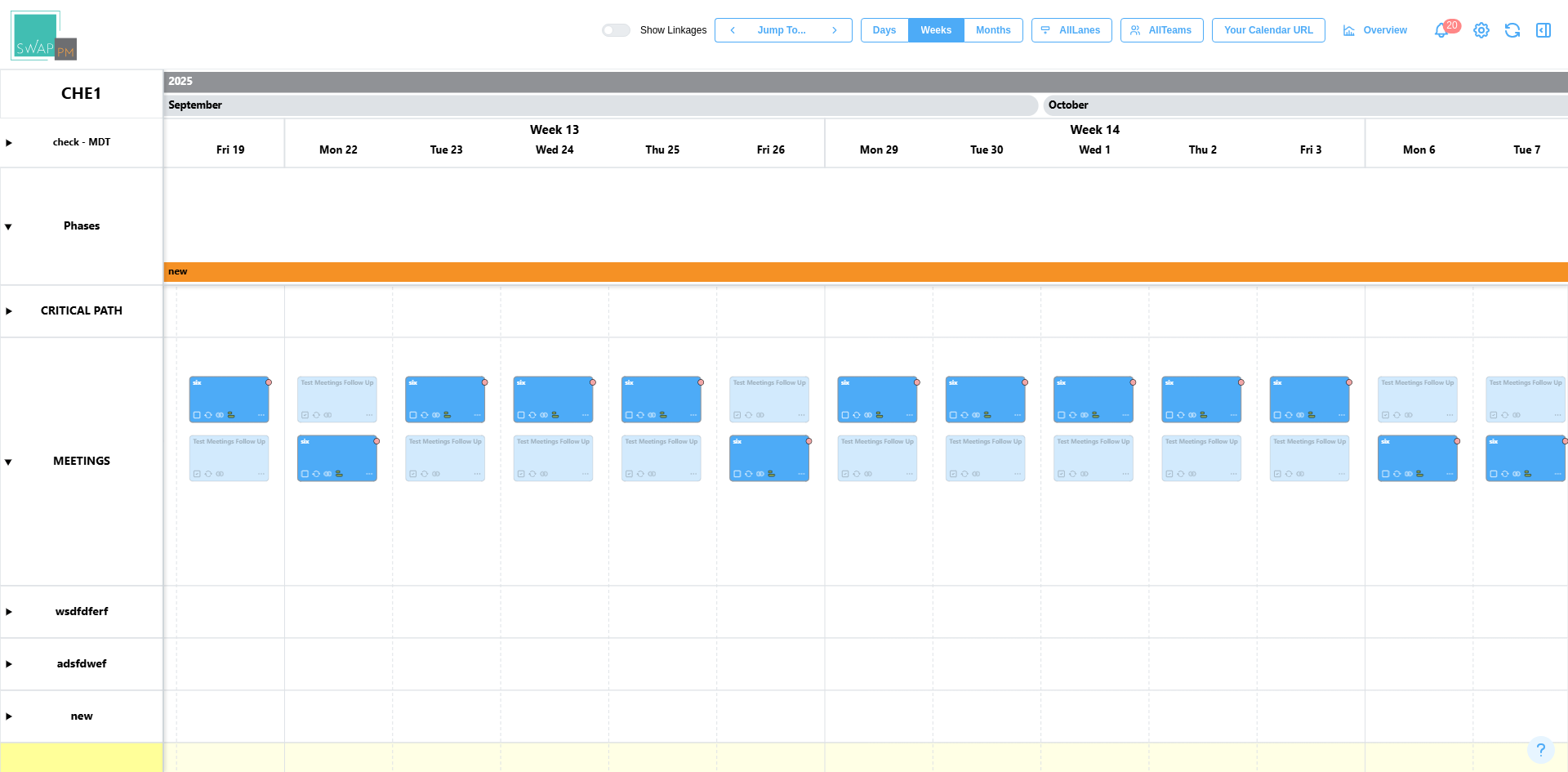
scroll to position [0, 5839]
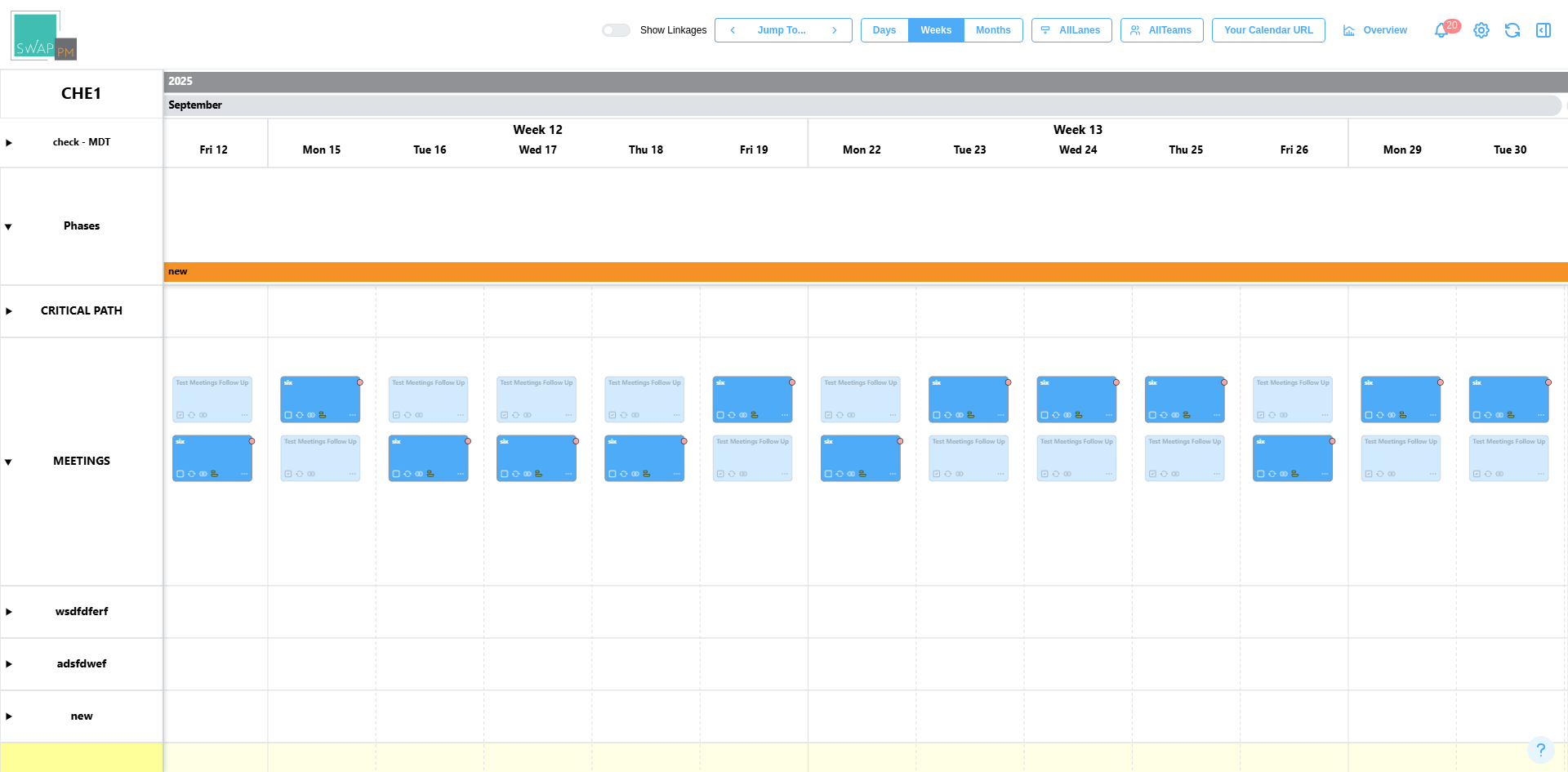
click at [897, 39] on span "Days" at bounding box center [884, 30] width 23 height 23
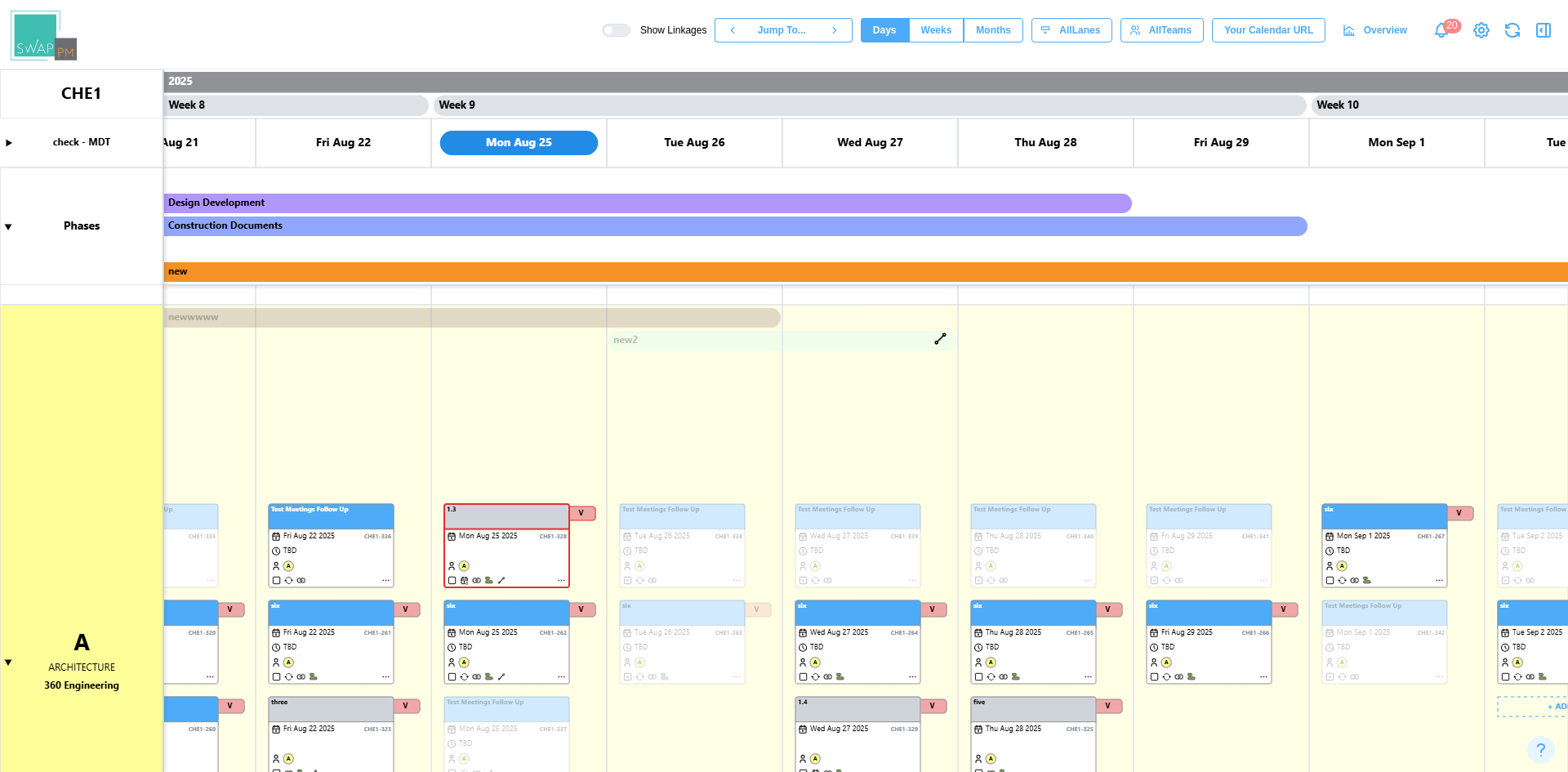
scroll to position [0, 6424]
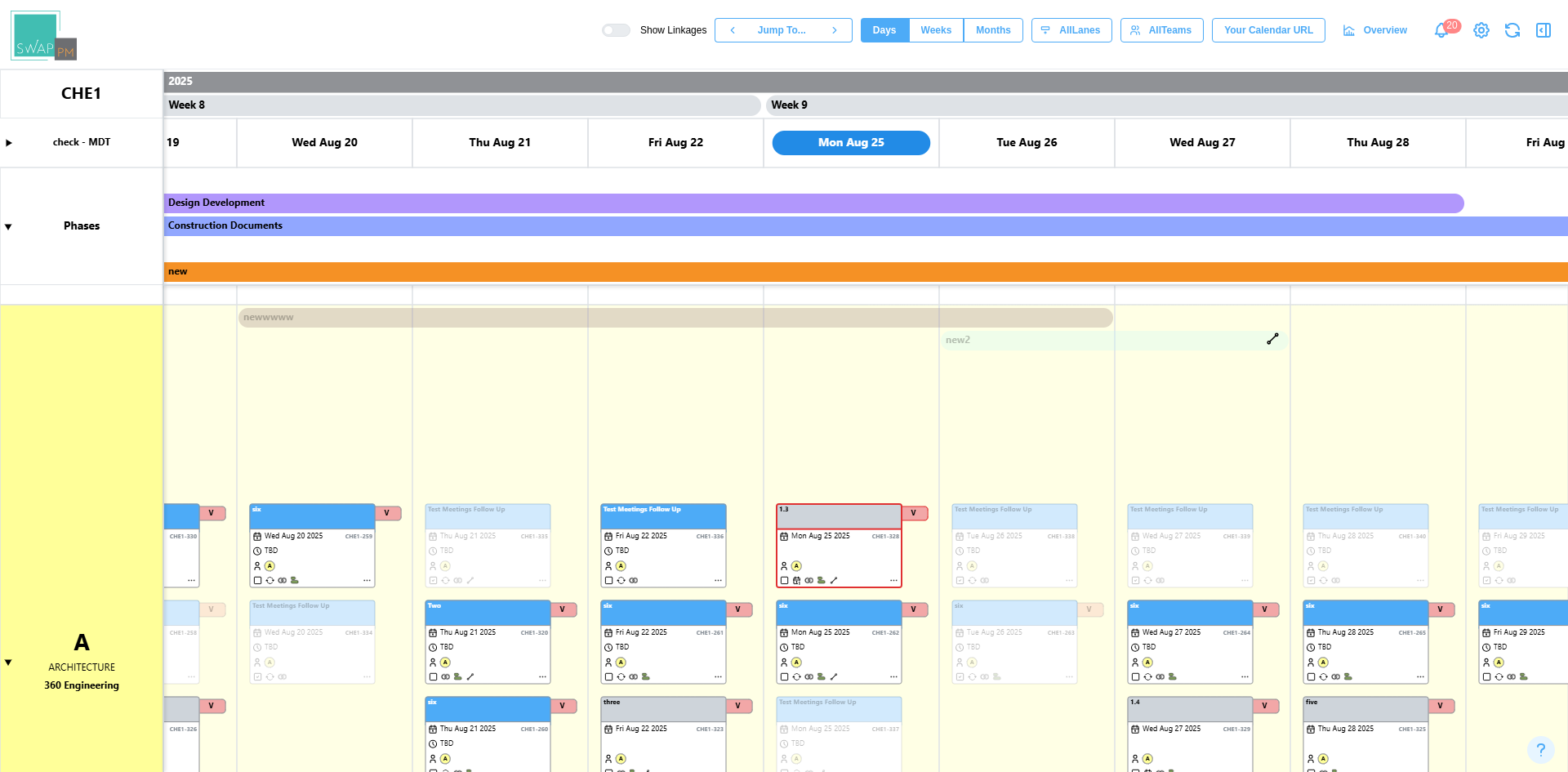
click at [938, 32] on span "Weeks" at bounding box center [937, 30] width 31 height 23
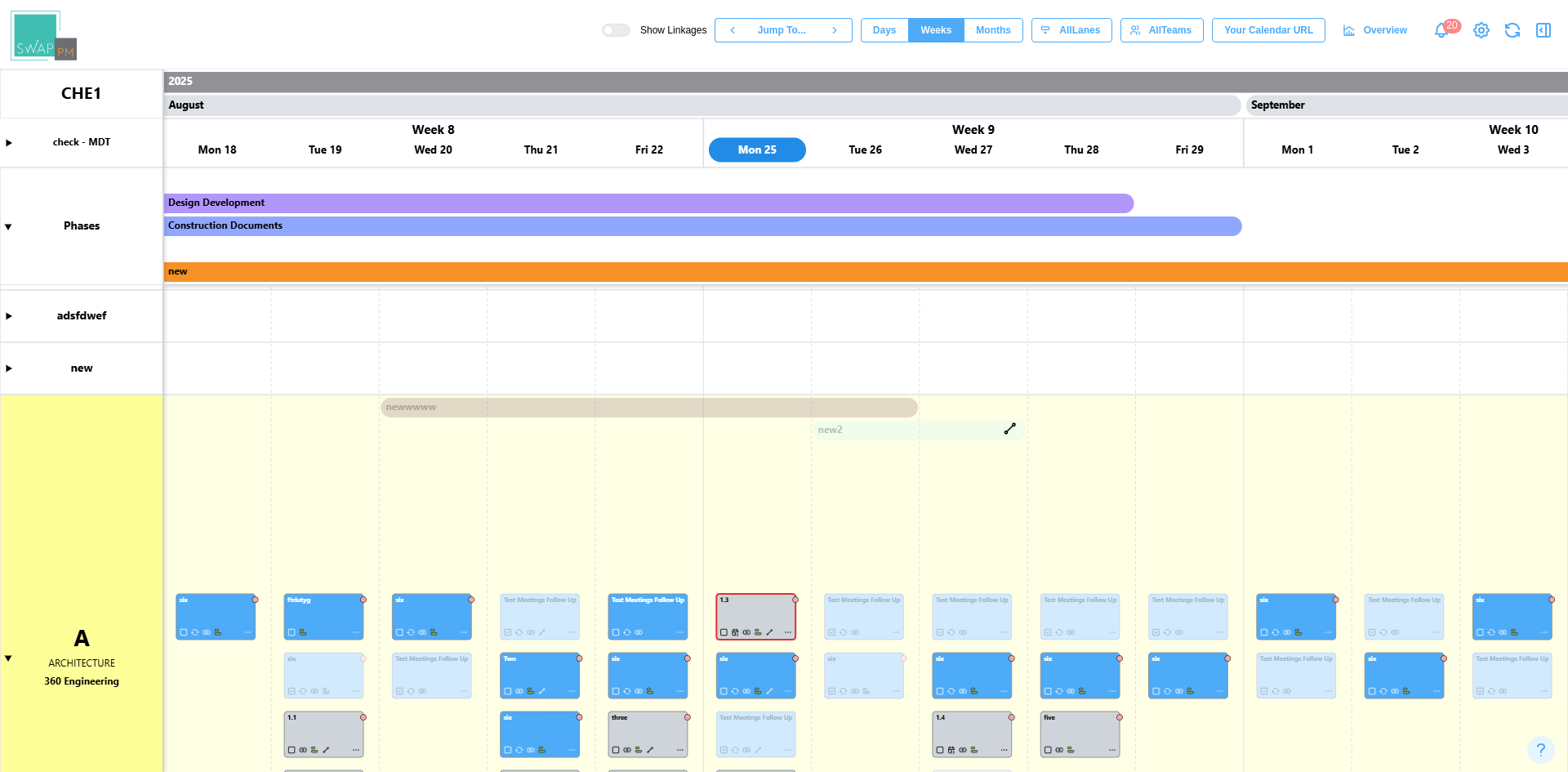
scroll to position [348, 0]
click at [767, 633] on canvas at bounding box center [784, 421] width 1568 height 703
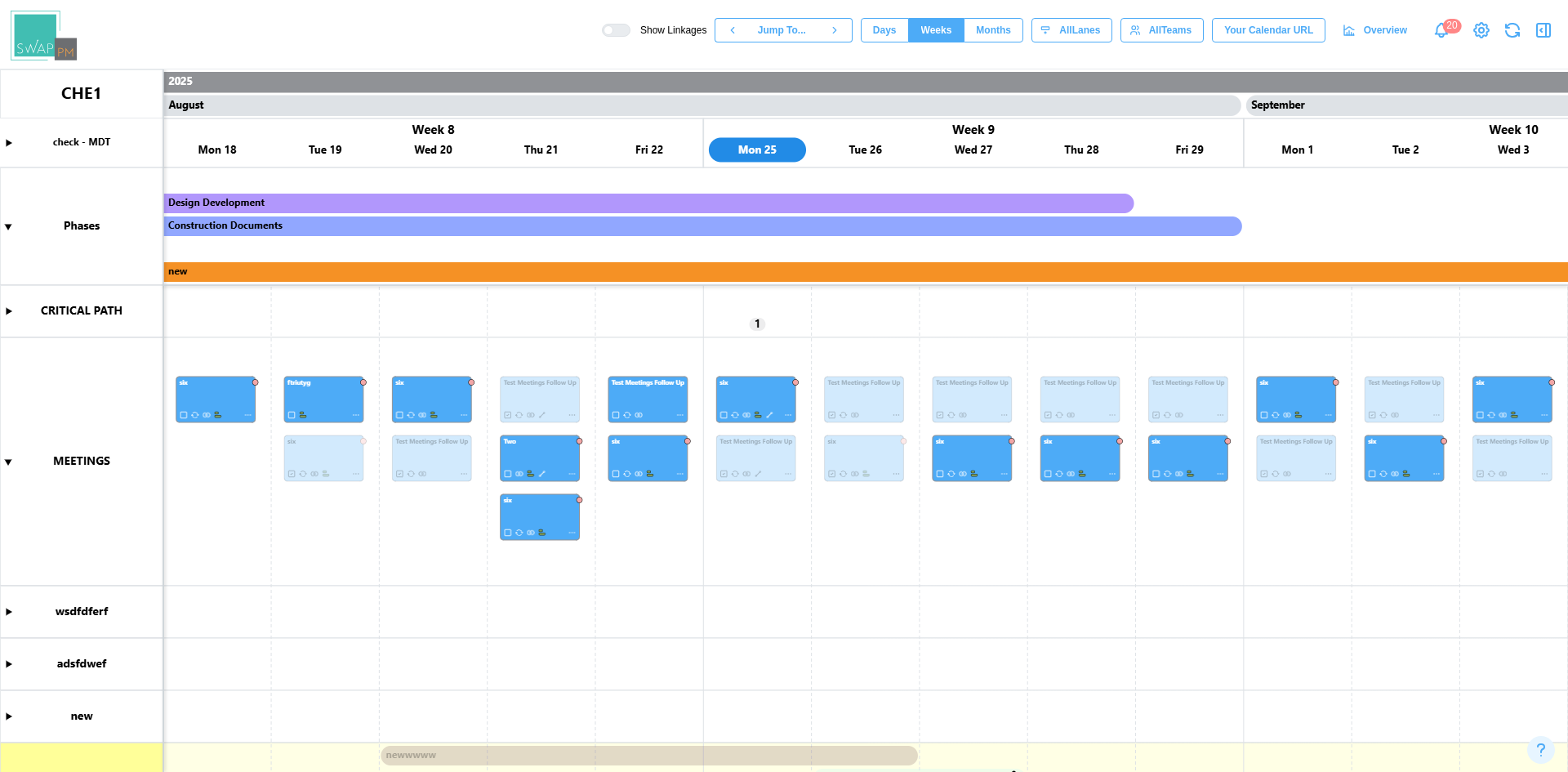
scroll to position [490, 0]
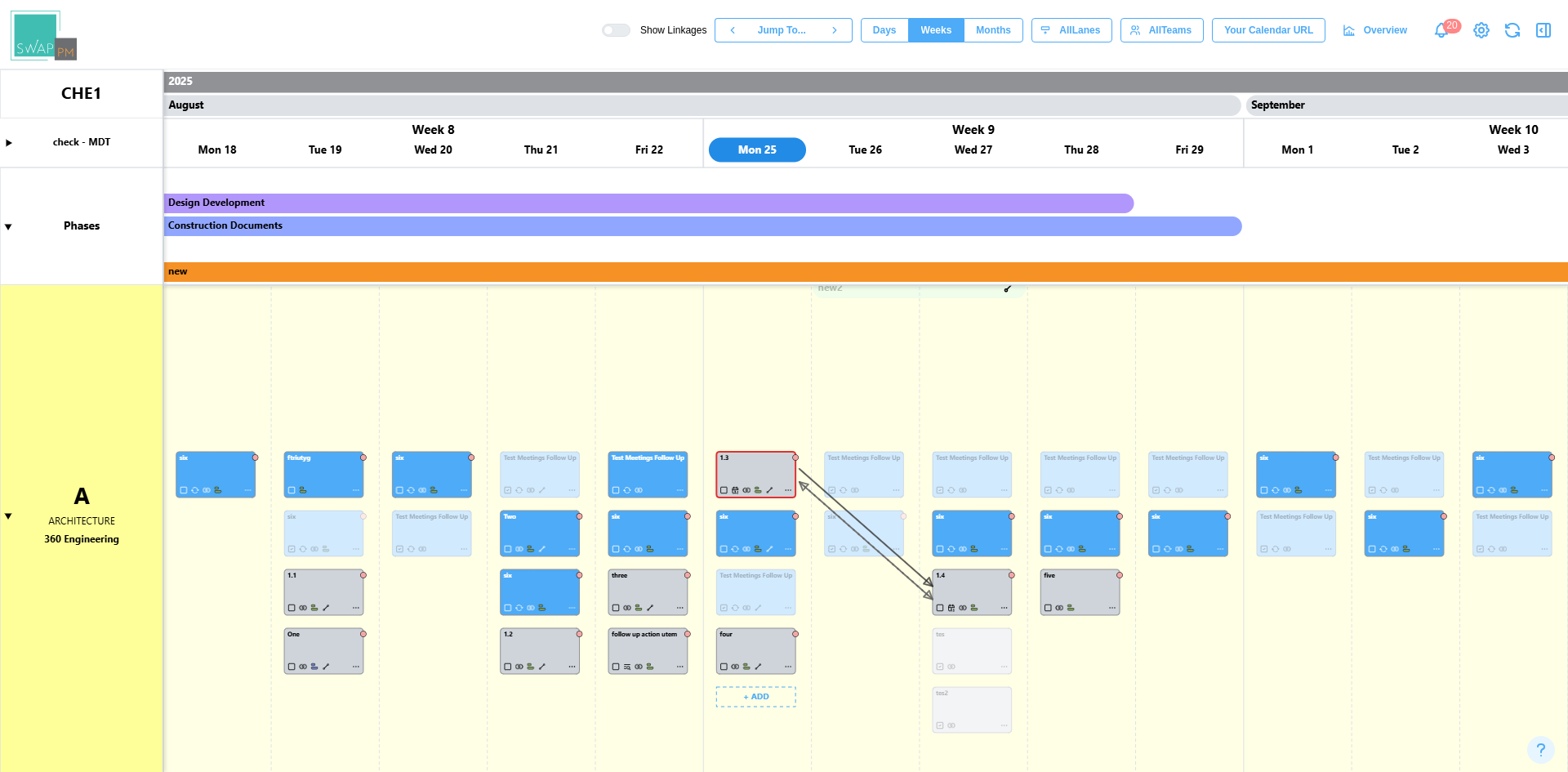
click at [767, 492] on canvas at bounding box center [784, 421] width 1568 height 703
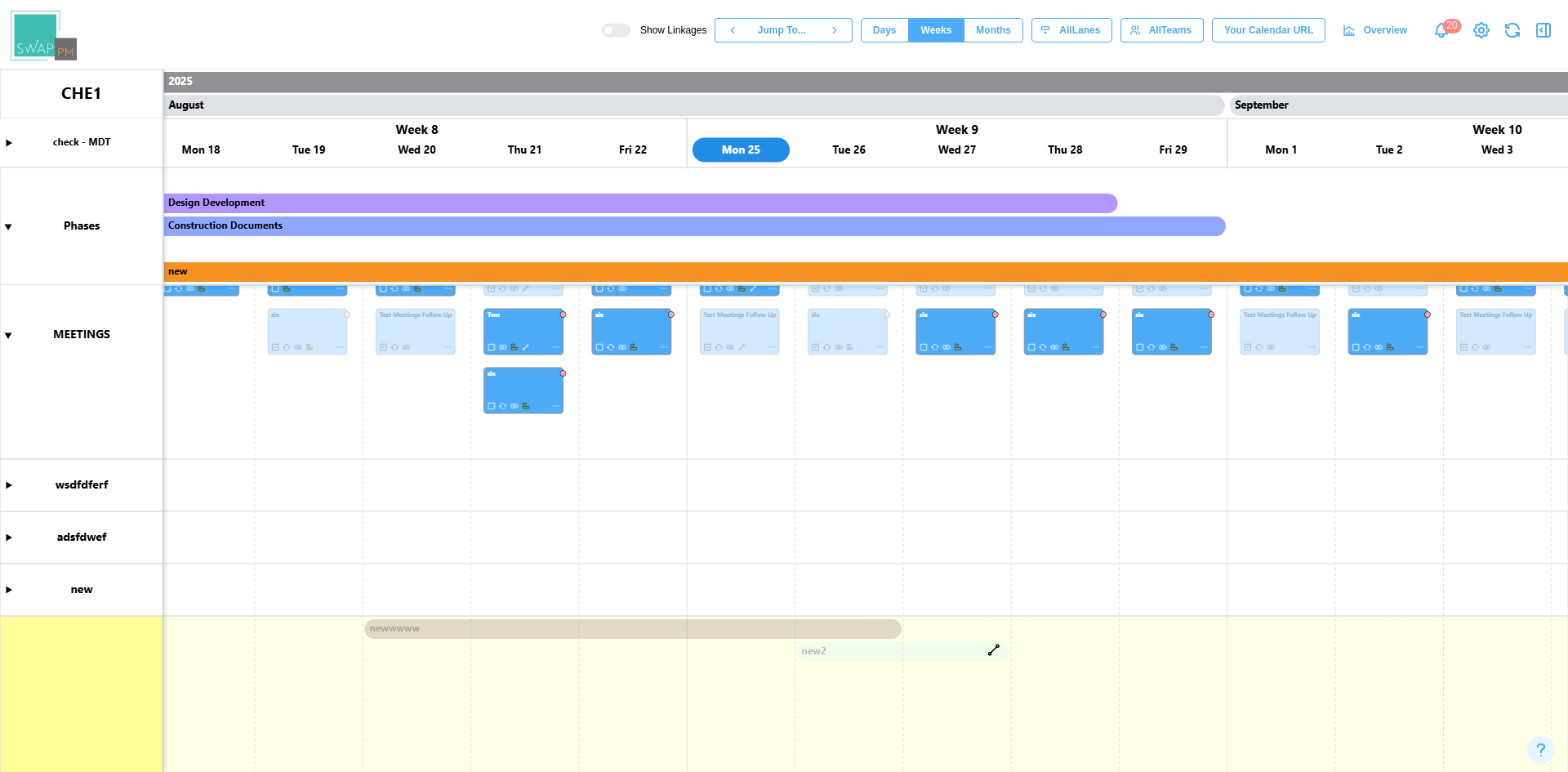
scroll to position [0, 0]
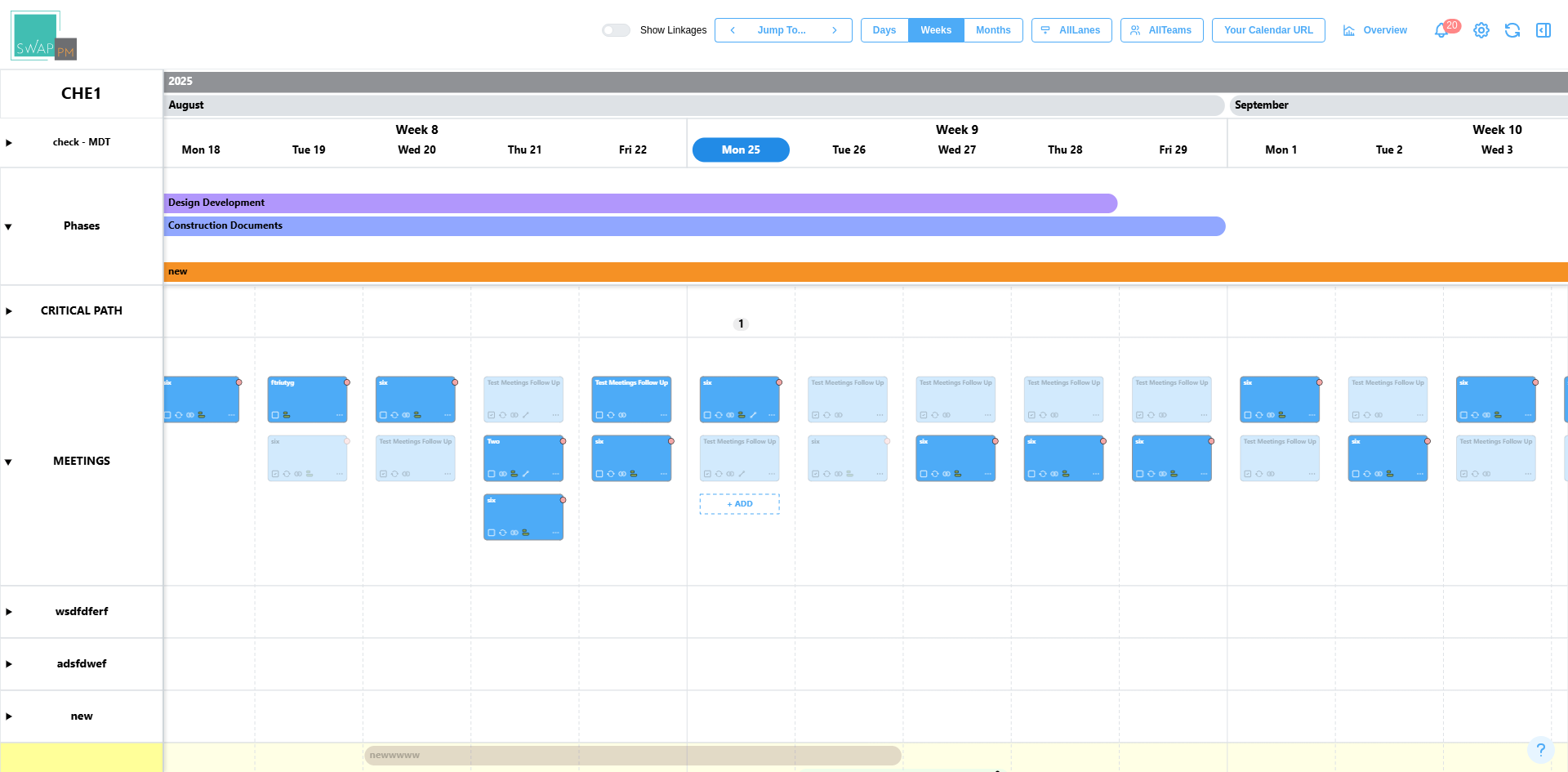
click at [1023, 18] on button "Months" at bounding box center [993, 30] width 59 height 24
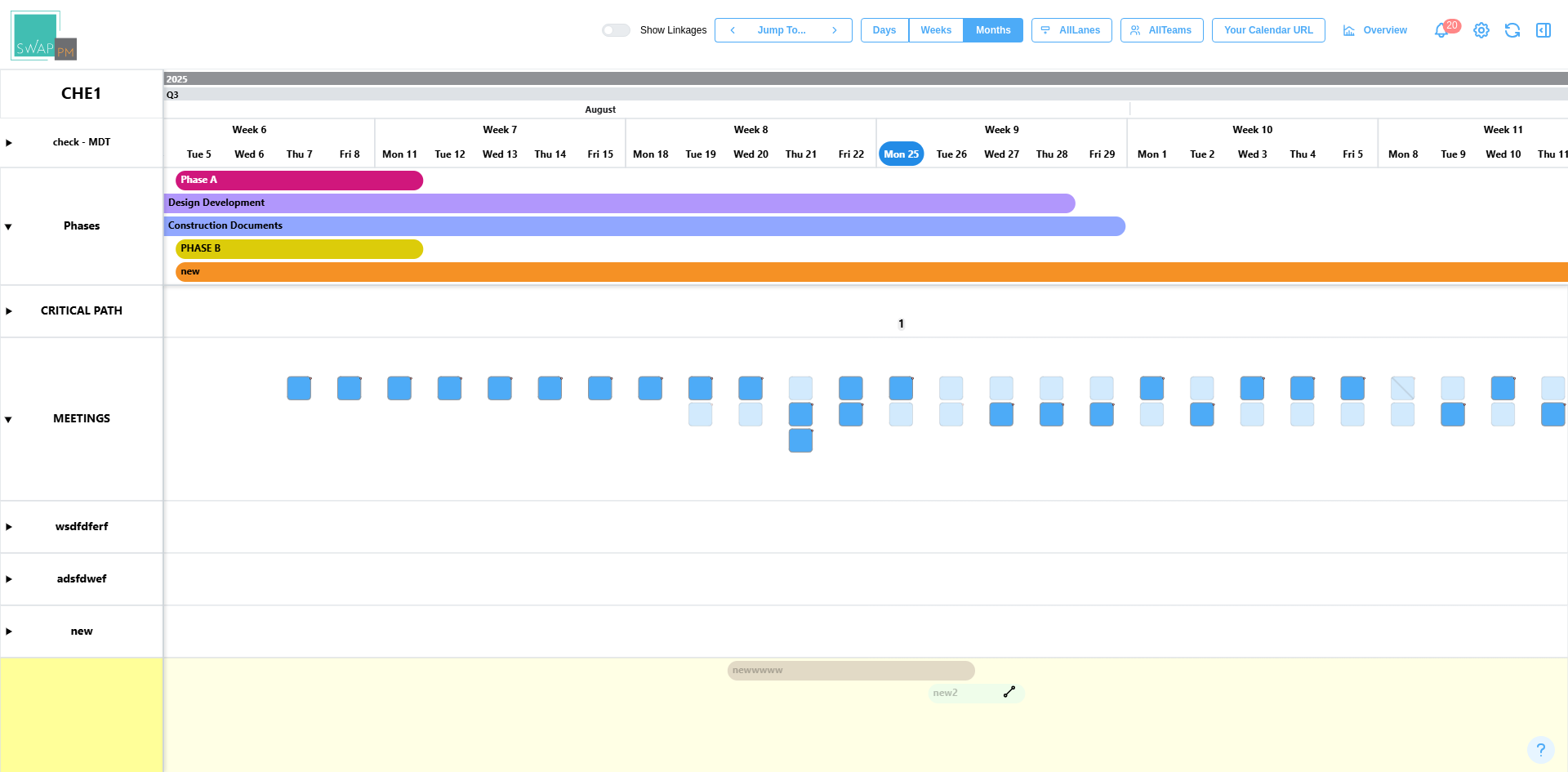
click at [1374, 31] on span "Overview" at bounding box center [1385, 30] width 43 height 23
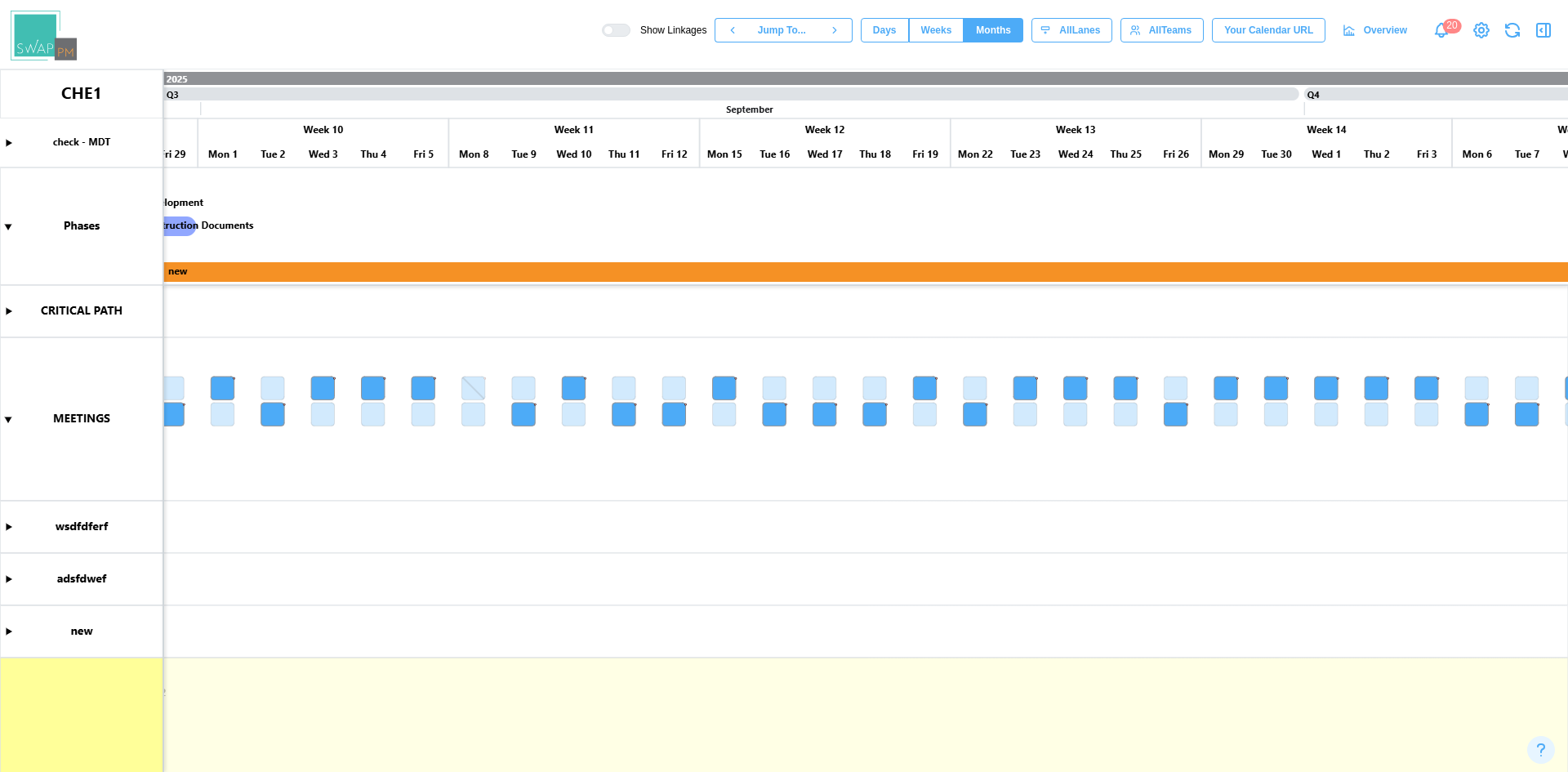
scroll to position [0, 2329]
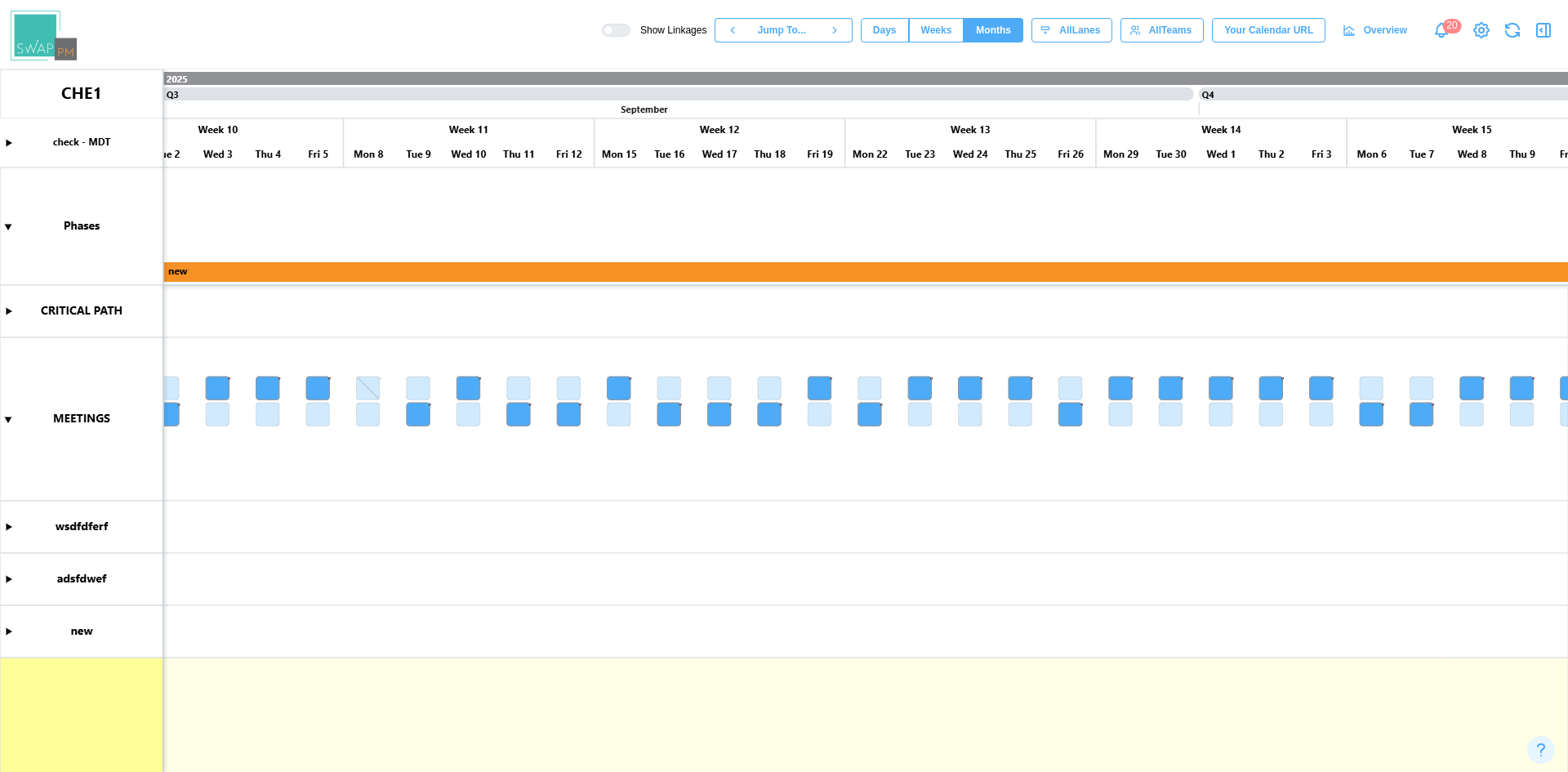
click at [1540, 30] on icon "button" at bounding box center [1544, 31] width 20 height 20
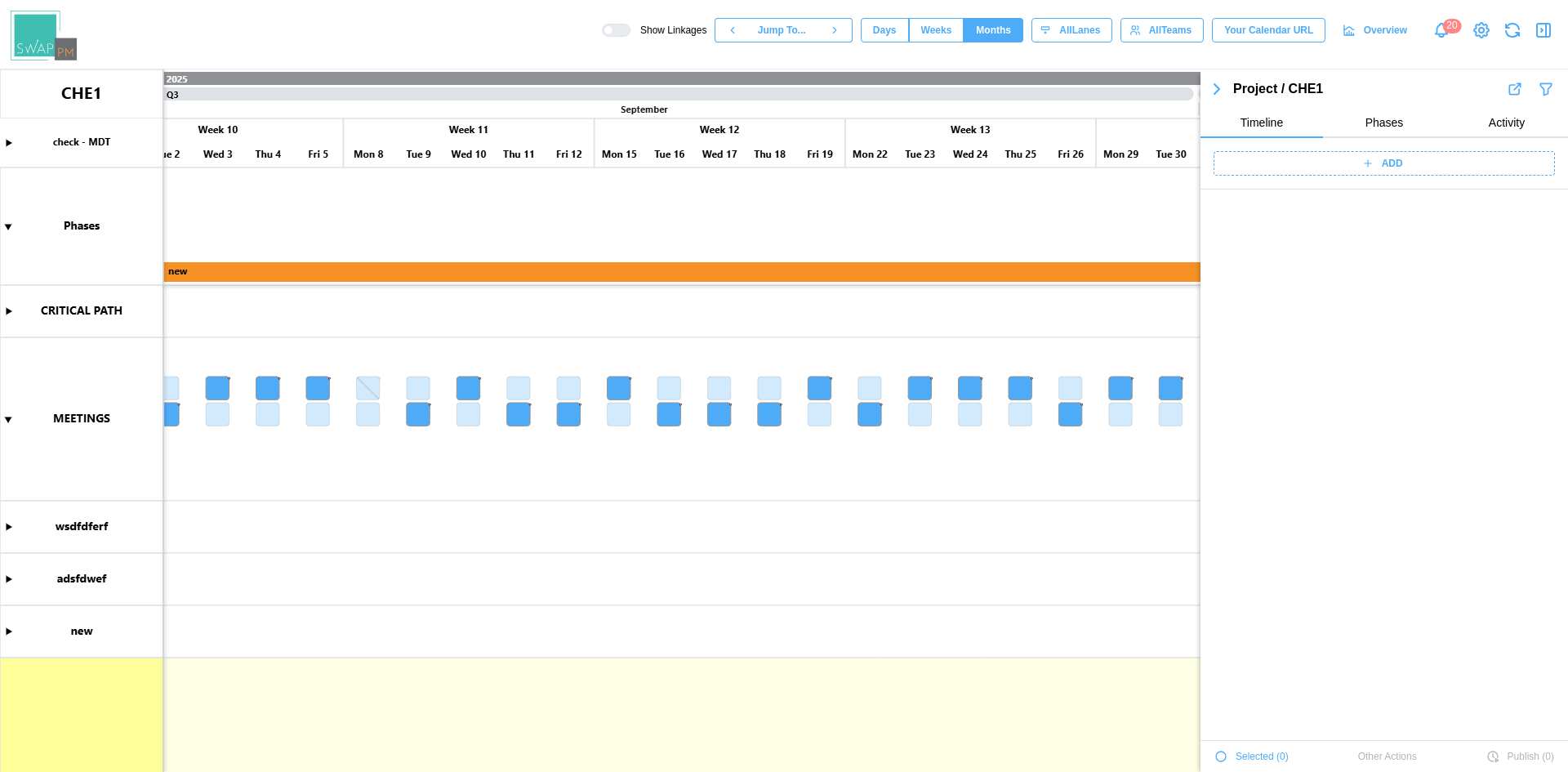
scroll to position [2444, 0]
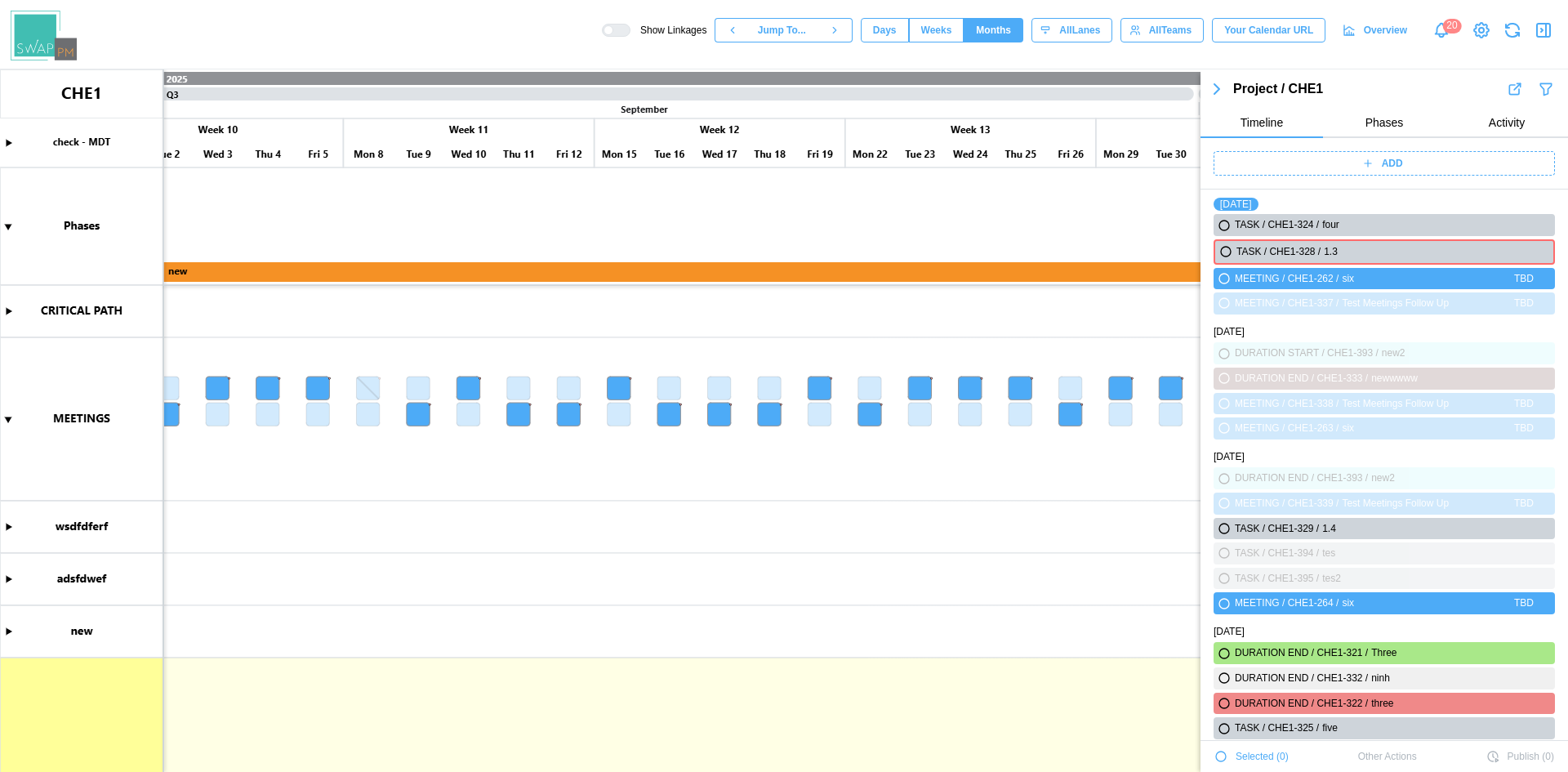
click at [892, 40] on span "Days" at bounding box center [884, 30] width 23 height 23
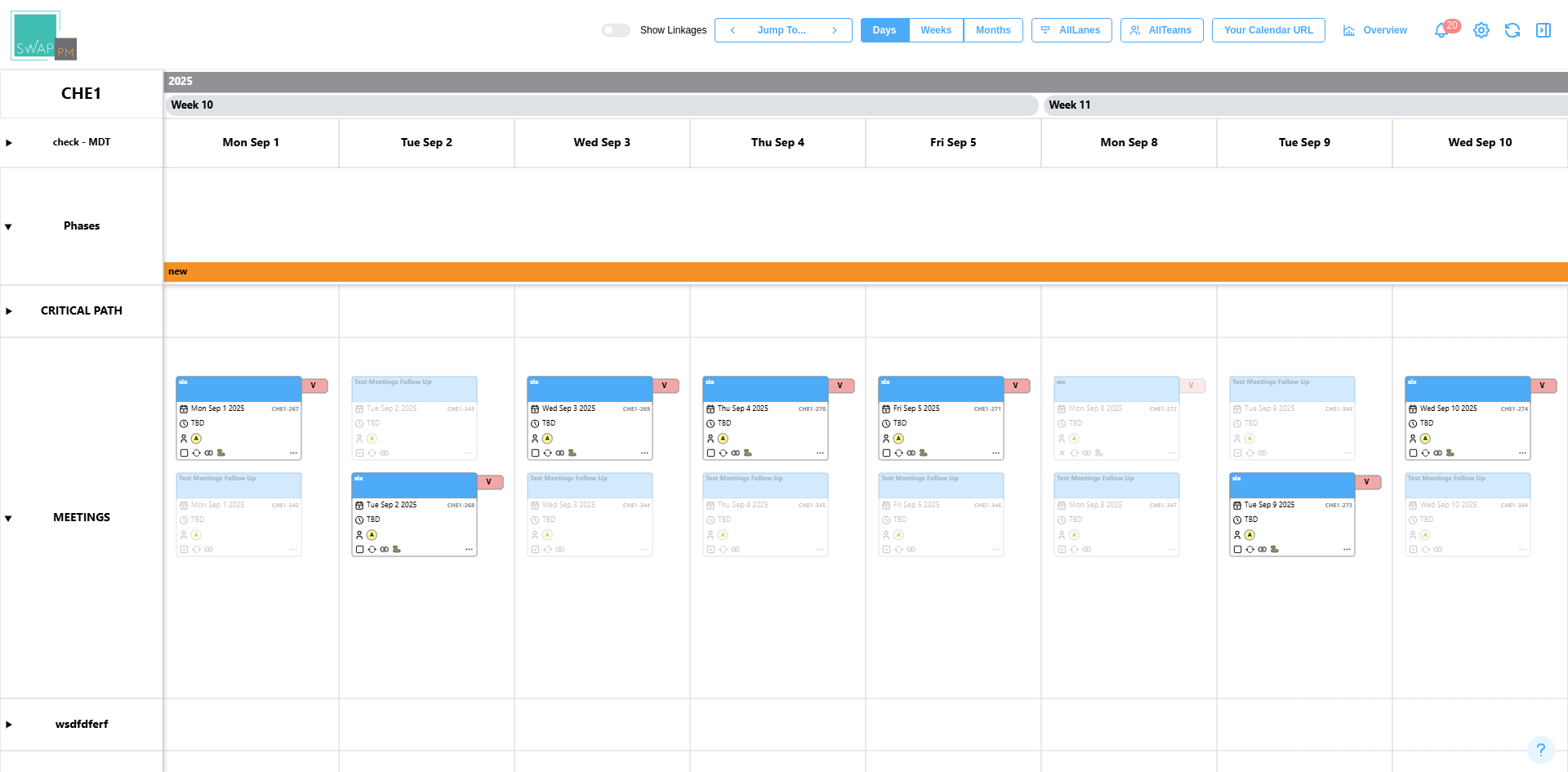
scroll to position [0, 7902]
click at [1539, 31] on icon "button" at bounding box center [1544, 31] width 20 height 20
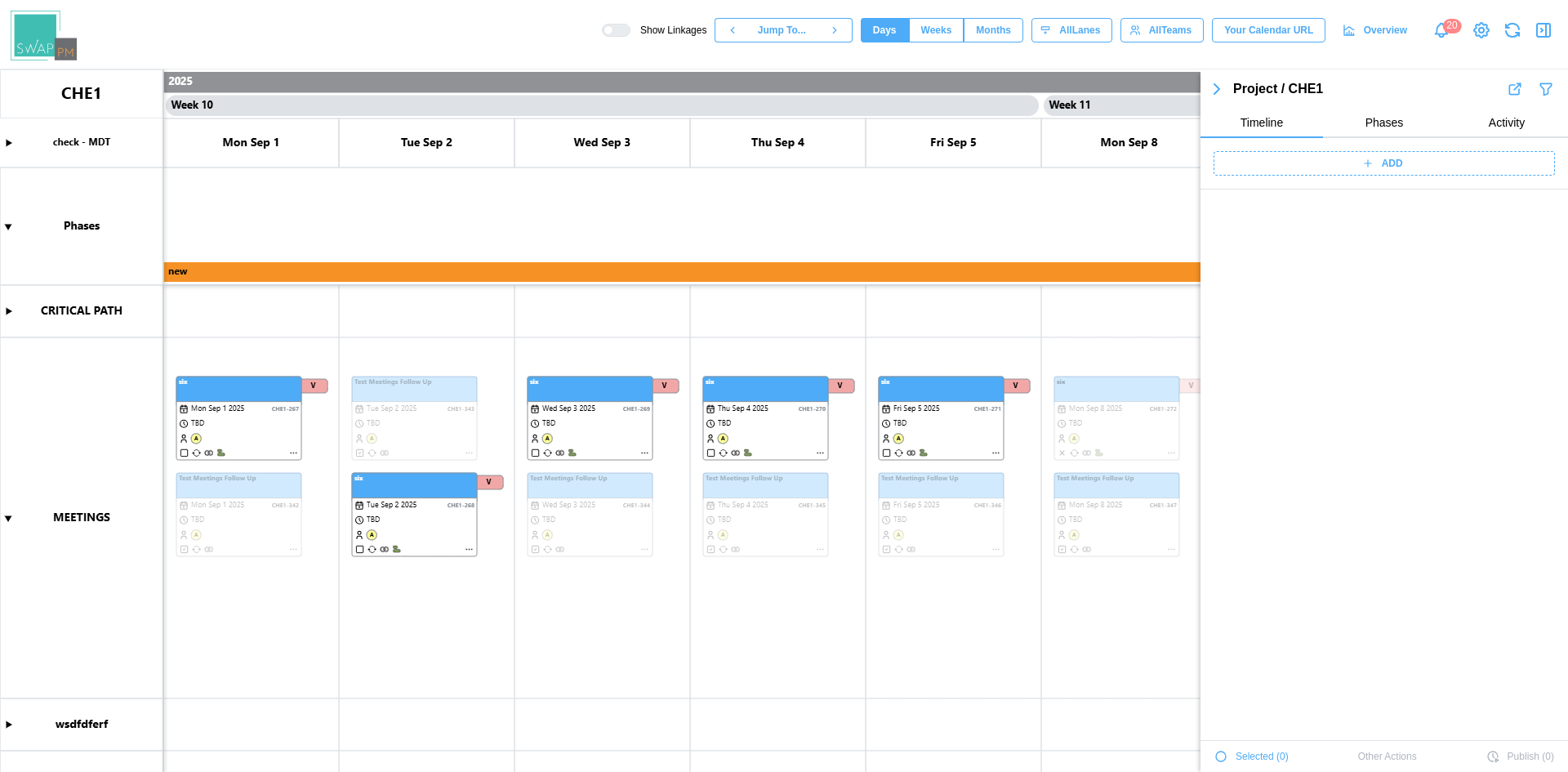
scroll to position [2444, 0]
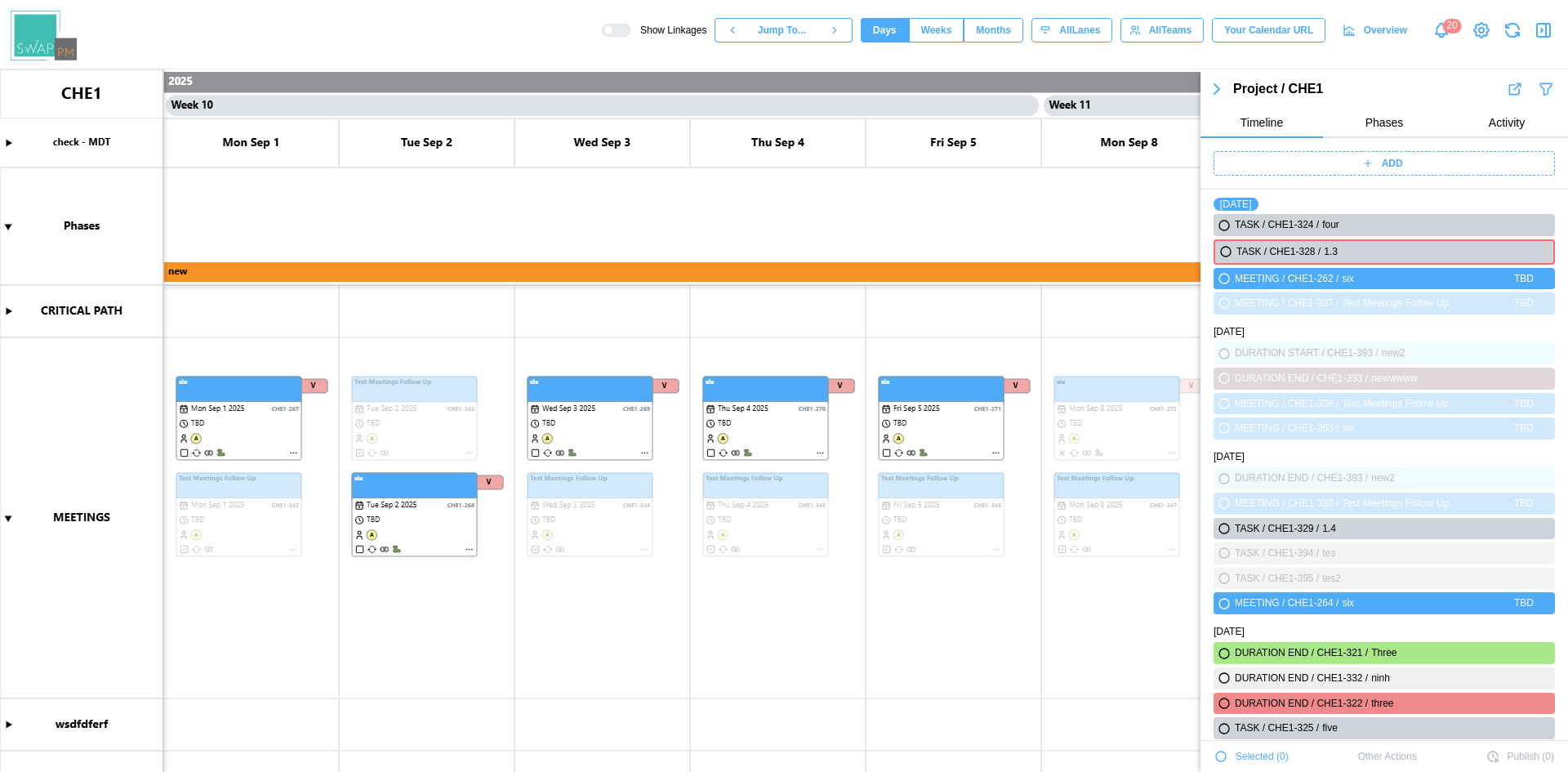
click at [1223, 752] on icon "button" at bounding box center [1220, 756] width 10 height 10
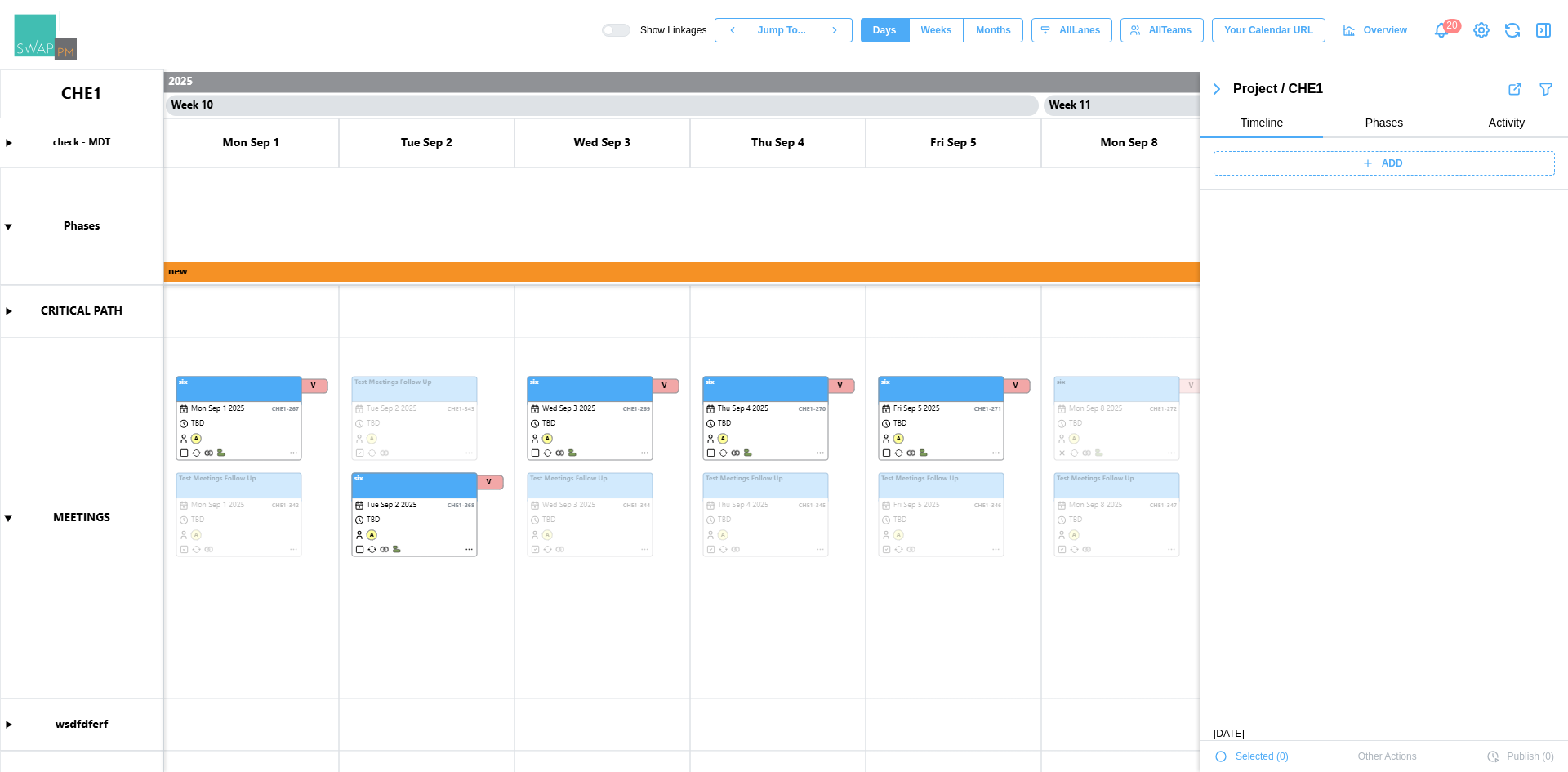
scroll to position [3846, 0]
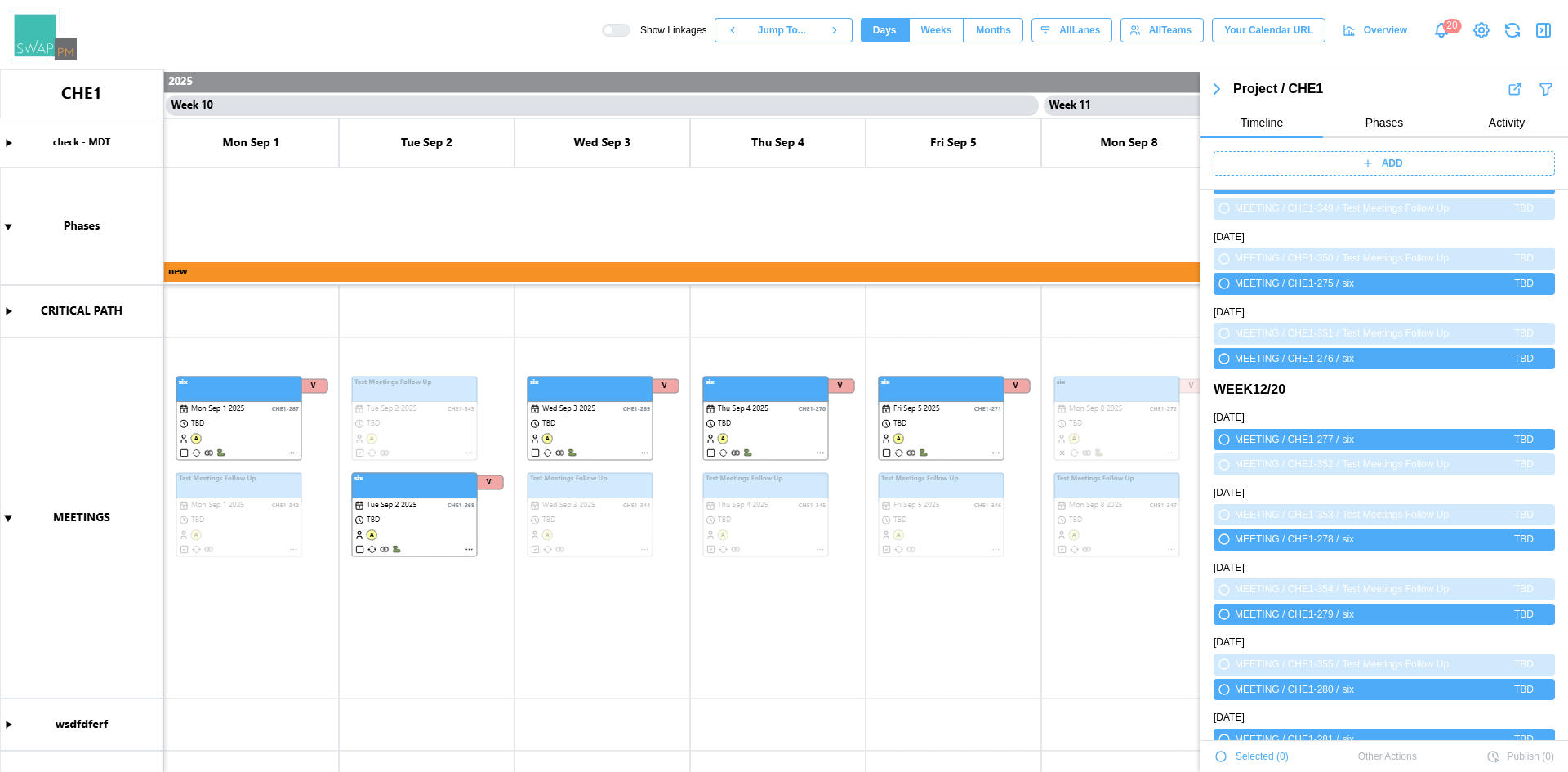
click at [1219, 759] on icon "button" at bounding box center [1220, 756] width 10 height 10
click at [1219, 758] on icon "button" at bounding box center [1220, 756] width 10 height 10
click at [1370, 119] on span "Phases" at bounding box center [1384, 123] width 39 height 12
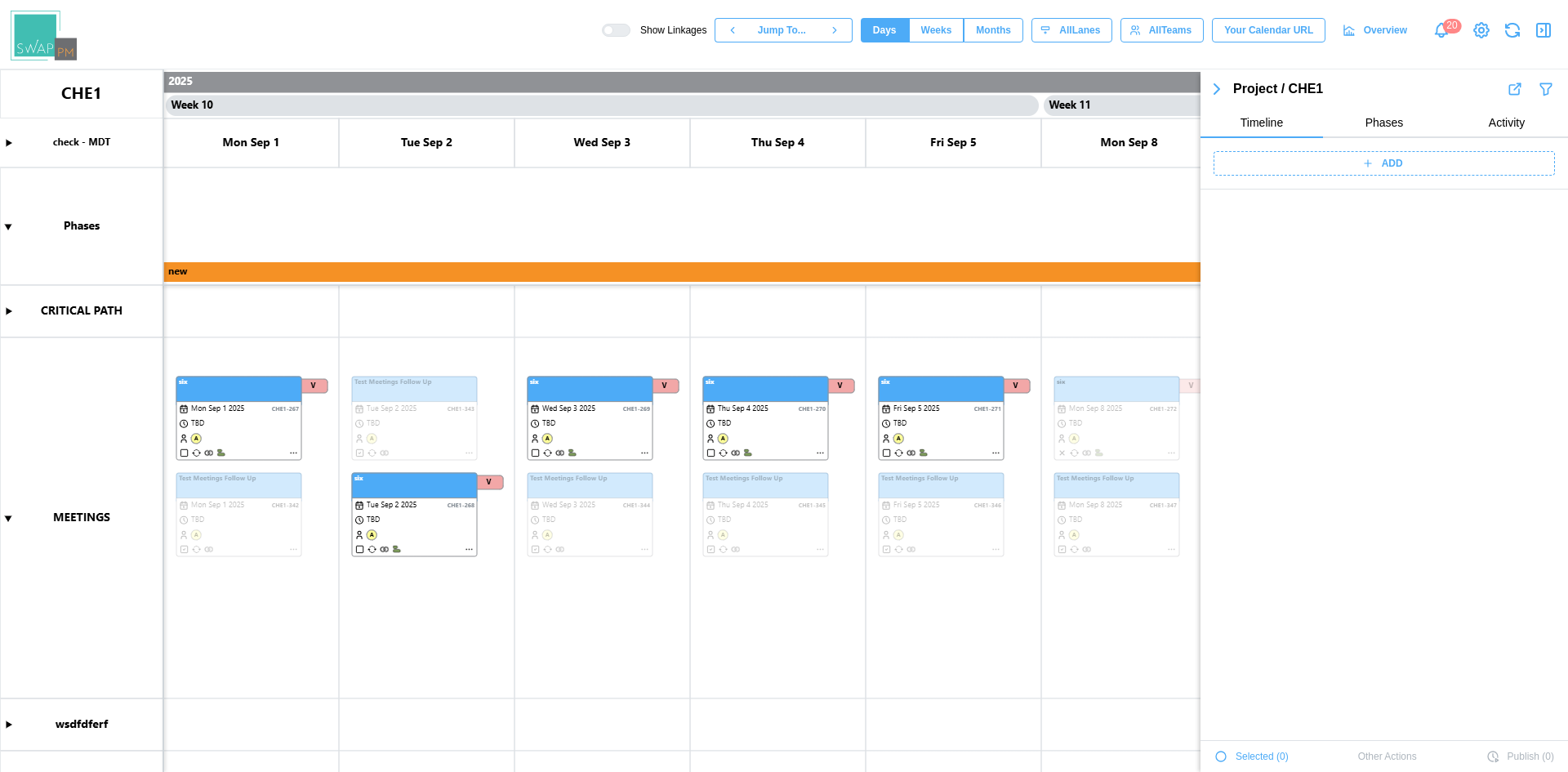
scroll to position [0, 0]
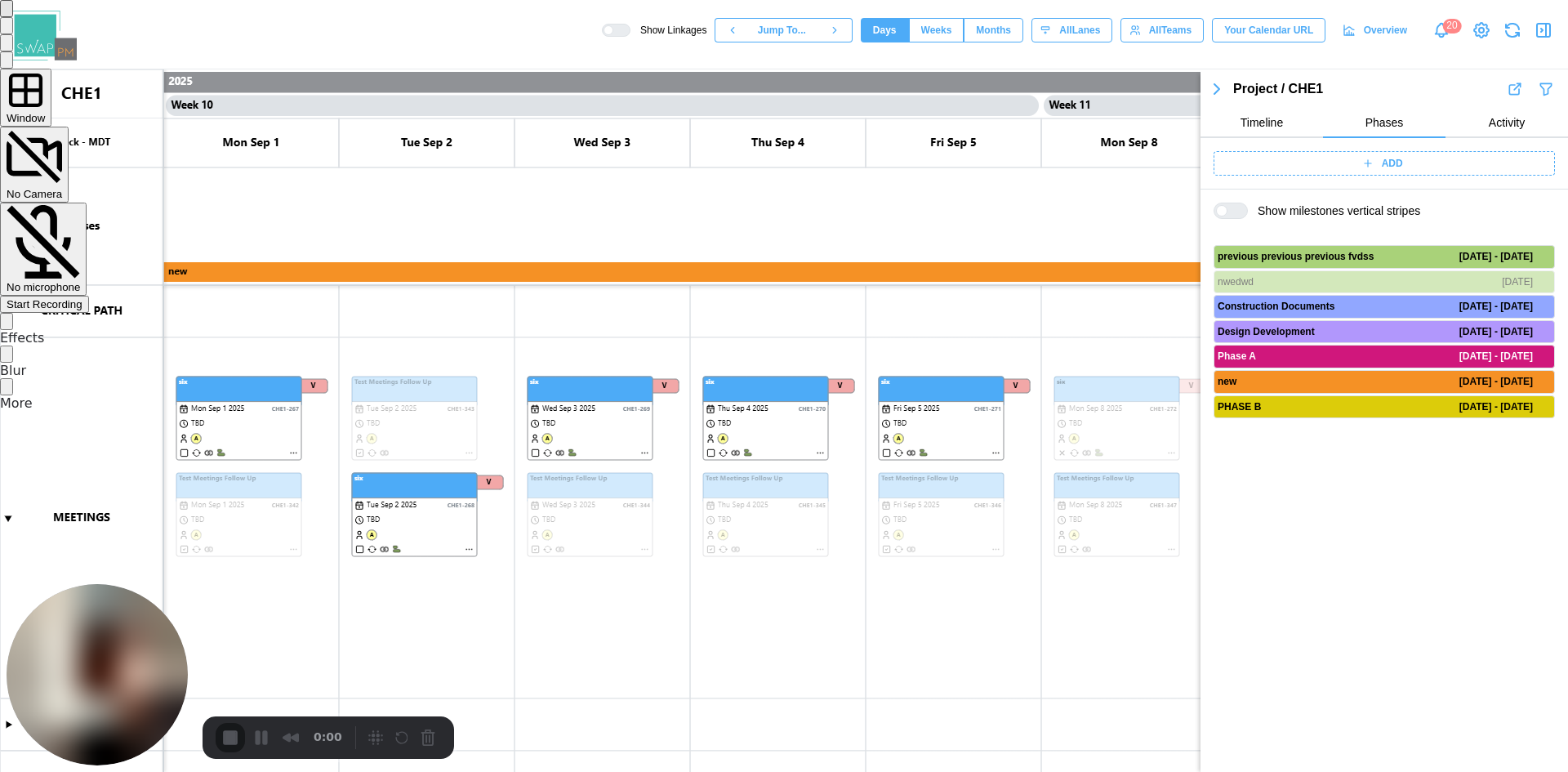
click at [83, 298] on div "Start Recording" at bounding box center [44, 304] width 76 height 13
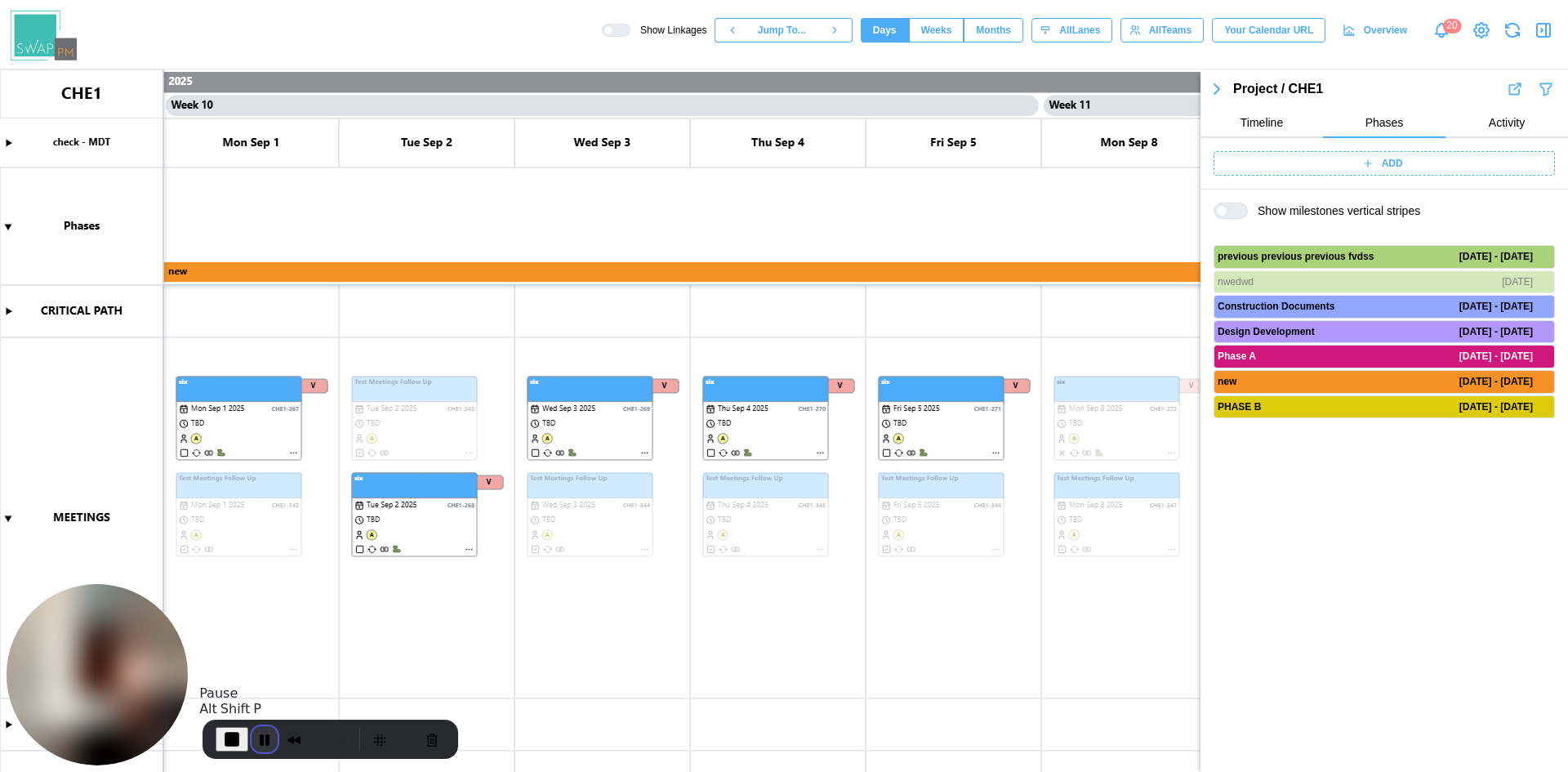
click at [258, 734] on button "Pause Recording" at bounding box center [264, 739] width 26 height 26
click at [262, 750] on button "Play Recording" at bounding box center [261, 739] width 32 height 24
click at [1405, 259] on div "previous previous previous fvdss" at bounding box center [1337, 257] width 239 height 15
click at [1543, 259] on icon "button" at bounding box center [1544, 256] width 4 height 6
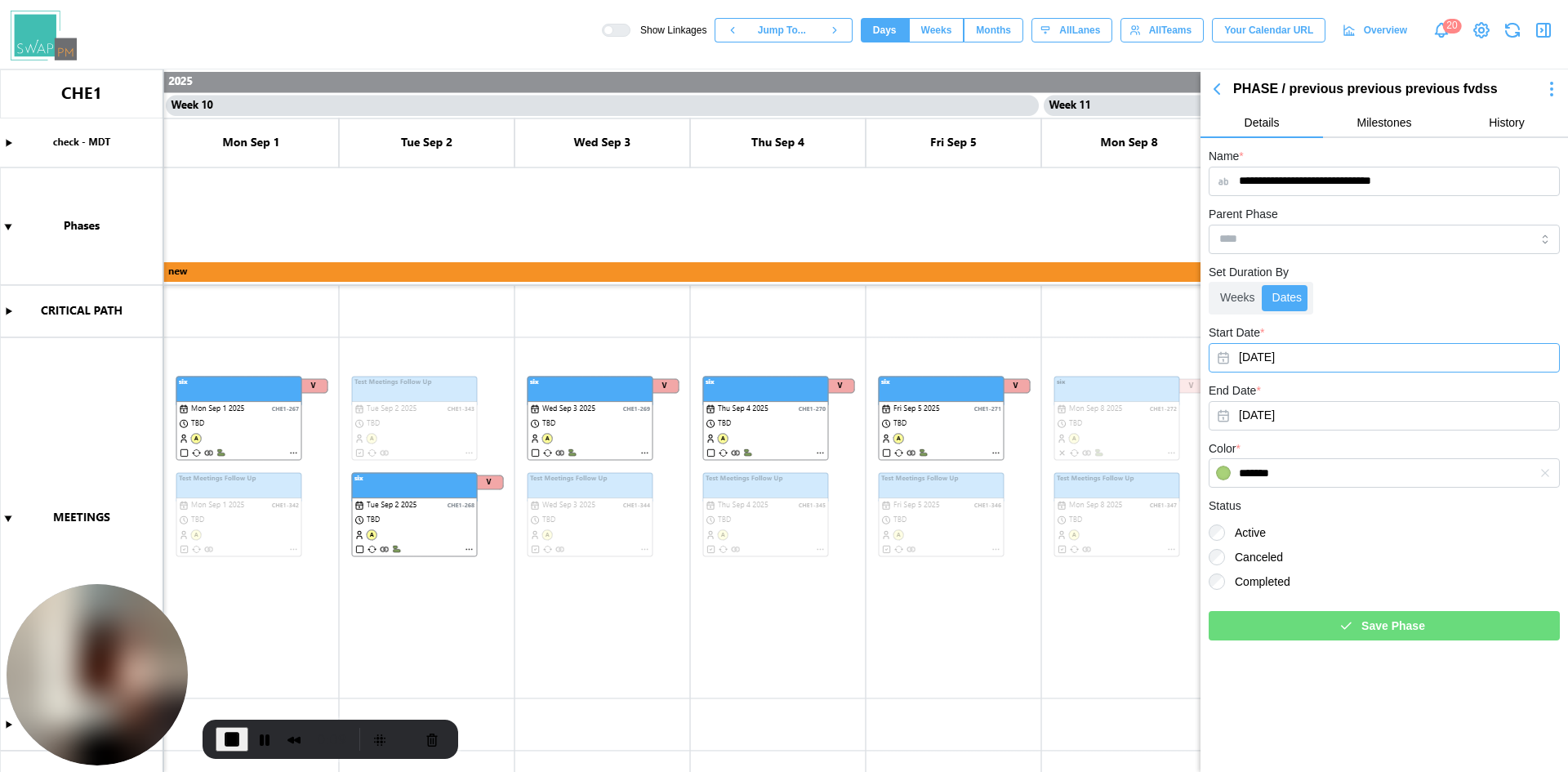
click at [1296, 362] on button "[DATE]" at bounding box center [1384, 358] width 351 height 30
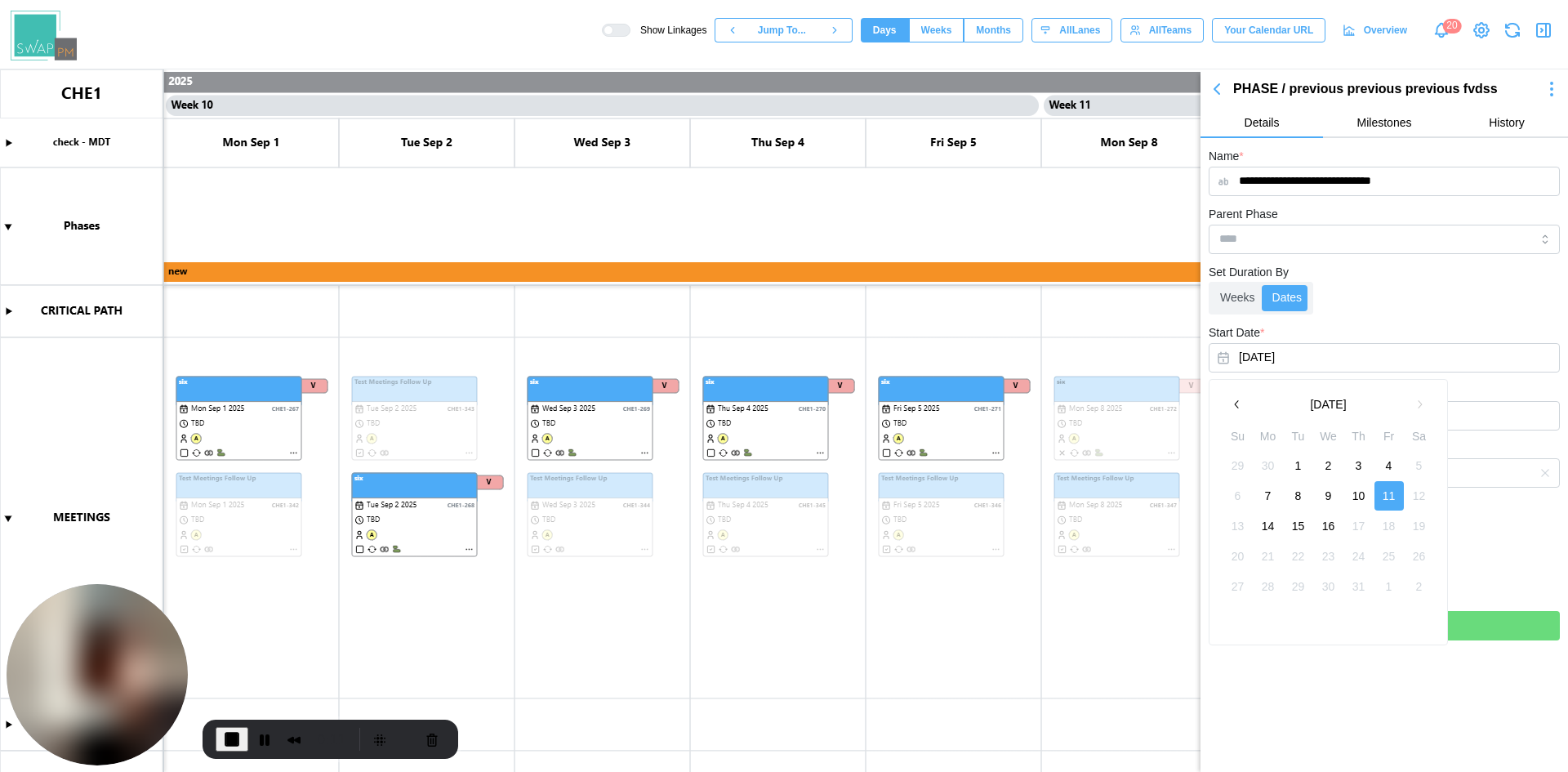
click at [1237, 400] on icon "button" at bounding box center [1237, 404] width 14 height 14
click at [1235, 404] on icon "button" at bounding box center [1237, 404] width 14 height 14
click at [1367, 470] on button "1" at bounding box center [1359, 466] width 30 height 30
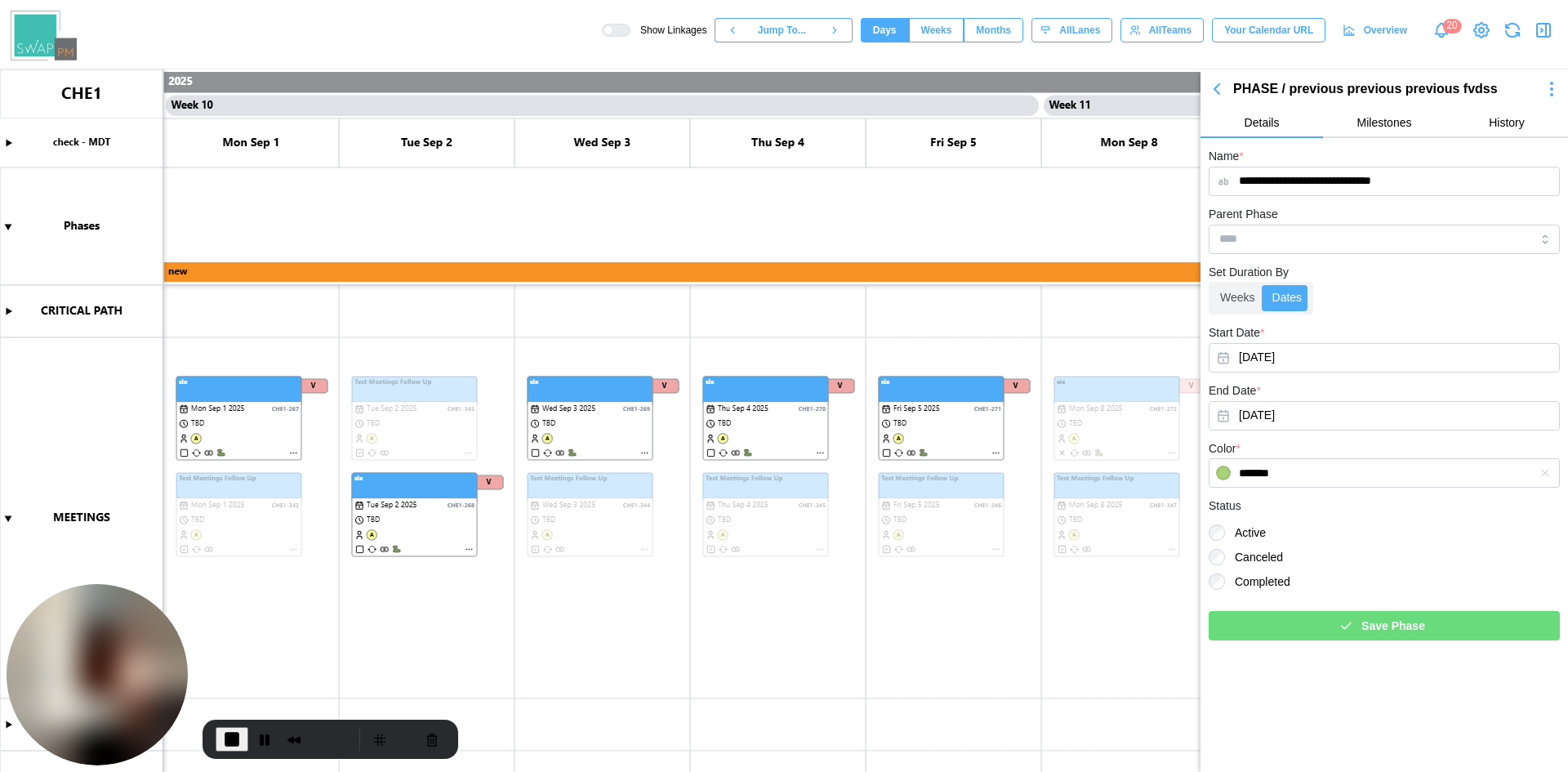
click at [1398, 625] on span "Save Phase" at bounding box center [1393, 625] width 64 height 28
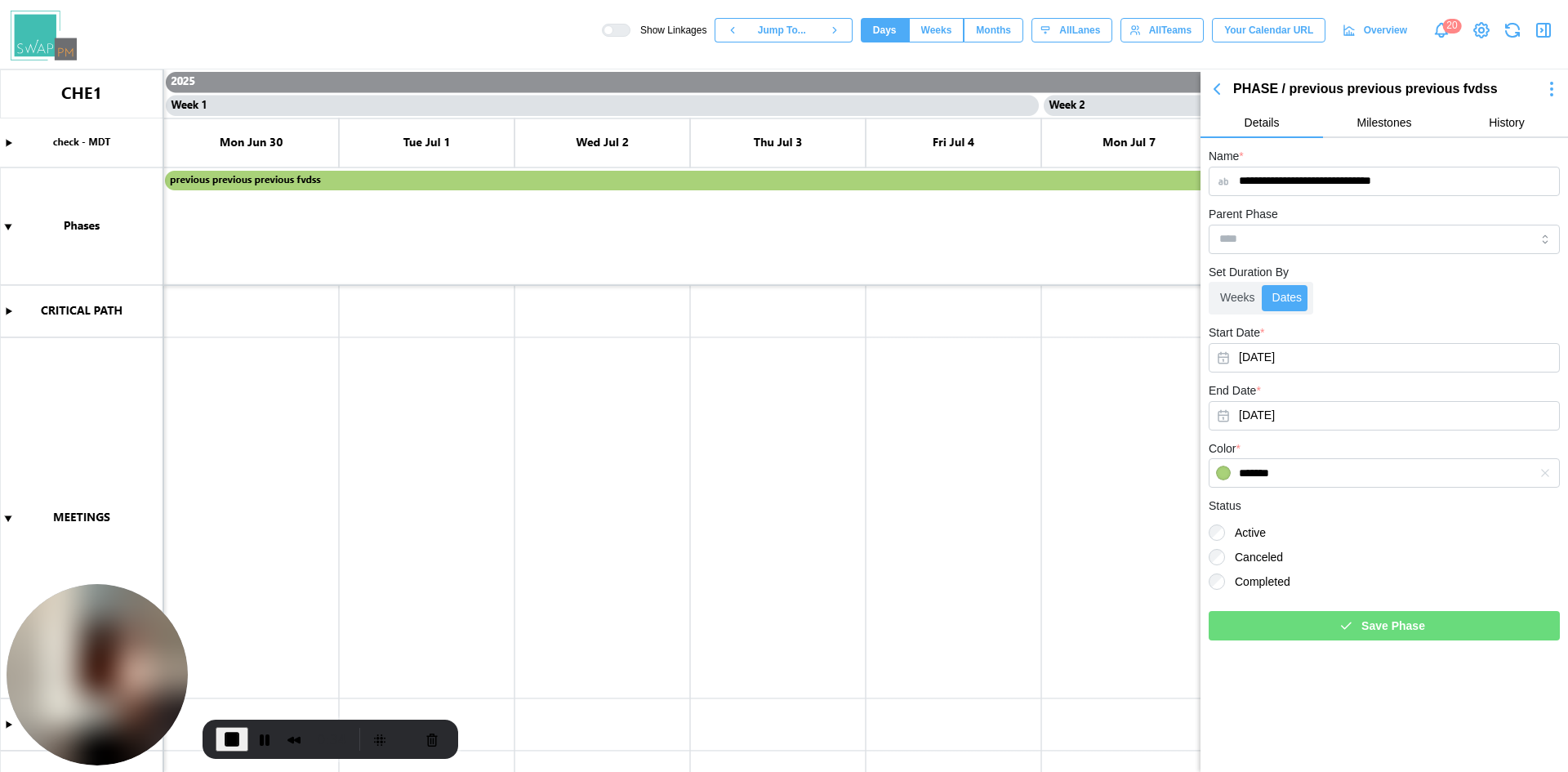
click at [1500, 36] on div "Show Linkages Jump To... Days Weeks Months days All Lanes All Teams Your Calend…" at bounding box center [1084, 30] width 966 height 28
click at [1509, 31] on icon "button" at bounding box center [1513, 30] width 27 height 27
click at [265, 731] on button "Pause Recording" at bounding box center [264, 739] width 26 height 26
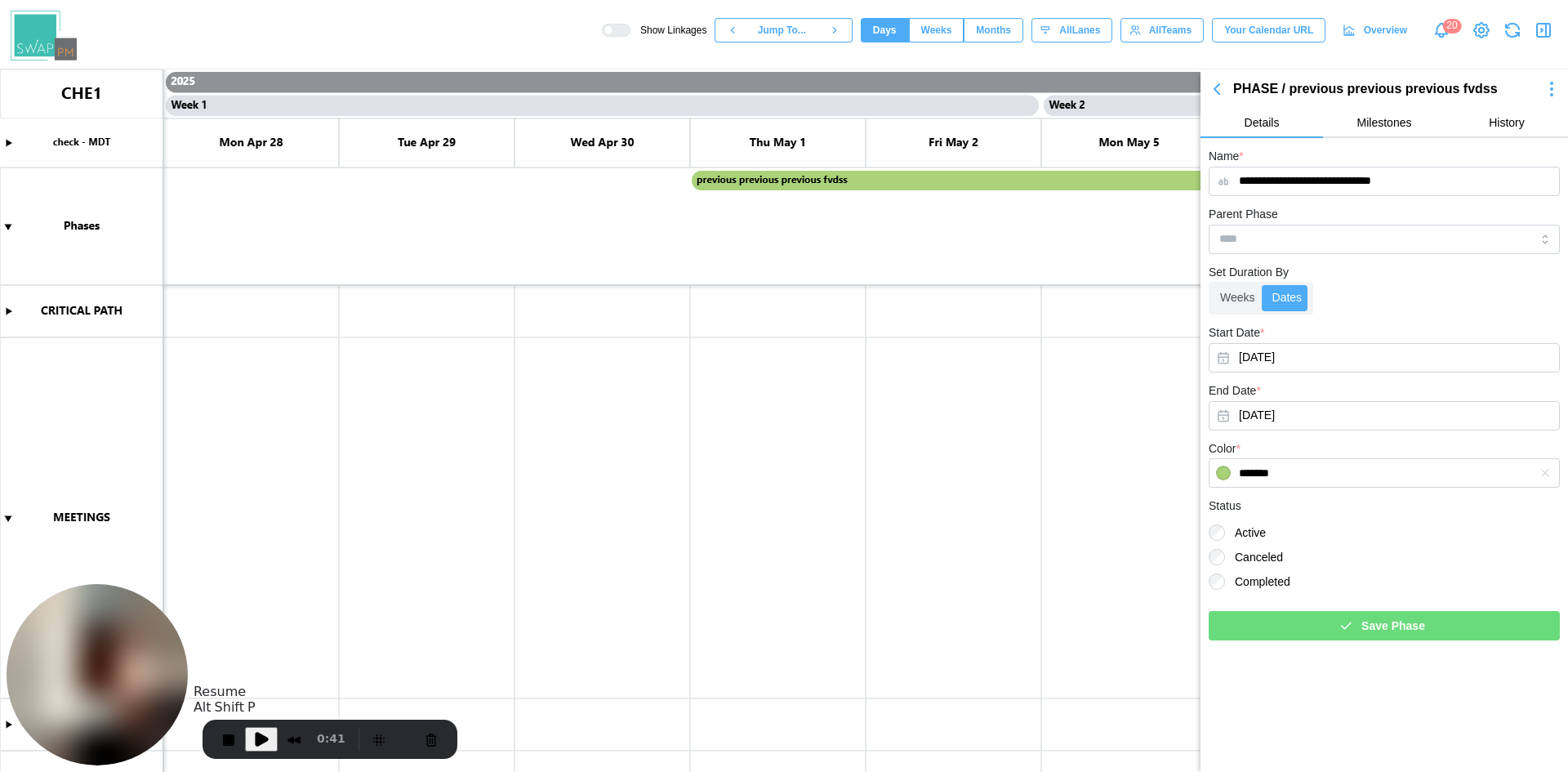
click at [263, 743] on span "Play Recording" at bounding box center [261, 740] width 20 height 20
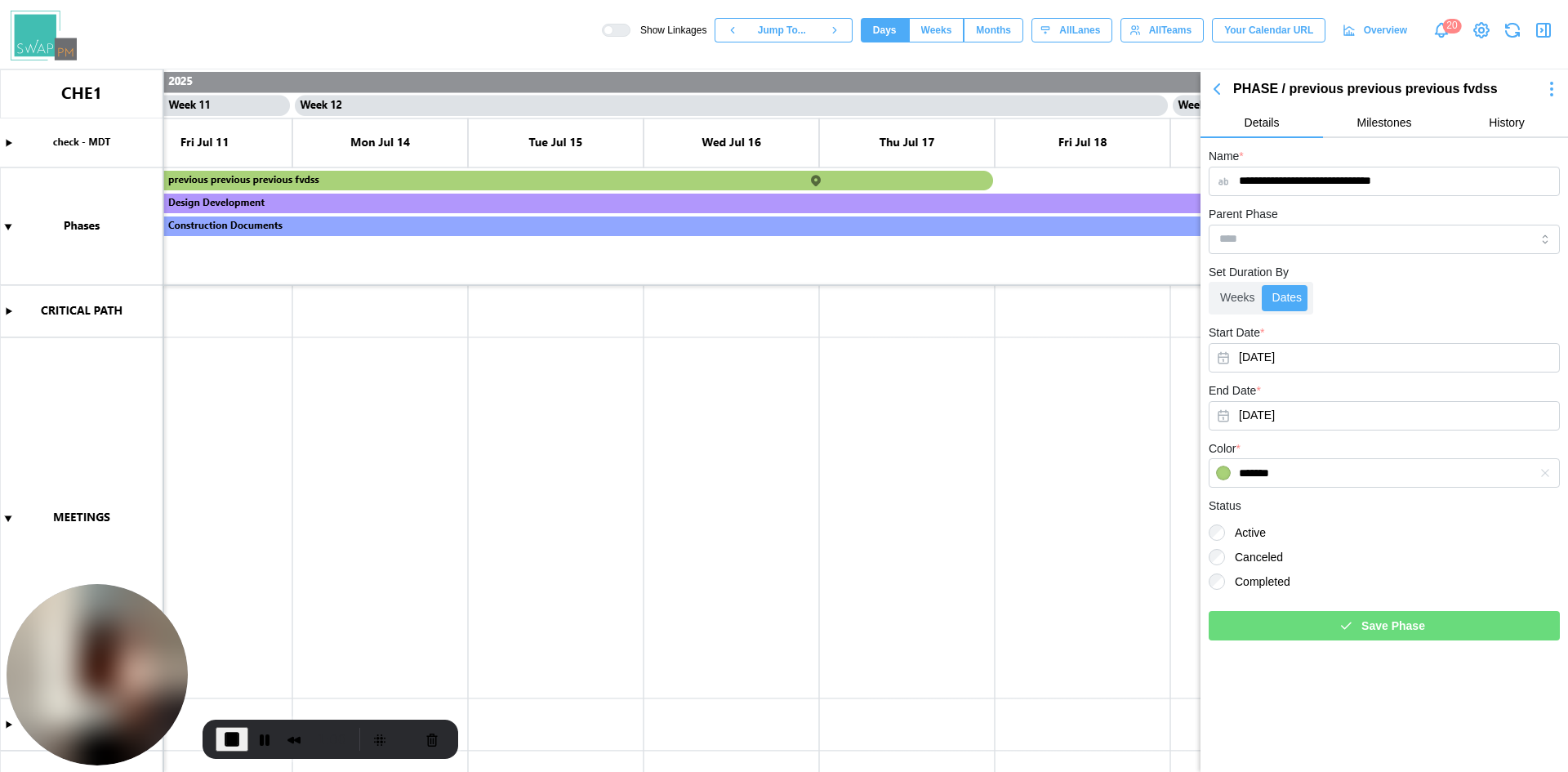
scroll to position [0, 9529]
click at [266, 746] on button "Pause Recording" at bounding box center [264, 739] width 26 height 26
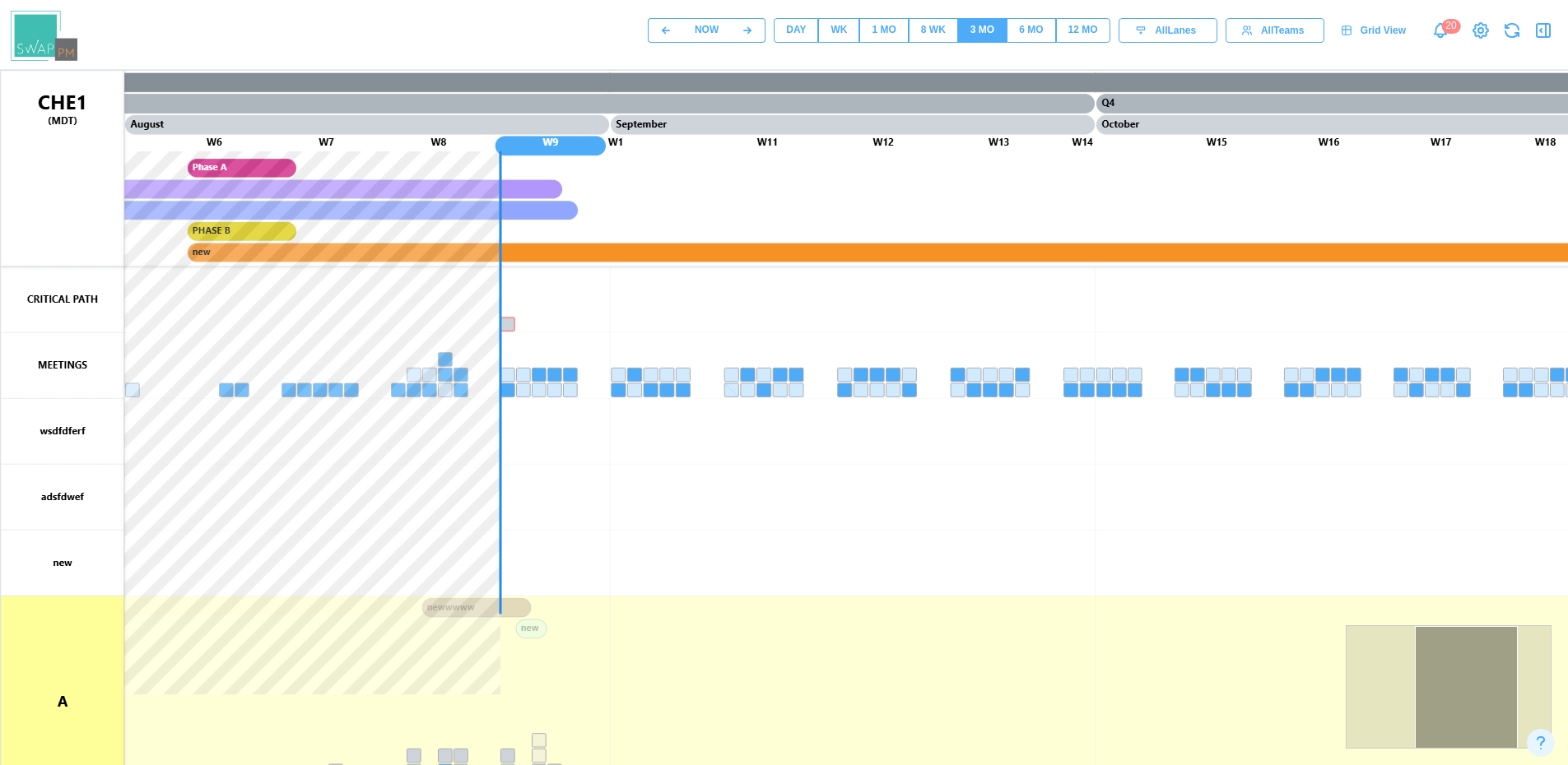
click at [799, 31] on div "DAY" at bounding box center [796, 29] width 20 height 15
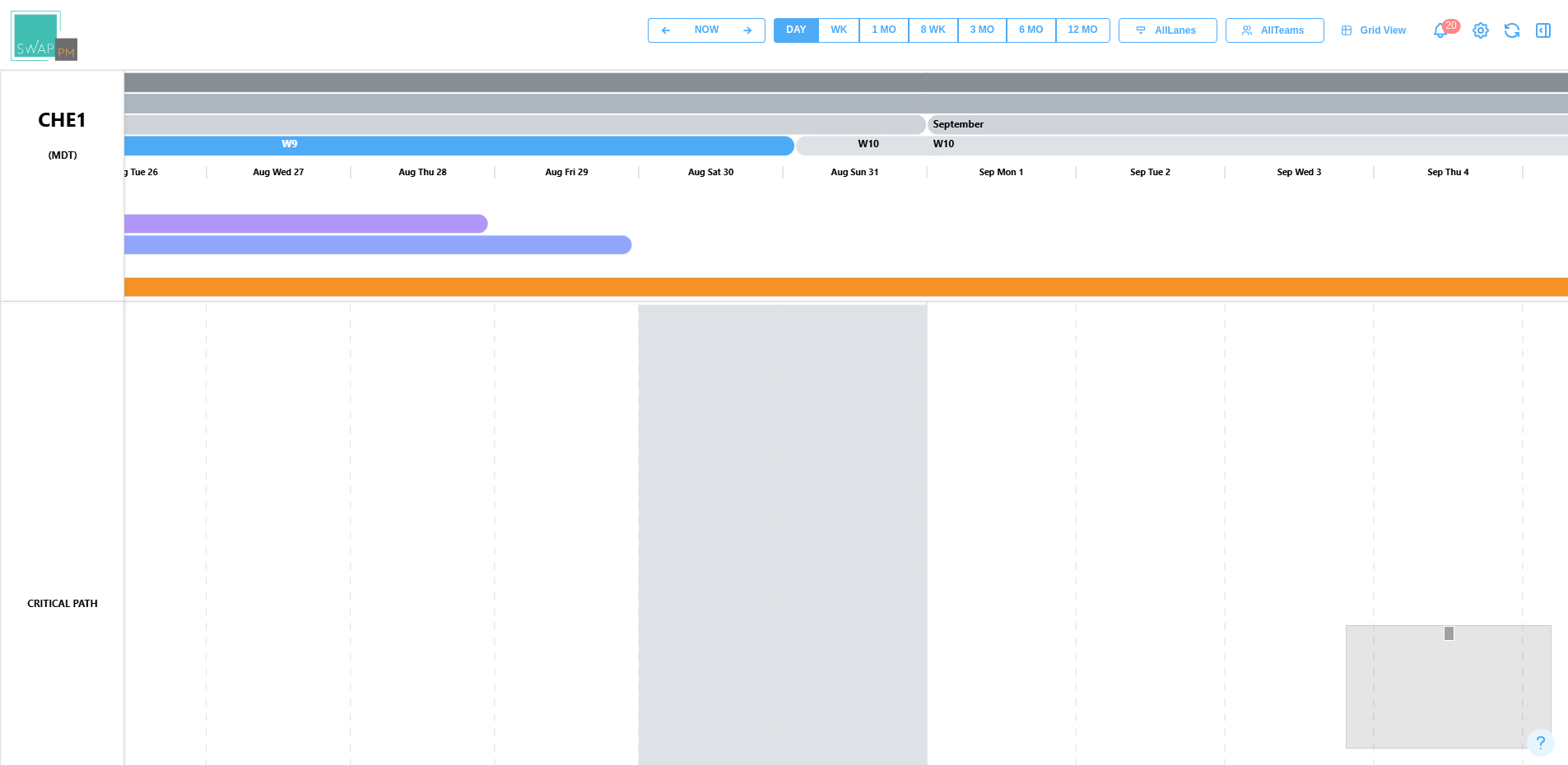
click at [830, 33] on div "WK" at bounding box center [838, 29] width 16 height 15
